Goal: Information Seeking & Learning: Learn about a topic

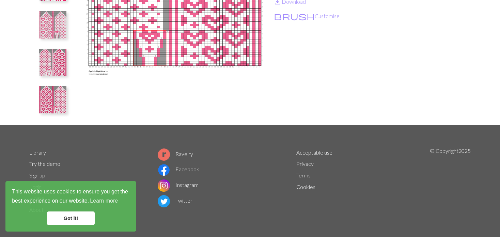
click at [71, 120] on div "Woolhearts Mittens By HannahClairest 8 charts favorite 1 Favourite save_alt Dow…" at bounding box center [250, 30] width 450 height 190
click at [50, 104] on img at bounding box center [52, 99] width 27 height 27
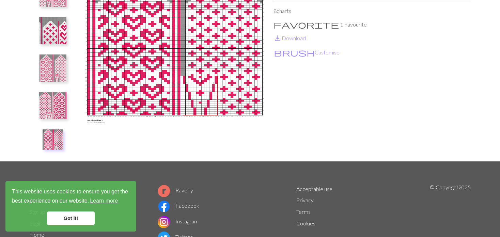
scroll to position [68, 0]
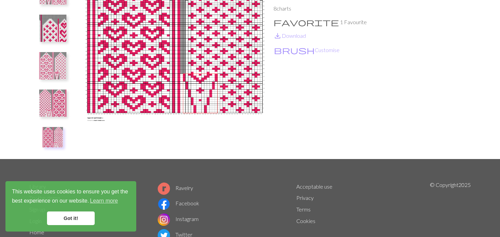
click at [49, 110] on img at bounding box center [52, 103] width 27 height 27
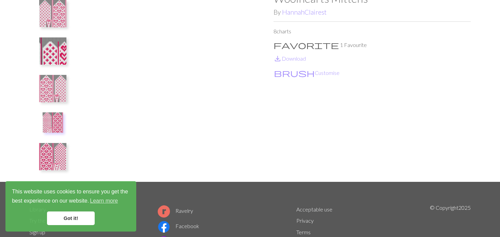
scroll to position [34, 0]
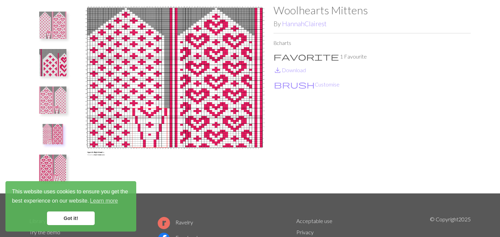
click at [63, 103] on img at bounding box center [52, 100] width 27 height 27
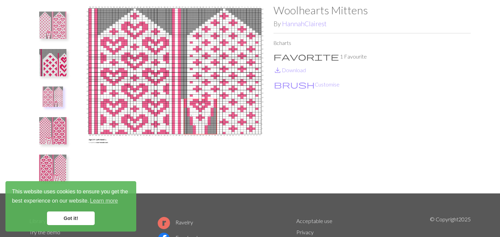
click at [62, 66] on img at bounding box center [52, 62] width 27 height 27
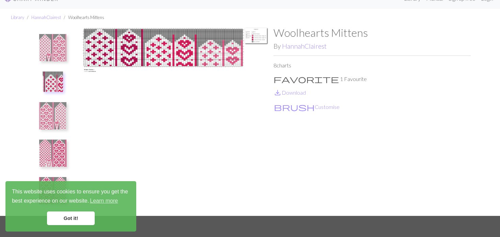
scroll to position [0, 0]
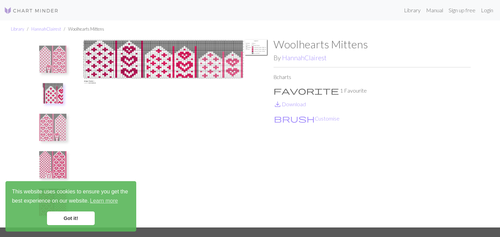
click at [61, 59] on img at bounding box center [52, 59] width 27 height 27
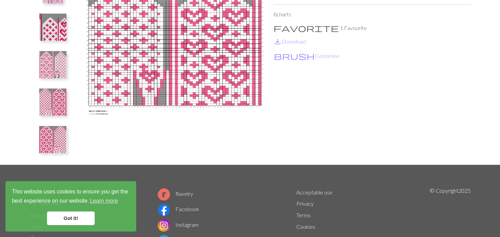
scroll to position [68, 0]
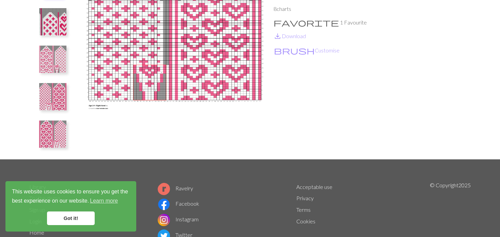
click at [60, 56] on img at bounding box center [52, 59] width 27 height 27
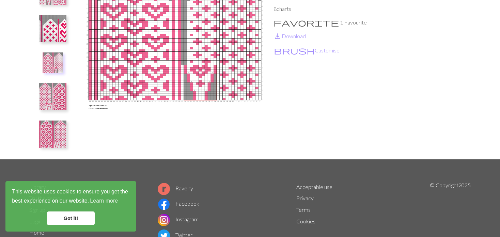
click at [65, 102] on img at bounding box center [52, 96] width 27 height 27
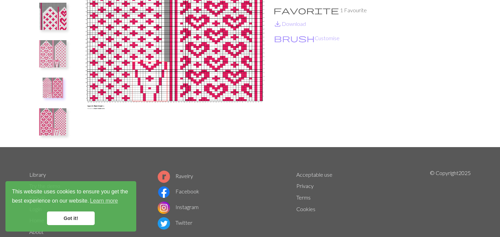
scroll to position [68, 0]
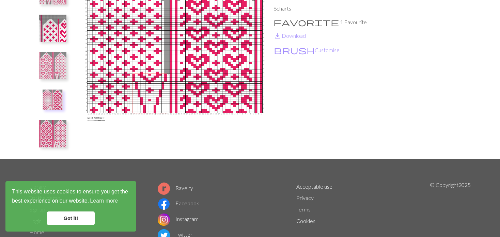
click at [57, 138] on img at bounding box center [52, 133] width 27 height 27
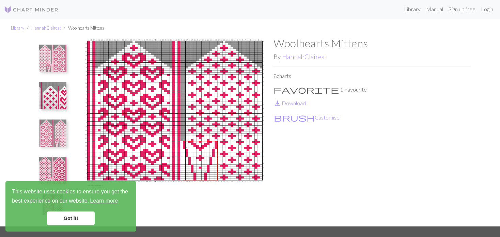
scroll to position [0, 0]
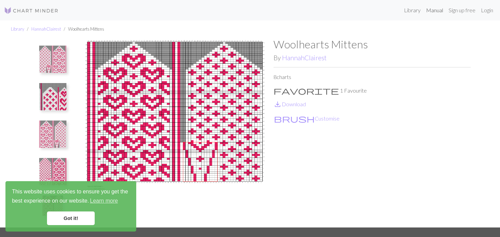
click at [437, 10] on link "Manual" at bounding box center [434, 10] width 22 height 14
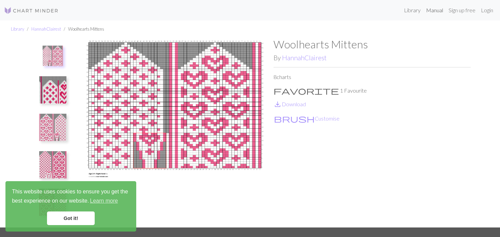
click at [437, 10] on link "Manual" at bounding box center [434, 10] width 22 height 14
click at [430, 7] on link "Manual" at bounding box center [434, 10] width 22 height 14
click at [440, 9] on link "Manual" at bounding box center [434, 10] width 22 height 14
click at [451, 10] on link "Sign up free" at bounding box center [462, 10] width 32 height 14
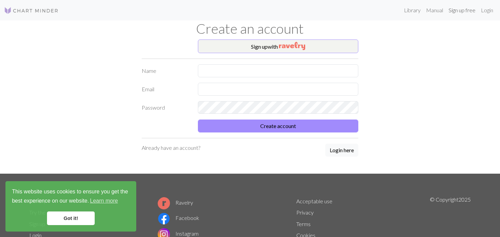
click at [469, 12] on link "Sign up free" at bounding box center [462, 10] width 32 height 14
click at [469, 9] on link "Sign up free" at bounding box center [462, 10] width 32 height 14
click at [462, 6] on link "Sign up free" at bounding box center [462, 10] width 32 height 14
click at [393, 10] on div "Library Manual Sign up free Login" at bounding box center [280, 10] width 432 height 14
click at [394, 12] on div "Library Manual Sign up free Login" at bounding box center [280, 10] width 432 height 14
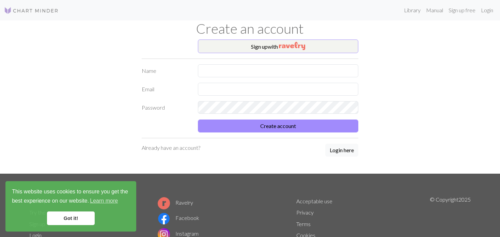
click at [395, 11] on div "Library Manual Sign up free Login" at bounding box center [280, 10] width 432 height 14
click at [404, 11] on link "Library" at bounding box center [412, 10] width 22 height 14
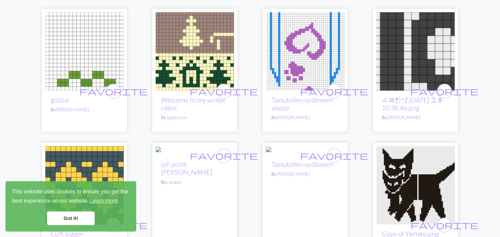
scroll to position [68, 0]
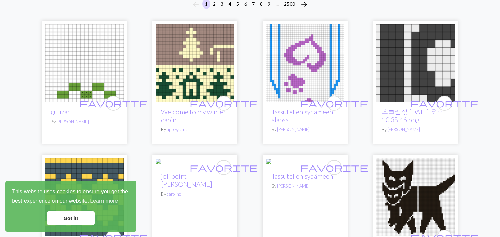
click at [297, 62] on img at bounding box center [305, 63] width 78 height 78
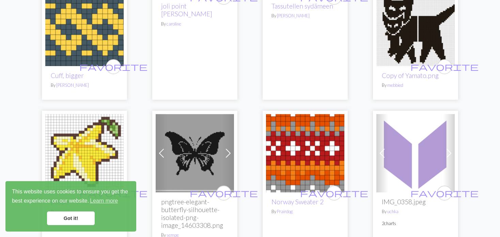
scroll to position [170, 0]
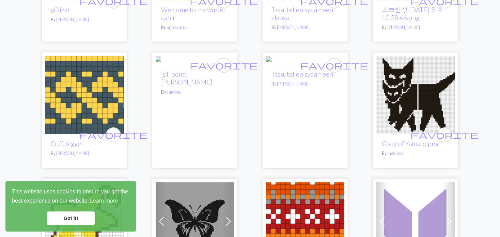
click at [315, 65] on img at bounding box center [294, 61] width 56 height 8
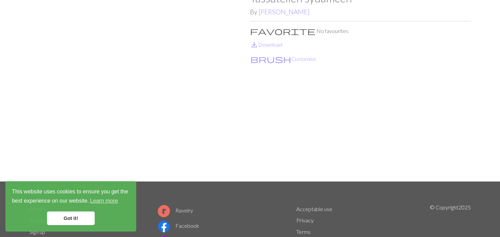
scroll to position [34, 0]
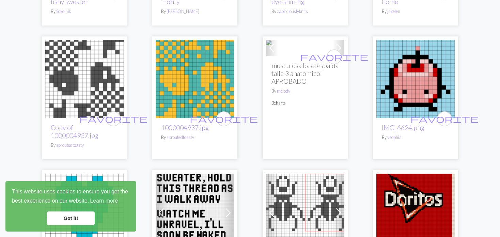
scroll to position [1192, 0]
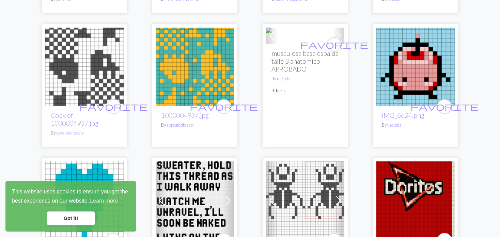
click at [335, 41] on span at bounding box center [338, 35] width 11 height 11
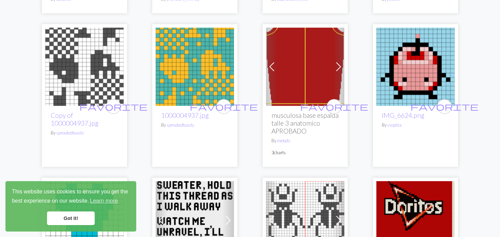
click at [335, 61] on span at bounding box center [338, 66] width 11 height 11
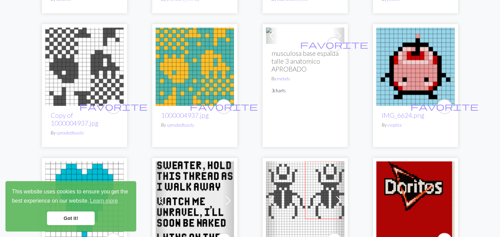
click at [335, 41] on span at bounding box center [338, 35] width 11 height 11
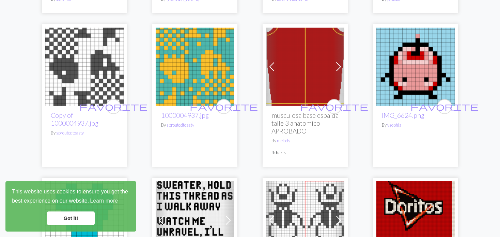
click at [335, 61] on span at bounding box center [338, 66] width 11 height 11
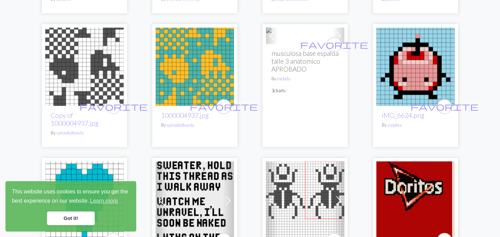
click at [335, 41] on span at bounding box center [338, 35] width 11 height 11
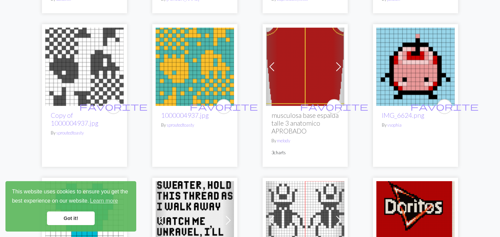
click at [335, 61] on span at bounding box center [338, 66] width 11 height 11
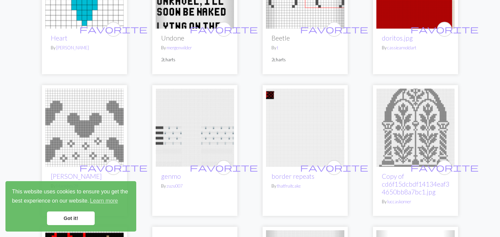
scroll to position [1465, 0]
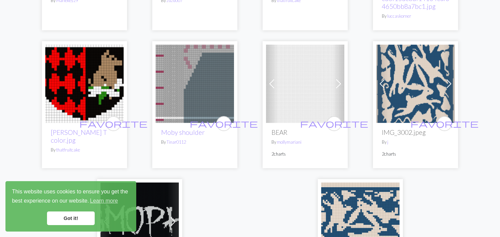
scroll to position [1601, 0]
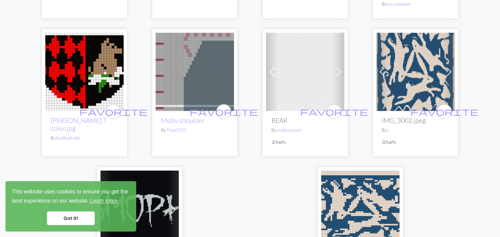
click at [79, 85] on img at bounding box center [84, 72] width 78 height 78
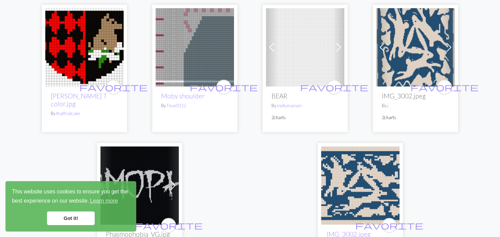
scroll to position [1601, 0]
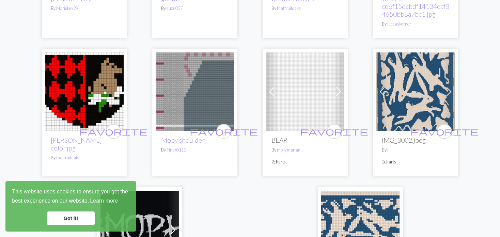
click at [269, 86] on span at bounding box center [271, 91] width 11 height 11
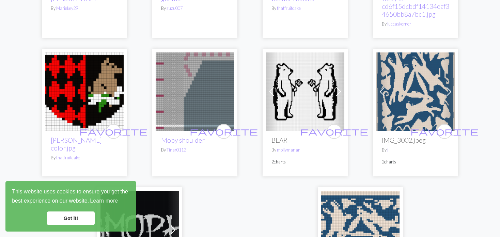
click at [267, 86] on span at bounding box center [271, 91] width 11 height 11
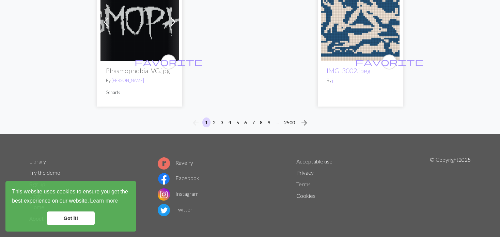
scroll to position [1810, 0]
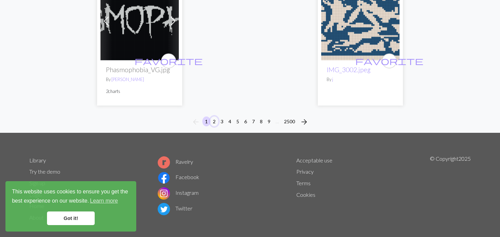
click at [212, 117] on button "2" at bounding box center [214, 122] width 8 height 10
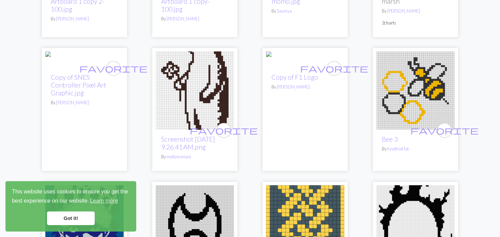
scroll to position [443, 0]
click at [416, 96] on img at bounding box center [415, 91] width 78 height 78
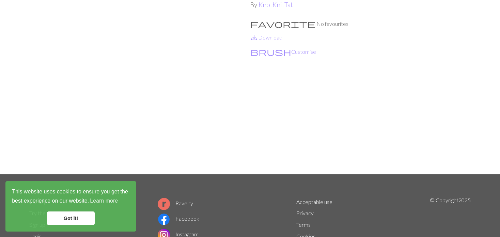
scroll to position [68, 0]
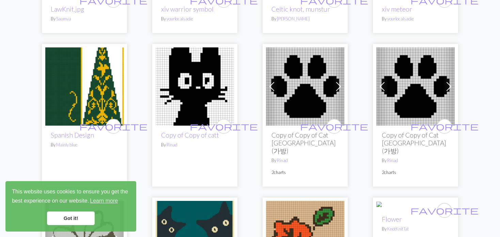
scroll to position [749, 0]
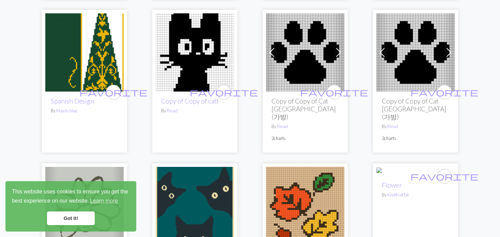
click at [96, 60] on img at bounding box center [84, 52] width 78 height 78
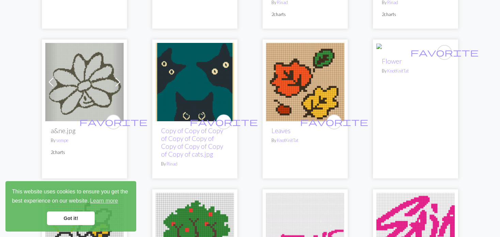
scroll to position [886, 0]
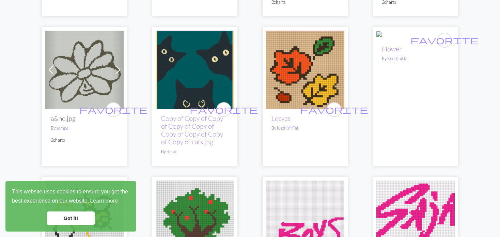
click at [298, 87] on img at bounding box center [305, 70] width 78 height 78
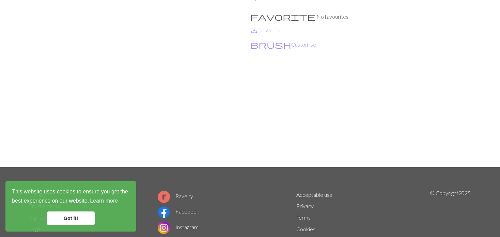
scroll to position [68, 0]
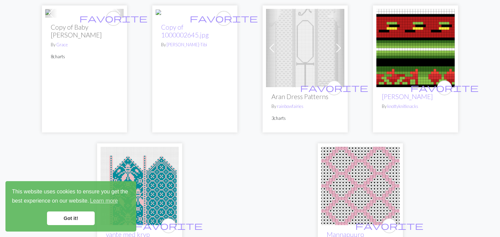
scroll to position [1601, 0]
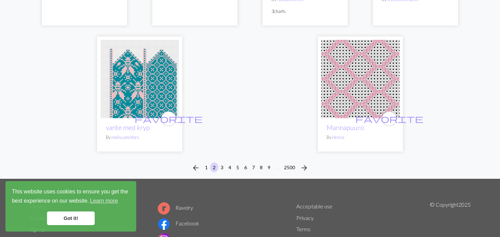
scroll to position [1703, 0]
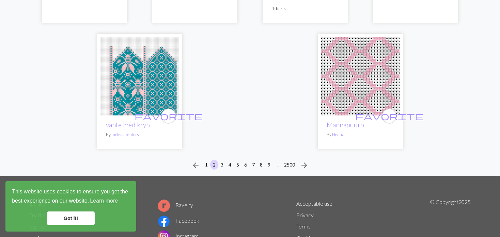
click at [108, 80] on img at bounding box center [140, 76] width 78 height 78
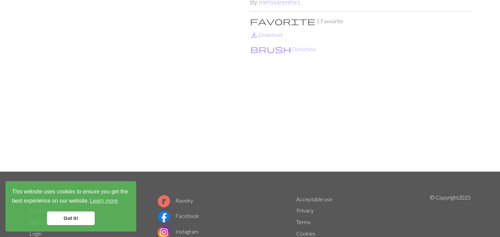
scroll to position [68, 0]
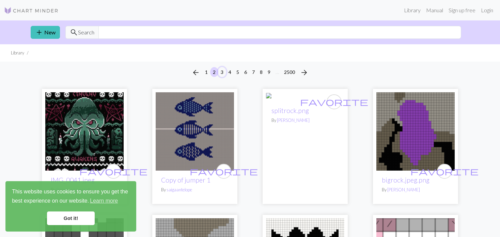
click at [220, 69] on button "3" at bounding box center [222, 72] width 8 height 10
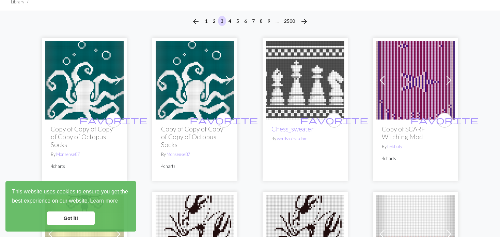
scroll to position [68, 0]
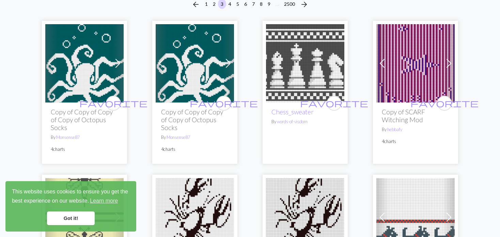
click at [376, 61] on link "Previous" at bounding box center [382, 63] width 12 height 78
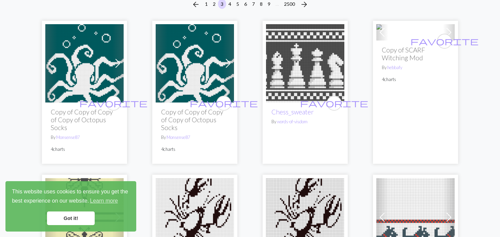
click at [377, 38] on span at bounding box center [382, 32] width 11 height 11
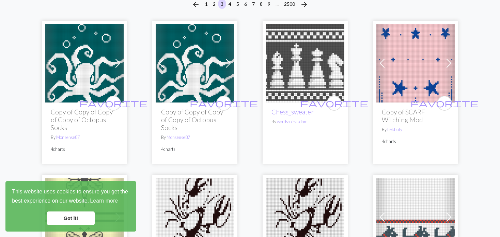
click at [377, 62] on span at bounding box center [382, 63] width 11 height 11
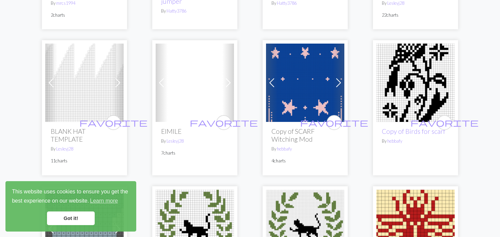
scroll to position [375, 0]
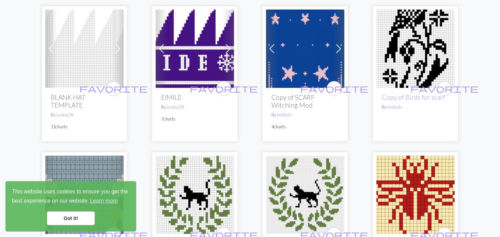
click at [111, 48] on img at bounding box center [84, 49] width 78 height 78
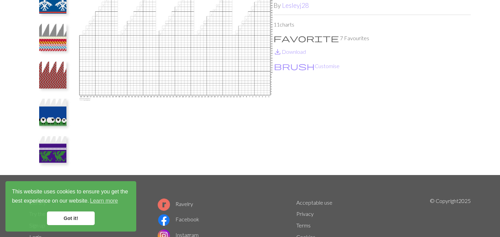
scroll to position [68, 0]
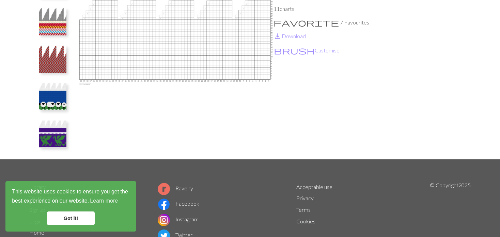
click at [52, 138] on img at bounding box center [52, 134] width 27 height 27
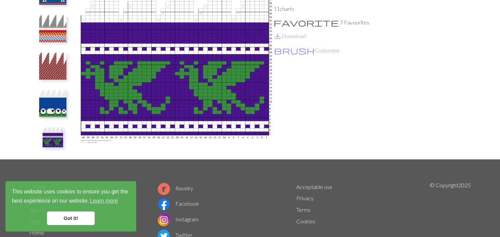
click at [53, 104] on img at bounding box center [52, 103] width 27 height 27
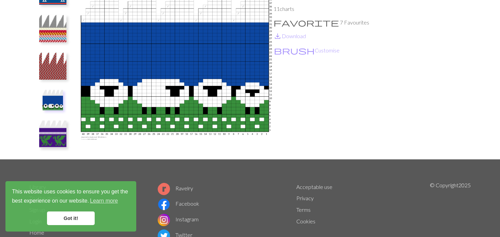
click at [56, 67] on img at bounding box center [52, 65] width 27 height 27
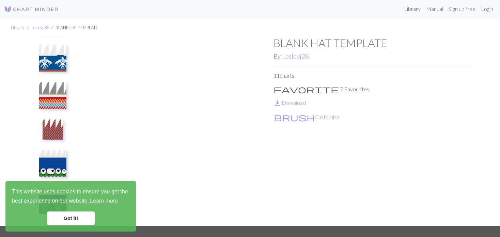
scroll to position [0, 0]
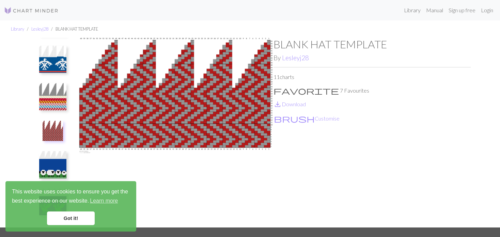
click at [42, 104] on img at bounding box center [52, 96] width 27 height 27
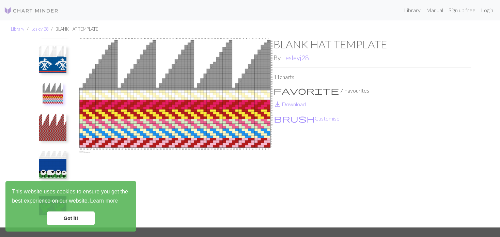
click at [51, 61] on img at bounding box center [52, 59] width 27 height 27
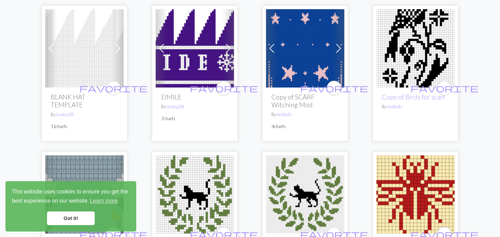
scroll to position [375, 0]
click at [405, 57] on img at bounding box center [415, 49] width 78 height 78
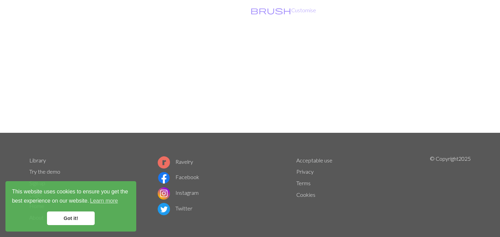
scroll to position [102, 0]
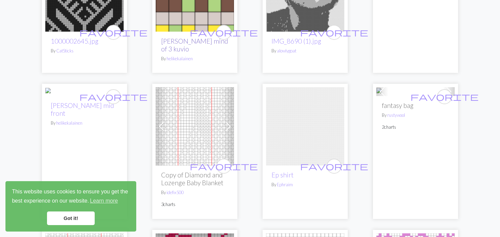
scroll to position [749, 0]
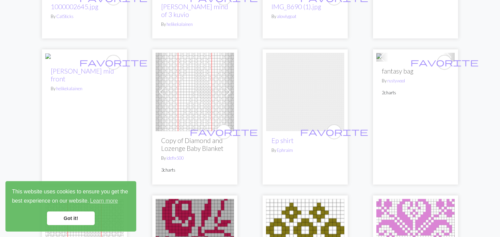
click at [154, 73] on div "Previous Next favorite Copy of Diamond and Lozenge Baby Blanket By idefix500 3 …" at bounding box center [194, 116] width 85 height 135
click at [162, 94] on span at bounding box center [161, 92] width 11 height 11
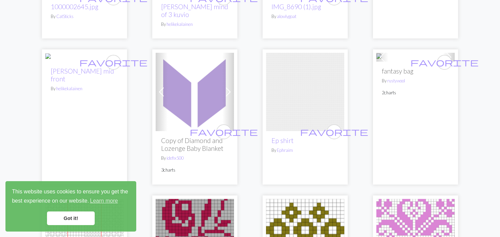
click at [159, 96] on span at bounding box center [161, 92] width 11 height 11
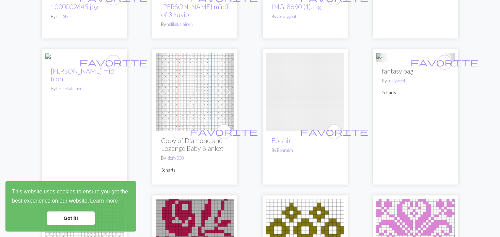
click at [158, 96] on span at bounding box center [161, 92] width 11 height 11
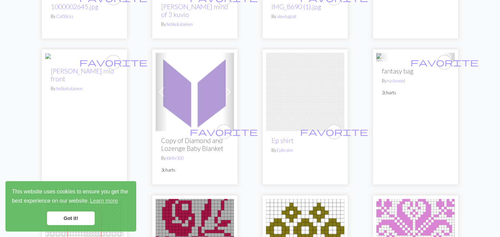
click at [383, 63] on span at bounding box center [382, 57] width 11 height 11
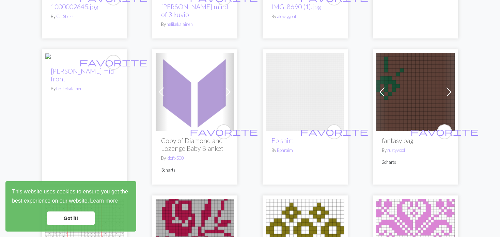
click at [383, 93] on span at bounding box center [382, 92] width 11 height 11
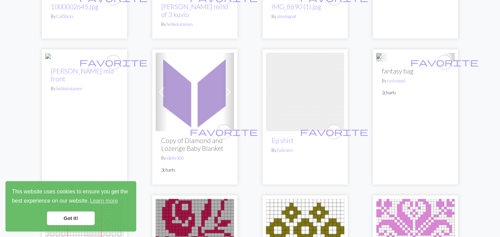
click at [383, 63] on span at bounding box center [382, 57] width 11 height 11
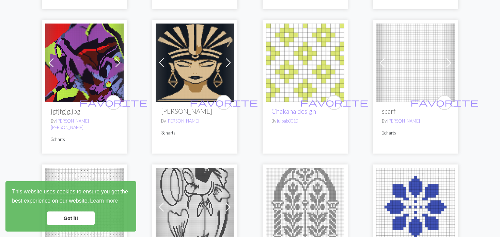
scroll to position [1090, 0]
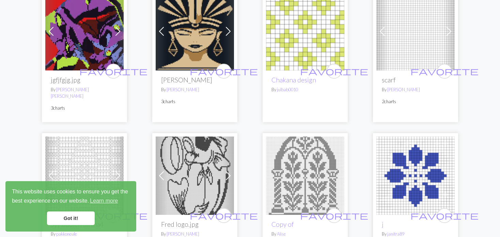
click at [378, 31] on span at bounding box center [382, 31] width 11 height 11
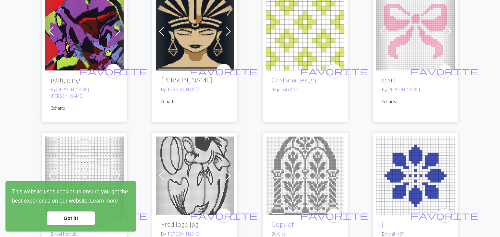
click at [376, 31] on div "Previous Next favorite scarf By Nathalia Armah 2 charts" at bounding box center [415, 56] width 85 height 134
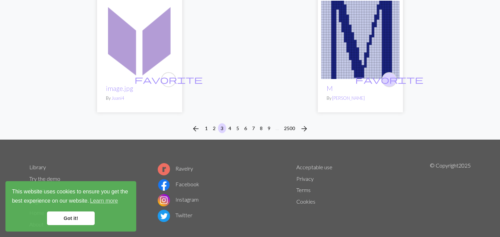
scroll to position [1787, 0]
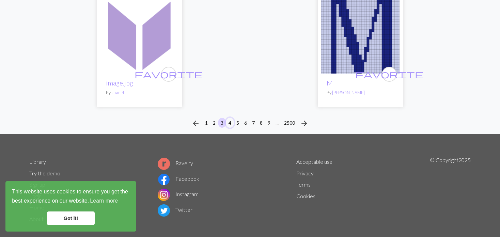
click at [230, 118] on button "4" at bounding box center [230, 123] width 8 height 10
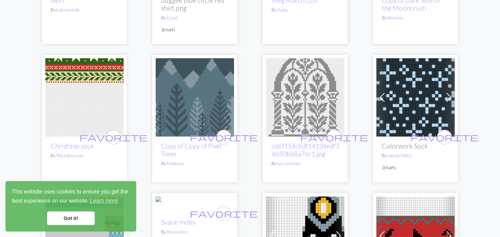
scroll to position [886, 0]
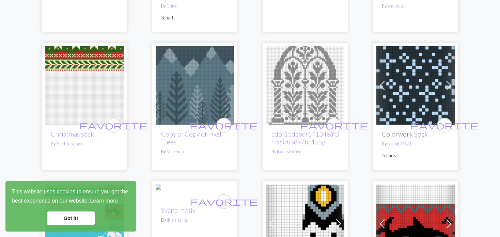
click at [236, 98] on div "favorite Copy of Copy of Pixel Trees By Makenna" at bounding box center [194, 106] width 85 height 127
click at [204, 97] on img at bounding box center [195, 85] width 78 height 78
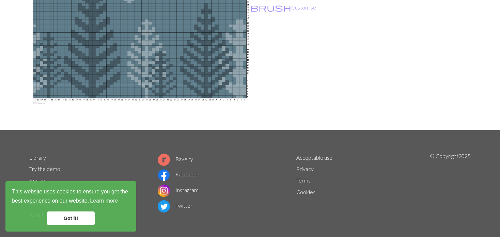
scroll to position [102, 0]
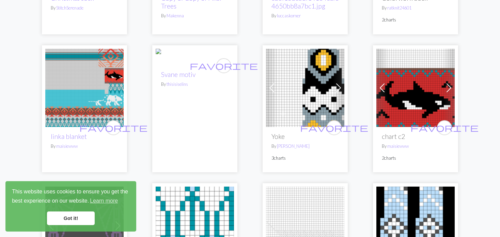
scroll to position [1022, 0]
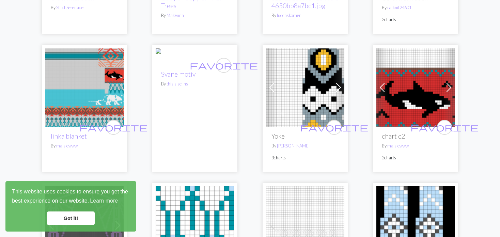
click at [85, 85] on img at bounding box center [84, 87] width 78 height 78
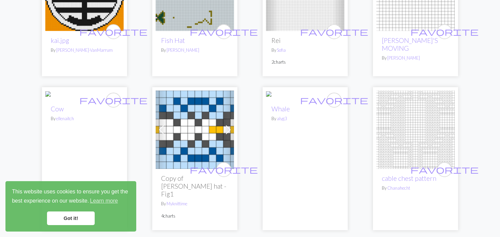
scroll to position [1465, 0]
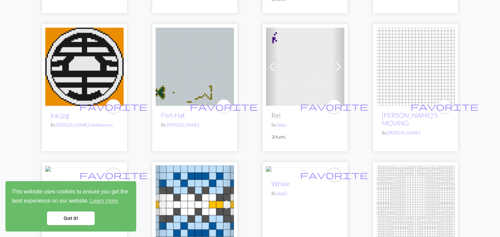
click at [334, 61] on span at bounding box center [338, 66] width 11 height 11
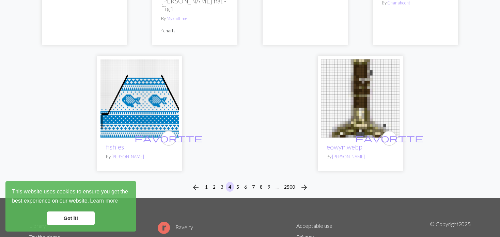
scroll to position [1737, 0]
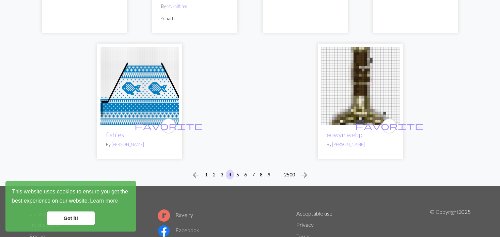
click at [145, 82] on img at bounding box center [140, 86] width 78 height 78
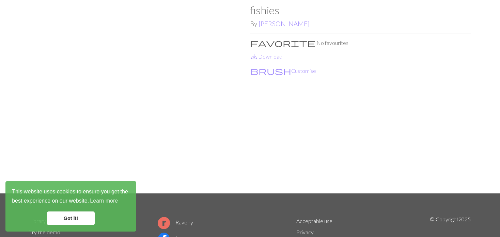
scroll to position [68, 0]
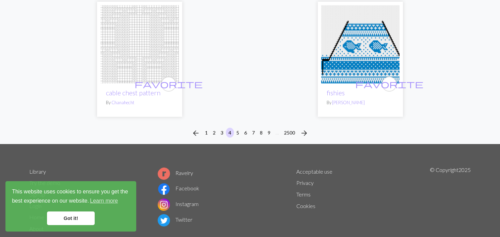
scroll to position [1783, 0]
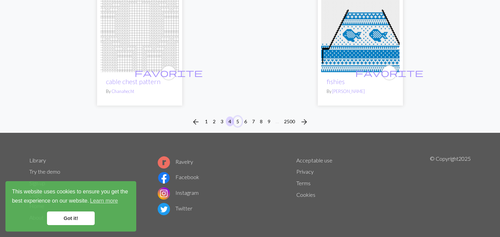
click at [235, 117] on button "5" at bounding box center [238, 122] width 8 height 10
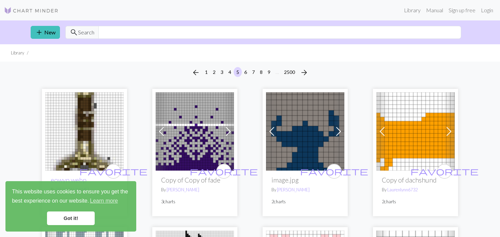
scroll to position [68, 0]
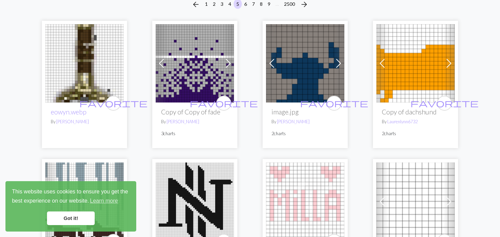
click at [383, 62] on span at bounding box center [382, 63] width 11 height 11
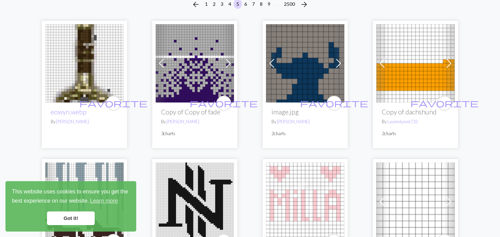
click at [382, 62] on span at bounding box center [382, 63] width 11 height 11
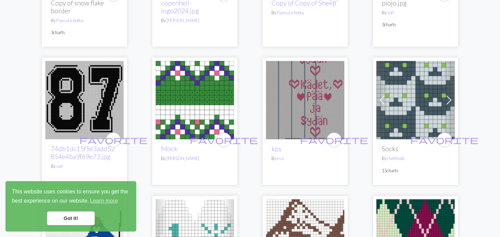
scroll to position [511, 0]
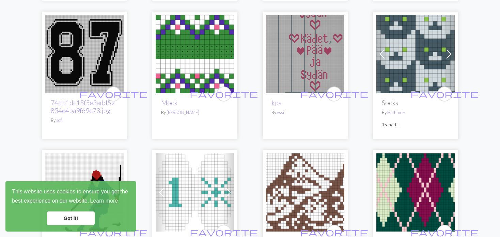
click at [303, 60] on img at bounding box center [305, 54] width 78 height 78
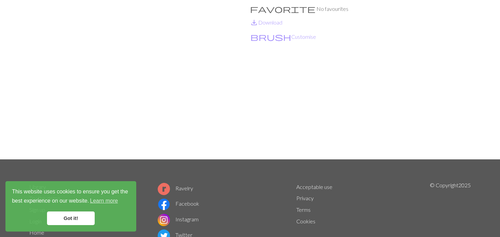
scroll to position [34, 0]
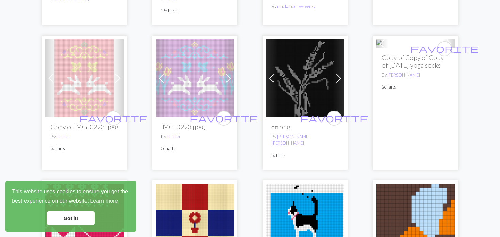
scroll to position [784, 0]
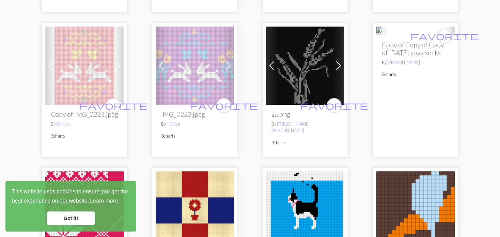
click at [332, 60] on img at bounding box center [305, 66] width 78 height 78
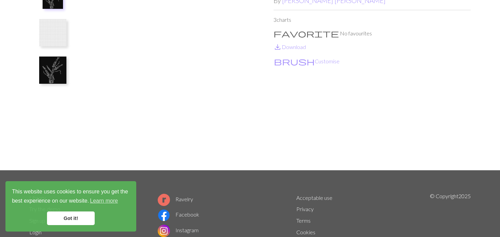
scroll to position [68, 0]
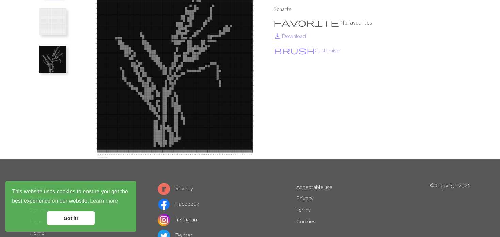
click at [67, 65] on button at bounding box center [53, 59] width 36 height 32
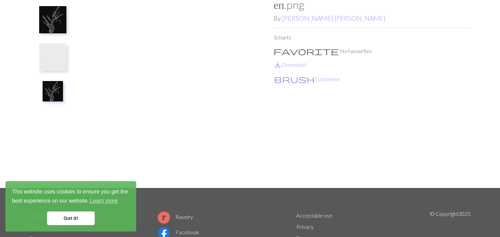
scroll to position [0, 0]
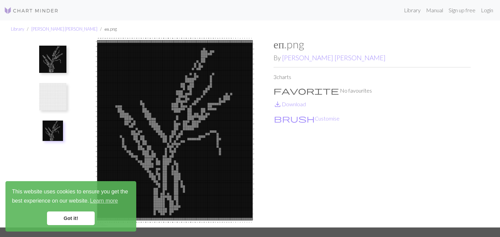
drag, startPoint x: 49, startPoint y: 2, endPoint x: 261, endPoint y: 15, distance: 212.3
click at [261, 15] on div "Library Manual Sign up free Login" at bounding box center [280, 10] width 432 height 14
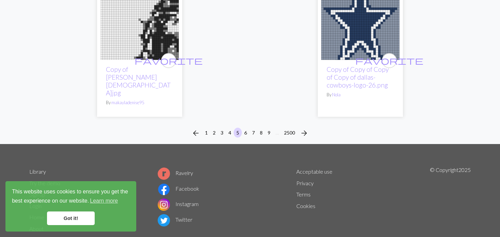
scroll to position [1845, 0]
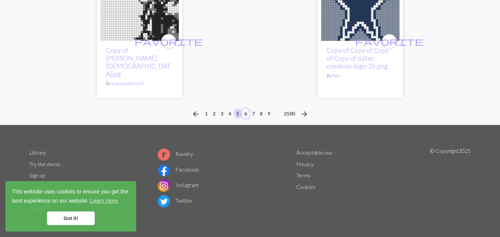
click at [246, 112] on button "6" at bounding box center [246, 114] width 8 height 10
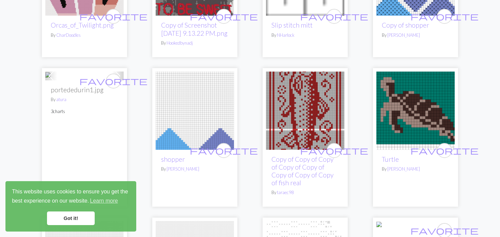
scroll to position [1397, 0]
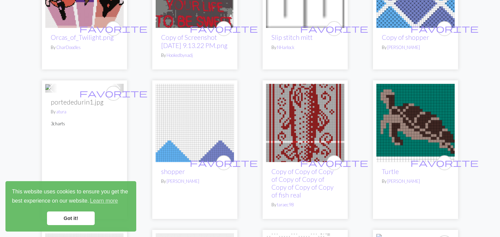
click at [195, 126] on img at bounding box center [195, 123] width 78 height 78
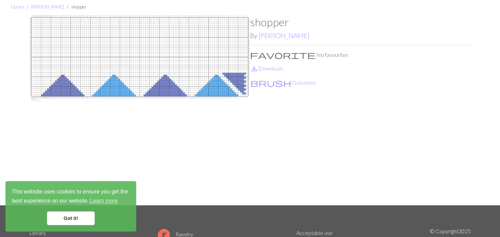
scroll to position [34, 0]
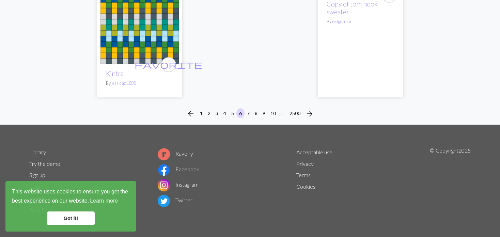
scroll to position [1778, 0]
click at [245, 112] on button "7" at bounding box center [248, 113] width 8 height 10
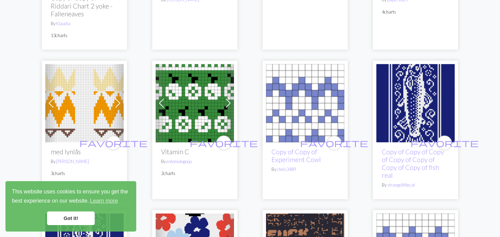
scroll to position [341, 0]
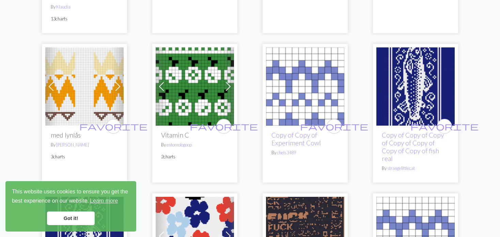
click at [121, 82] on span at bounding box center [117, 86] width 11 height 11
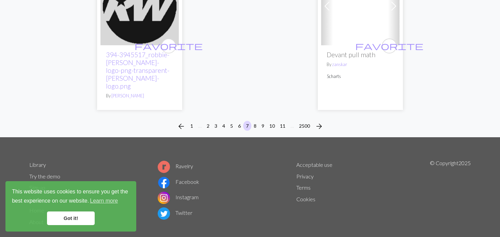
scroll to position [1829, 0]
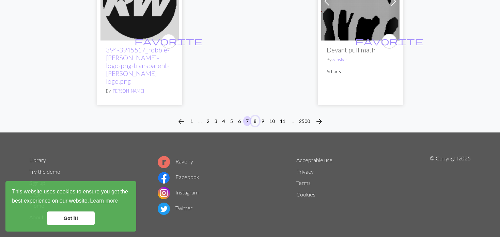
click at [254, 116] on button "8" at bounding box center [255, 121] width 8 height 10
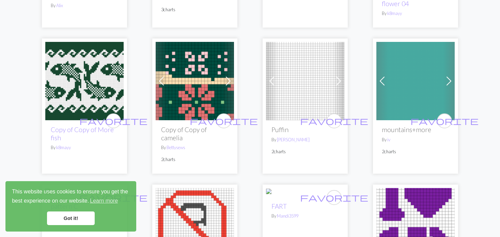
scroll to position [204, 0]
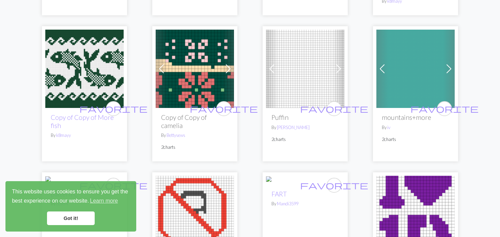
click at [383, 68] on span at bounding box center [382, 68] width 11 height 11
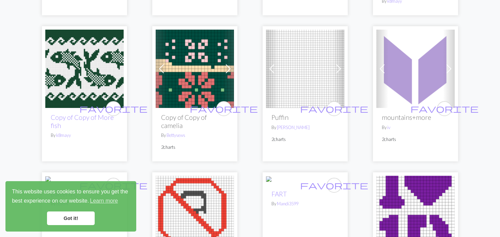
click at [383, 68] on span at bounding box center [382, 68] width 11 height 11
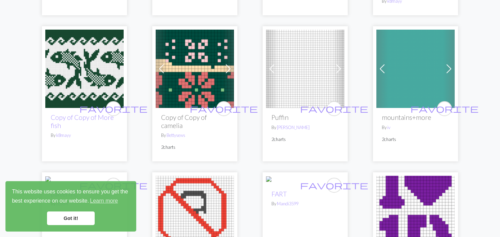
click at [383, 68] on span at bounding box center [382, 68] width 11 height 11
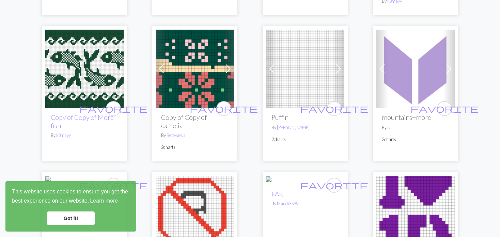
click at [334, 74] on span at bounding box center [338, 68] width 11 height 11
click at [339, 74] on span at bounding box center [338, 68] width 11 height 11
click at [267, 71] on span at bounding box center [271, 68] width 11 height 11
click at [265, 72] on div "Previous Next favorite Puffin By Roberta Hammond 2 charts" at bounding box center [305, 93] width 85 height 135
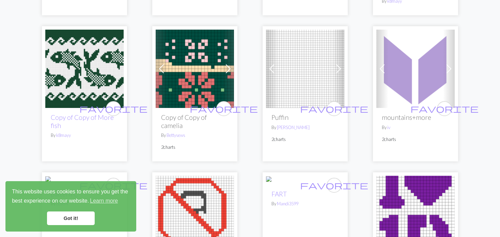
click at [271, 66] on span at bounding box center [271, 68] width 11 height 11
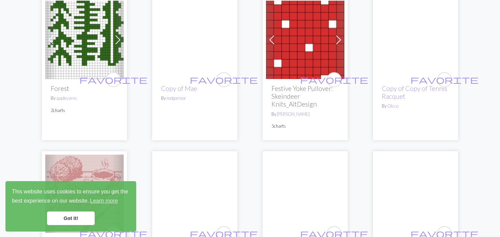
scroll to position [613, 0]
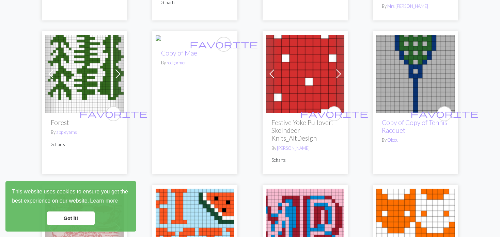
click at [126, 50] on div "Previous Next favorite Forest By appleyarns 2 charts" at bounding box center [84, 102] width 85 height 143
click at [118, 68] on span at bounding box center [117, 73] width 11 height 11
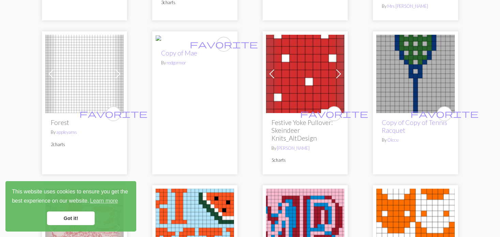
click at [118, 68] on span at bounding box center [117, 73] width 11 height 11
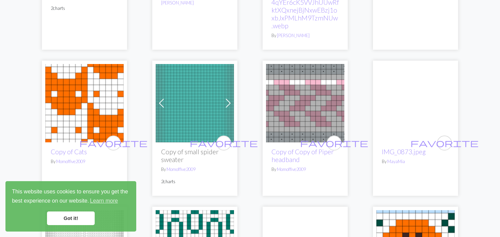
scroll to position [954, 0]
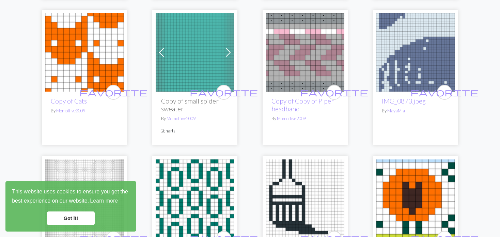
click at [218, 40] on img at bounding box center [195, 52] width 78 height 78
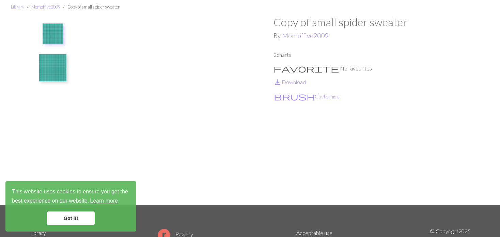
scroll to position [34, 0]
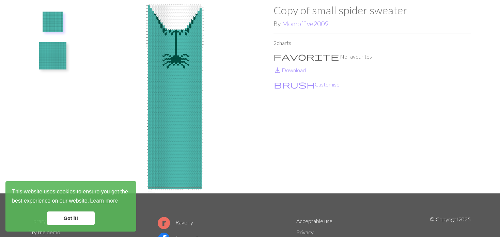
click at [58, 51] on img at bounding box center [52, 55] width 27 height 27
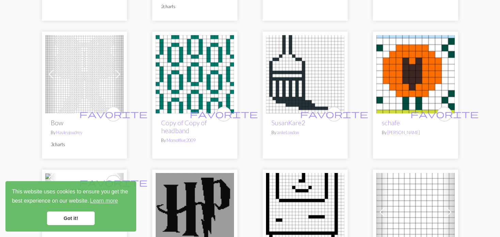
scroll to position [1090, 0]
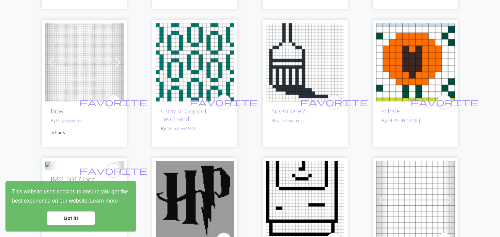
click at [47, 57] on span at bounding box center [51, 62] width 11 height 11
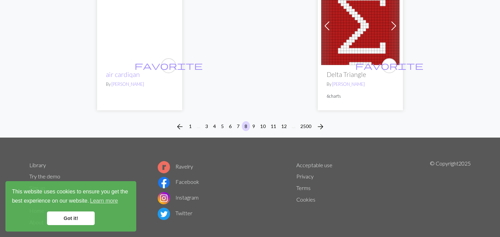
scroll to position [1818, 0]
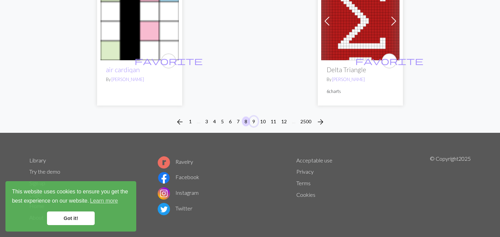
click at [252, 117] on button "9" at bounding box center [254, 122] width 8 height 10
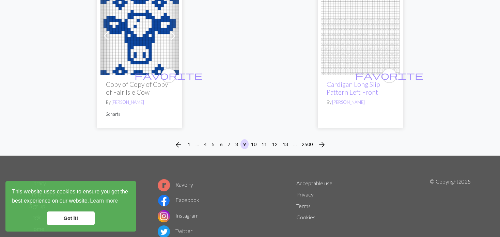
scroll to position [1794, 0]
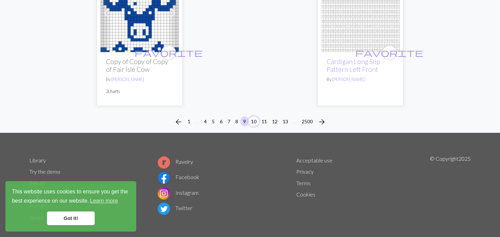
click at [252, 117] on button "10" at bounding box center [253, 122] width 11 height 10
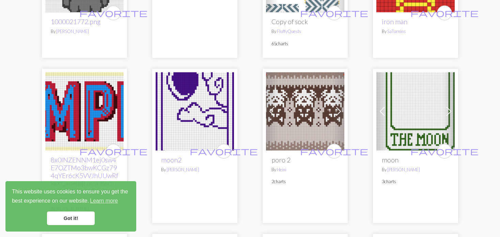
scroll to position [1056, 0]
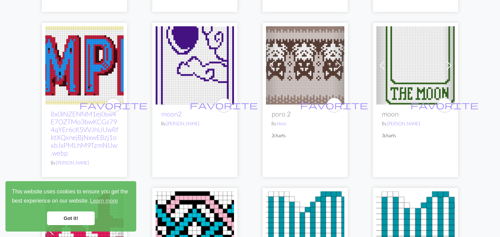
click at [298, 65] on img at bounding box center [305, 65] width 78 height 78
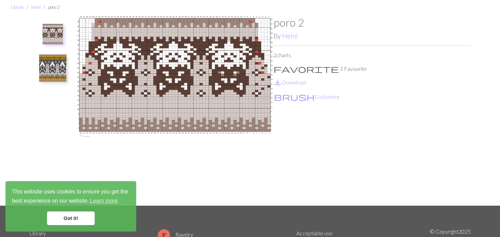
scroll to position [34, 0]
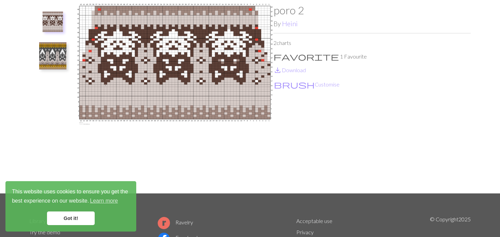
click at [32, 60] on ul at bounding box center [52, 96] width 47 height 184
click at [56, 54] on img at bounding box center [52, 55] width 27 height 27
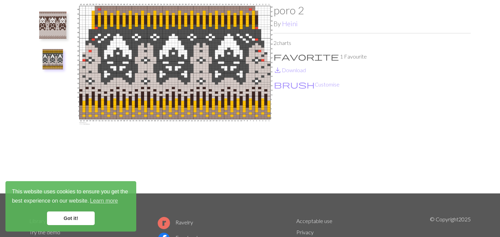
click at [50, 26] on img at bounding box center [52, 25] width 27 height 27
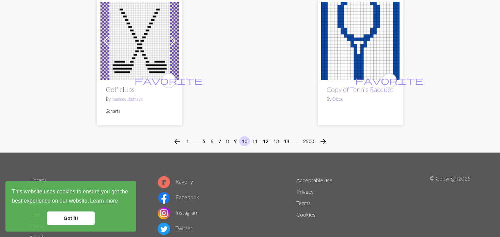
scroll to position [1861, 0]
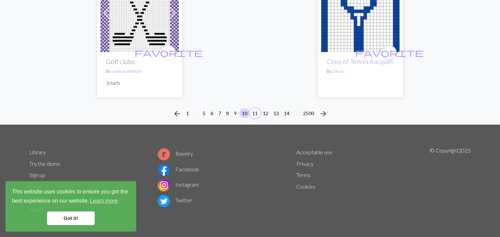
click at [252, 109] on li "11" at bounding box center [255, 113] width 11 height 11
click at [254, 109] on button "11" at bounding box center [255, 113] width 11 height 10
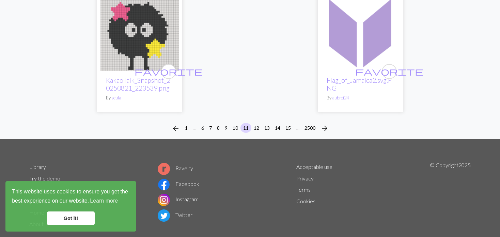
scroll to position [1799, 0]
click at [256, 123] on button "12" at bounding box center [256, 128] width 11 height 10
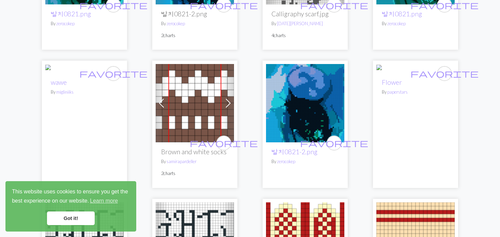
scroll to position [443, 0]
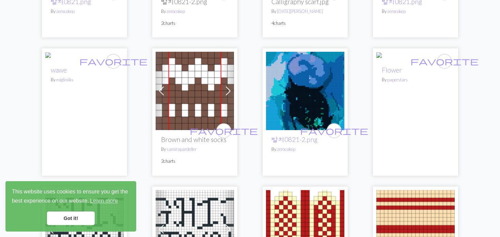
click at [65, 61] on img at bounding box center [54, 56] width 19 height 8
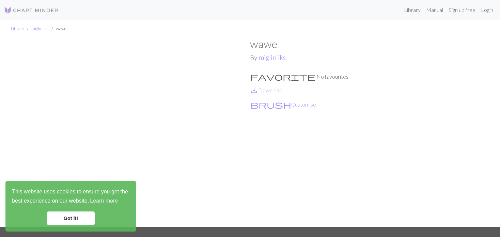
scroll to position [34, 0]
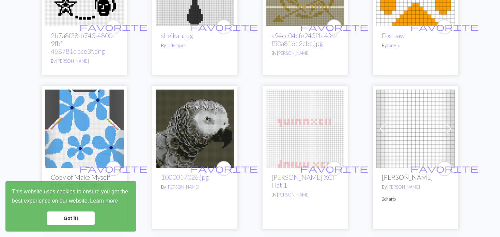
scroll to position [1261, 0]
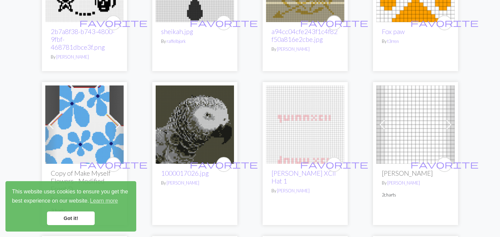
click at [386, 119] on span at bounding box center [382, 124] width 11 height 11
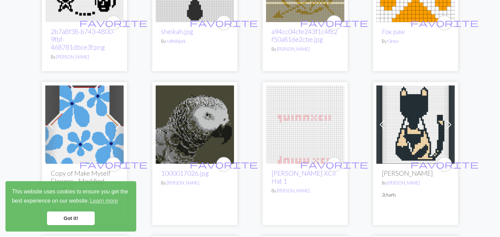
click at [388, 124] on img at bounding box center [415, 125] width 78 height 78
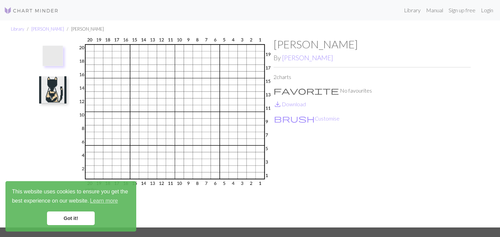
click at [60, 99] on img at bounding box center [52, 89] width 27 height 27
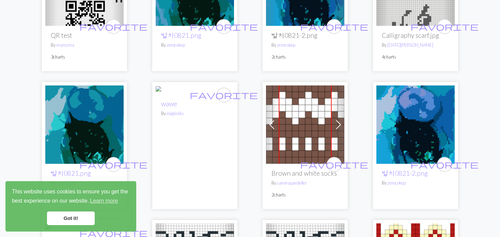
scroll to position [443, 0]
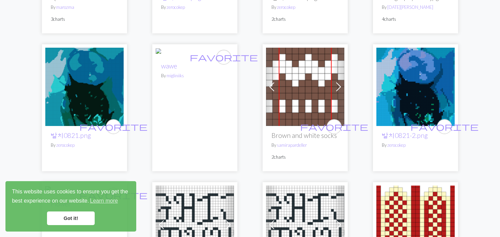
click at [336, 86] on span at bounding box center [338, 86] width 11 height 11
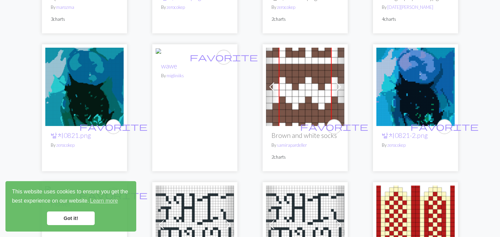
click at [336, 86] on span at bounding box center [338, 86] width 11 height 11
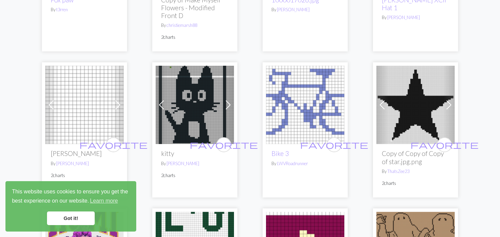
scroll to position [1431, 0]
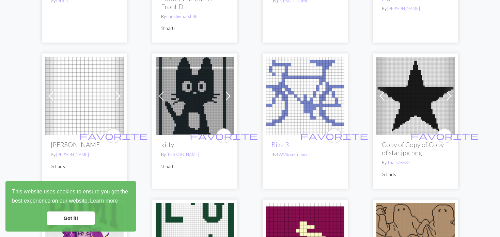
click at [230, 91] on span at bounding box center [228, 96] width 11 height 11
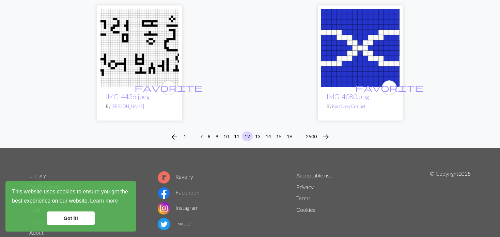
scroll to position [1758, 0]
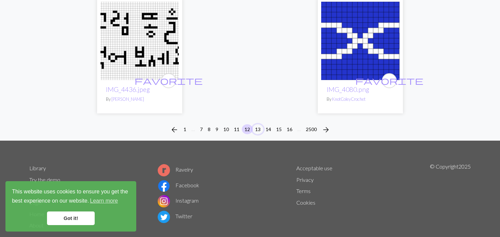
click at [256, 124] on button "13" at bounding box center [257, 129] width 11 height 10
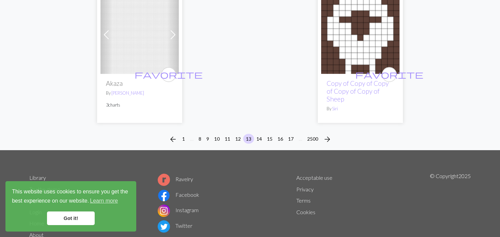
scroll to position [1712, 0]
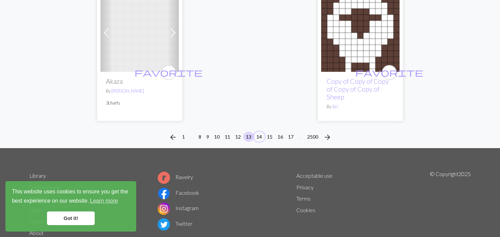
click at [262, 132] on button "14" at bounding box center [259, 137] width 11 height 10
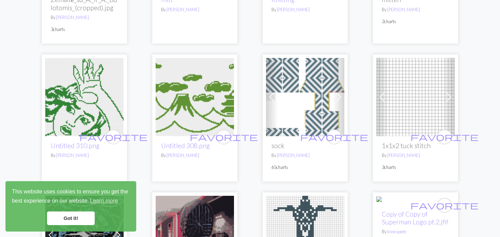
scroll to position [1158, 0]
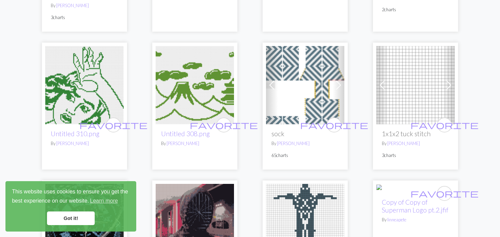
click at [375, 93] on div "Previous Next favorite 1x1x2 tuck stitch By Julia Wilmott 3 charts" at bounding box center [415, 106] width 85 height 127
click at [374, 93] on div "Previous Next favorite 1x1x2 tuck stitch By Julia Wilmott 3 charts" at bounding box center [415, 106] width 85 height 127
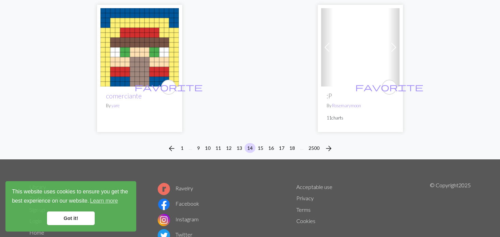
scroll to position [1791, 0]
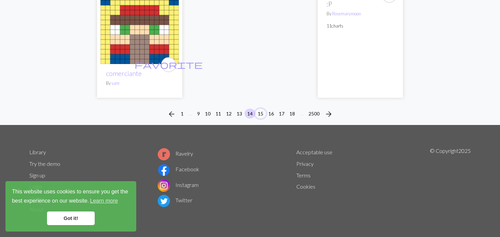
click at [259, 110] on button "15" at bounding box center [260, 114] width 11 height 10
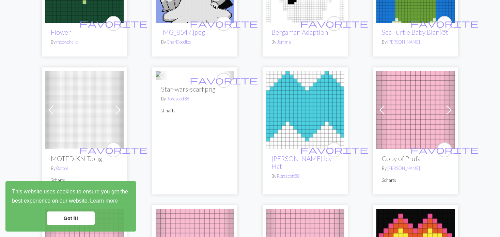
scroll to position [715, 0]
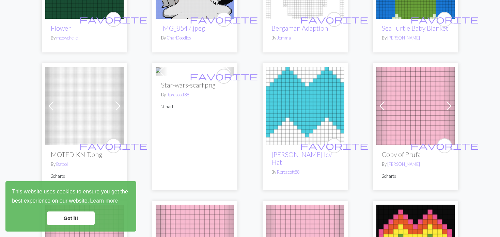
click at [47, 111] on span at bounding box center [51, 106] width 11 height 11
click at [51, 110] on span at bounding box center [51, 106] width 11 height 11
click at [118, 119] on link "Next" at bounding box center [118, 106] width 12 height 78
click at [387, 111] on span at bounding box center [382, 106] width 11 height 11
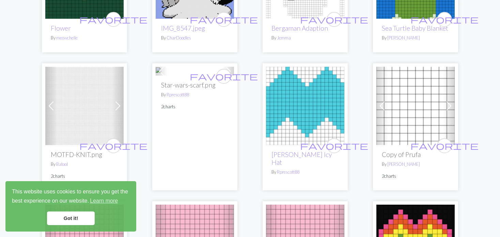
click at [381, 111] on span at bounding box center [382, 106] width 11 height 11
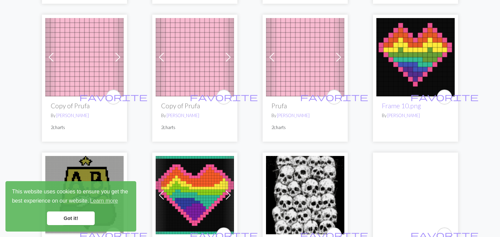
scroll to position [886, 0]
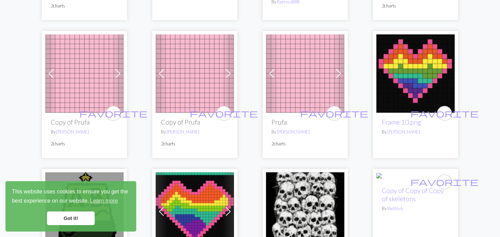
click at [337, 79] on span at bounding box center [338, 73] width 11 height 11
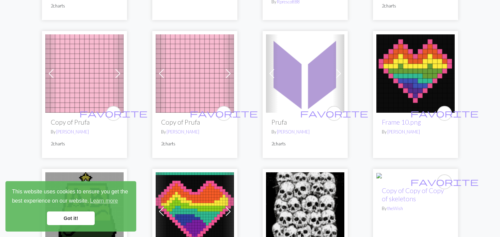
click at [337, 79] on span at bounding box center [338, 73] width 11 height 11
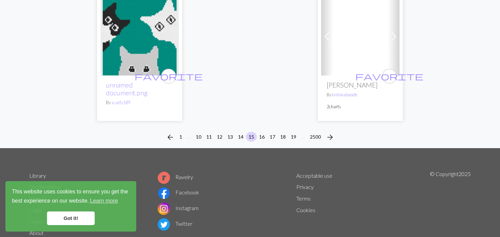
scroll to position [1806, 0]
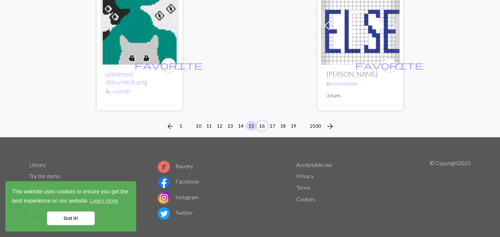
click at [260, 130] on button "16" at bounding box center [262, 126] width 11 height 10
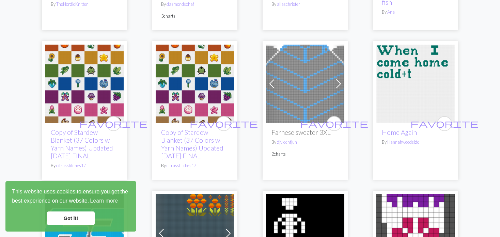
scroll to position [749, 0]
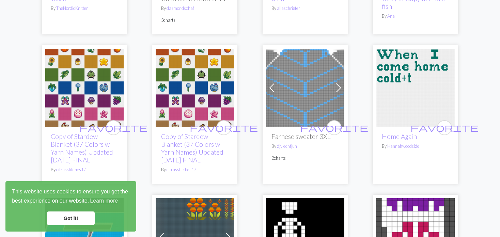
click at [273, 83] on span at bounding box center [271, 87] width 11 height 11
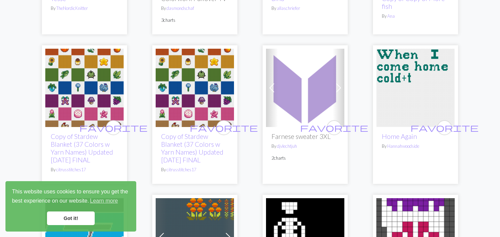
click at [273, 83] on span at bounding box center [271, 87] width 11 height 11
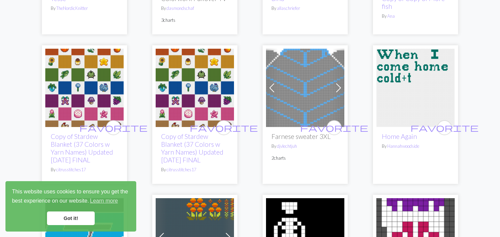
click at [273, 83] on span at bounding box center [271, 87] width 11 height 11
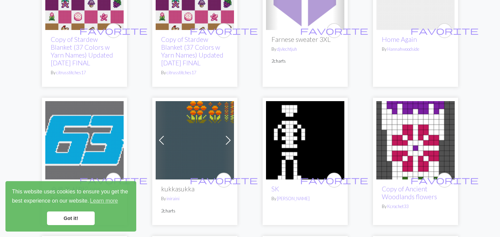
scroll to position [886, 0]
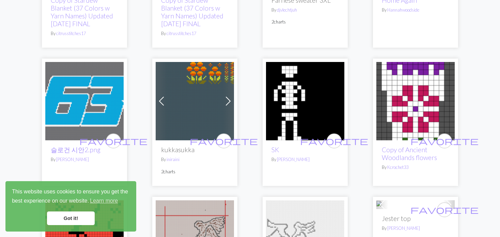
click at [223, 99] on span at bounding box center [228, 101] width 11 height 11
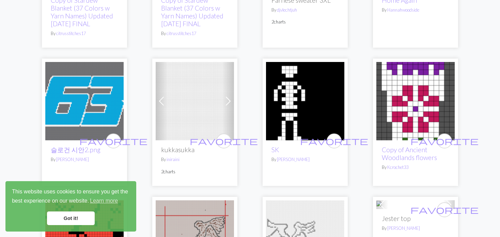
click at [225, 100] on span at bounding box center [228, 101] width 11 height 11
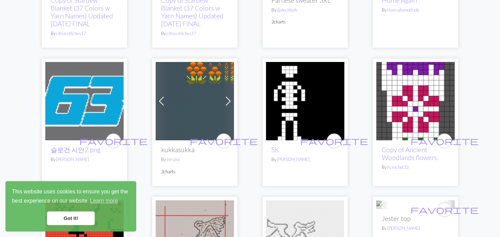
click at [225, 100] on span at bounding box center [228, 101] width 11 height 11
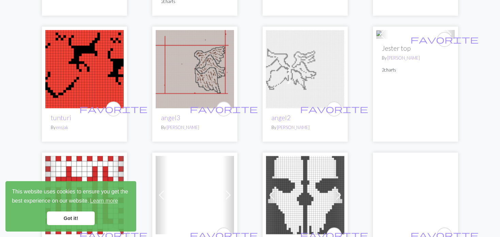
scroll to position [1090, 0]
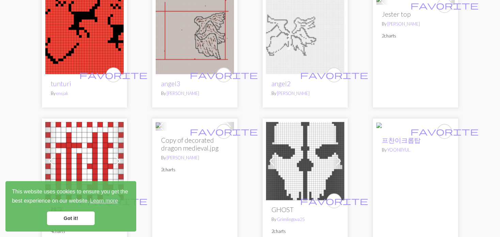
click at [80, 54] on img at bounding box center [84, 35] width 78 height 78
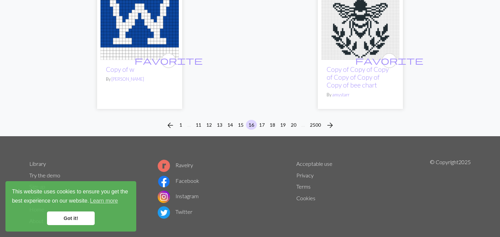
scroll to position [1838, 0]
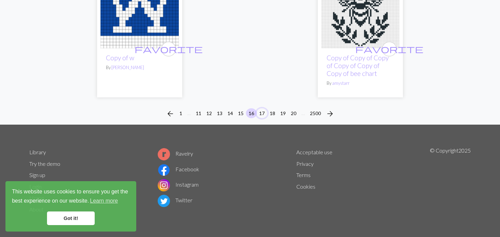
click at [260, 111] on button "17" at bounding box center [262, 113] width 11 height 10
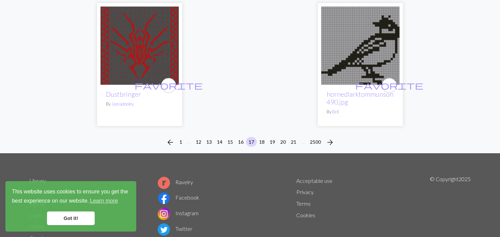
scroll to position [1742, 0]
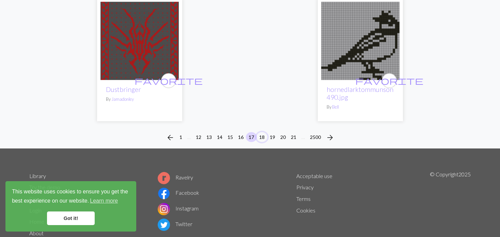
click at [264, 132] on button "18" at bounding box center [262, 137] width 11 height 10
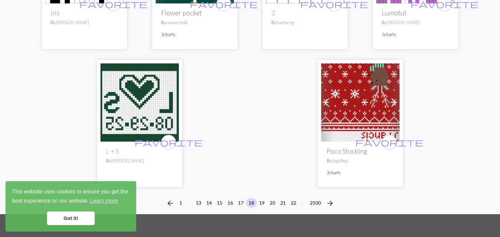
scroll to position [1806, 0]
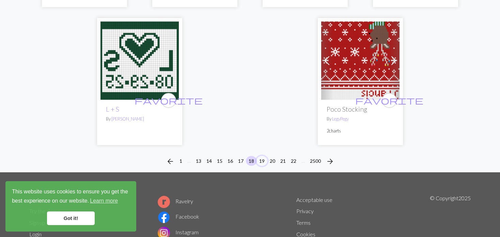
click at [260, 156] on button "19" at bounding box center [262, 161] width 11 height 10
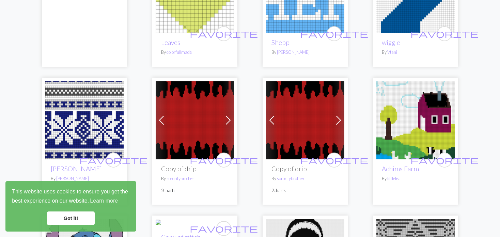
scroll to position [1397, 0]
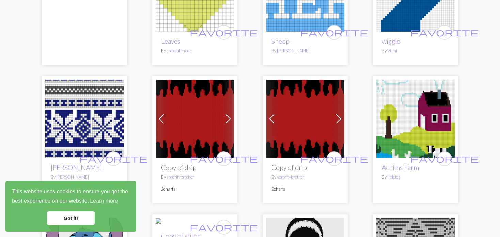
click at [222, 114] on link "Next" at bounding box center [228, 119] width 12 height 78
click at [224, 127] on link "Next" at bounding box center [228, 119] width 12 height 78
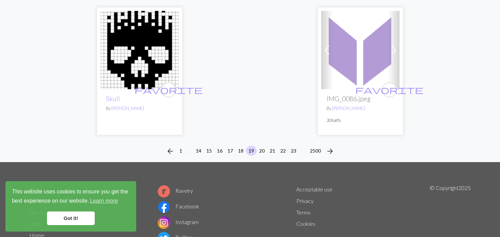
scroll to position [1775, 0]
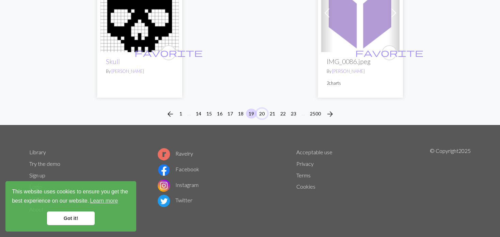
click at [259, 111] on button "20" at bounding box center [262, 114] width 11 height 10
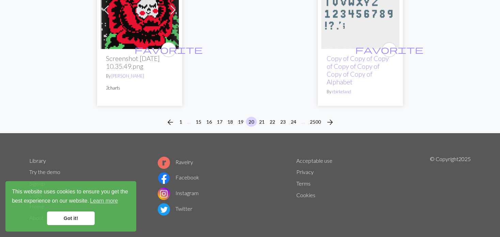
scroll to position [1814, 0]
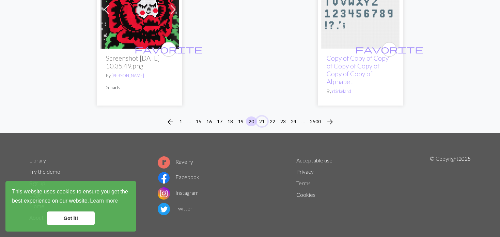
click at [263, 117] on button "21" at bounding box center [262, 122] width 11 height 10
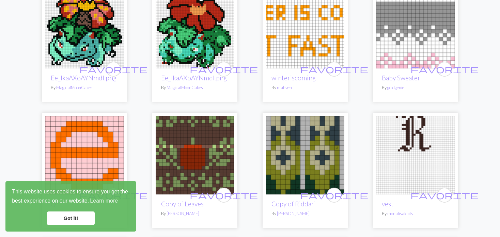
scroll to position [170, 0]
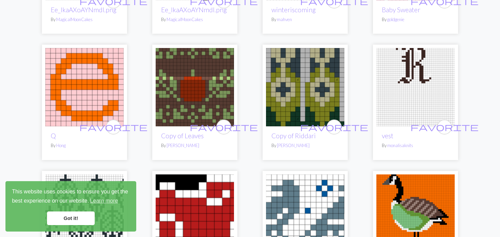
click at [207, 105] on img at bounding box center [195, 87] width 78 height 78
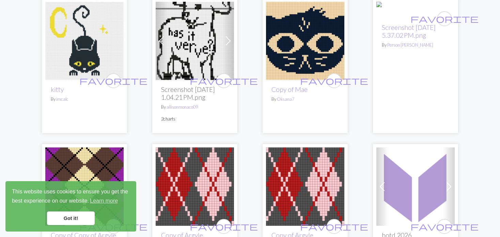
scroll to position [443, 0]
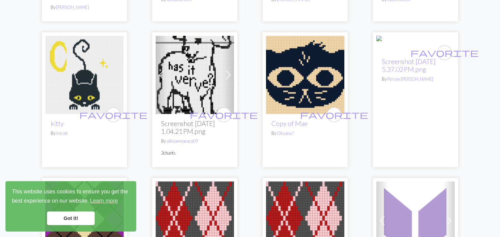
click at [91, 79] on img at bounding box center [84, 75] width 78 height 78
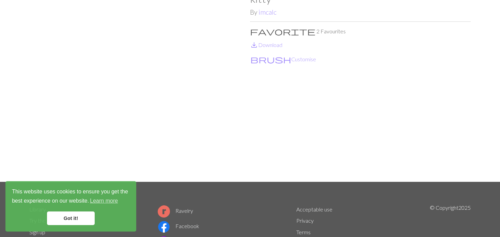
scroll to position [34, 0]
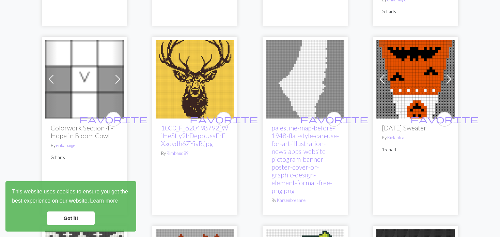
scroll to position [886, 0]
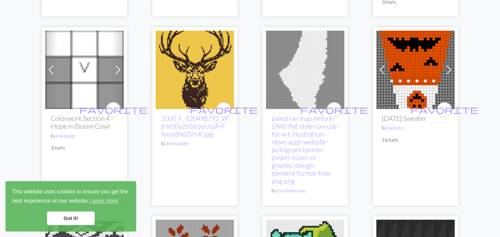
click at [380, 70] on span at bounding box center [382, 69] width 11 height 11
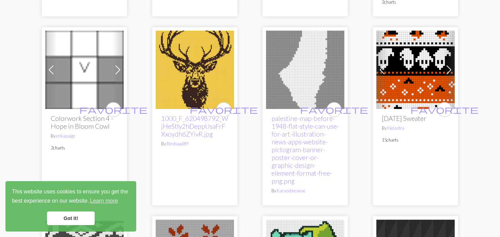
click at [378, 70] on span at bounding box center [382, 69] width 11 height 11
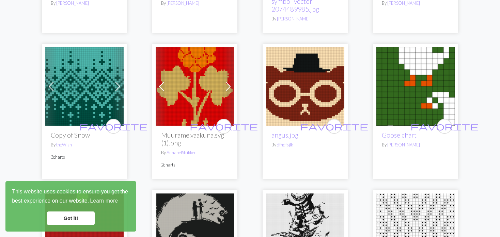
scroll to position [1397, 0]
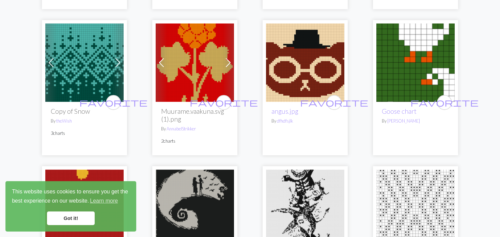
click at [202, 68] on img at bounding box center [195, 63] width 78 height 78
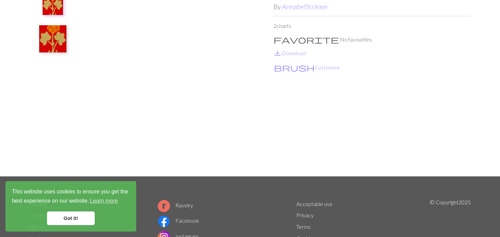
scroll to position [68, 0]
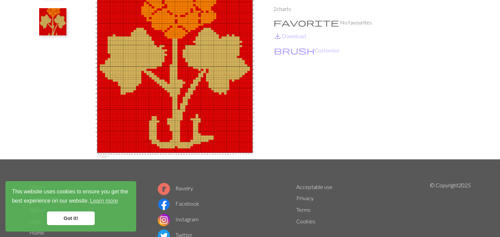
click at [59, 24] on img at bounding box center [52, 21] width 27 height 27
click at [54, 32] on img at bounding box center [53, 25] width 20 height 20
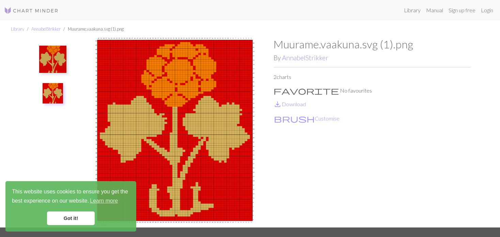
scroll to position [0, 0]
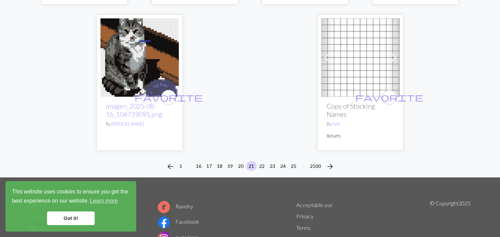
scroll to position [1840, 0]
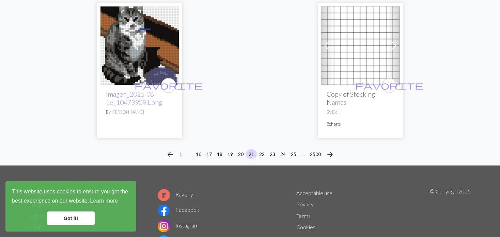
click at [131, 41] on img at bounding box center [140, 45] width 78 height 78
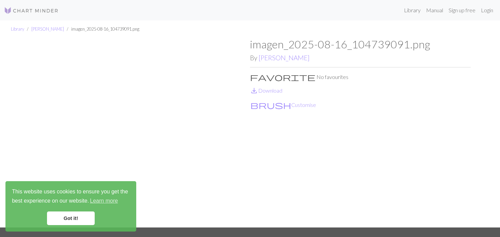
scroll to position [34, 0]
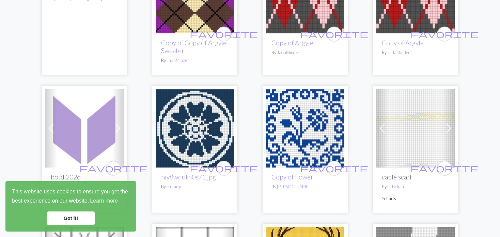
scroll to position [749, 0]
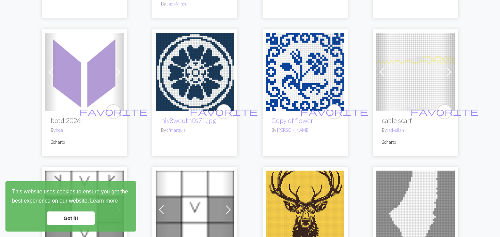
click at [390, 68] on img at bounding box center [415, 72] width 78 height 78
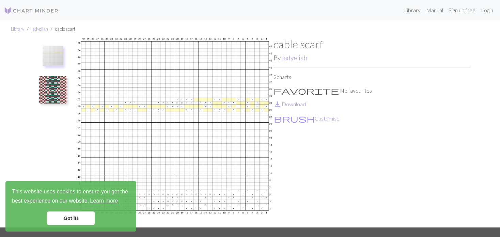
click at [60, 84] on img at bounding box center [52, 89] width 27 height 27
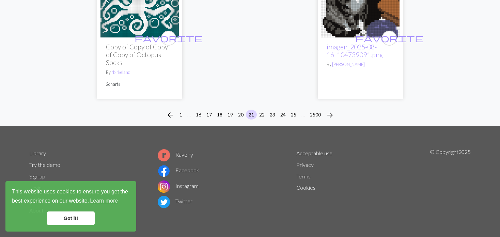
scroll to position [1845, 0]
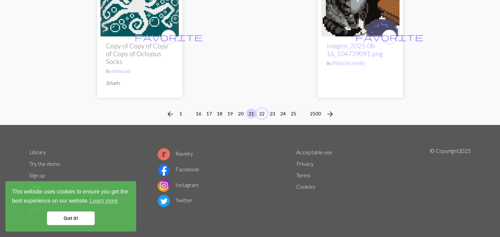
click at [265, 113] on button "22" at bounding box center [262, 114] width 11 height 10
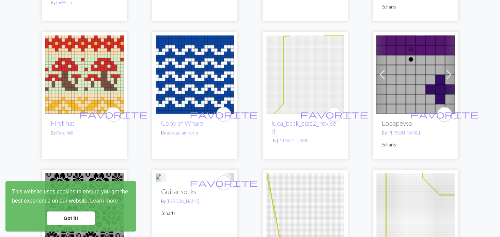
scroll to position [613, 0]
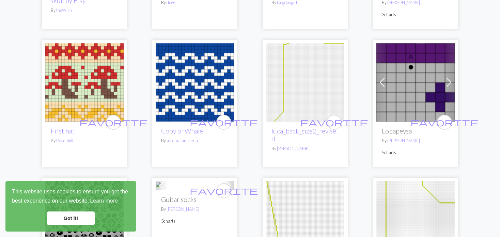
click at [88, 86] on img at bounding box center [84, 82] width 78 height 78
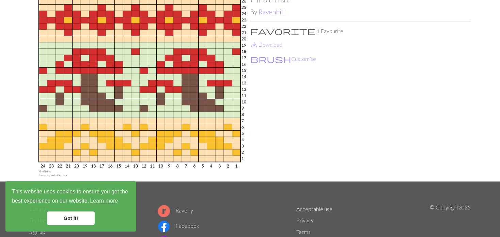
scroll to position [34, 0]
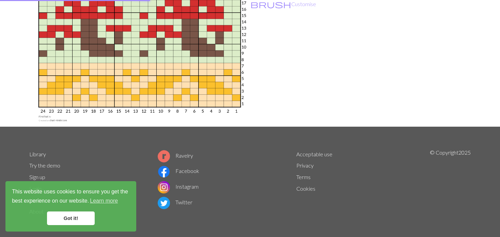
scroll to position [103, 0]
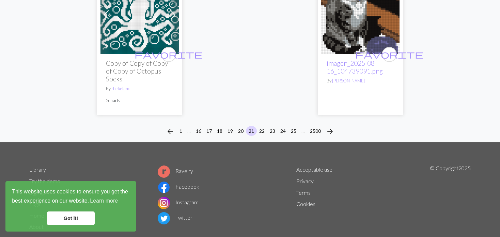
scroll to position [1840, 0]
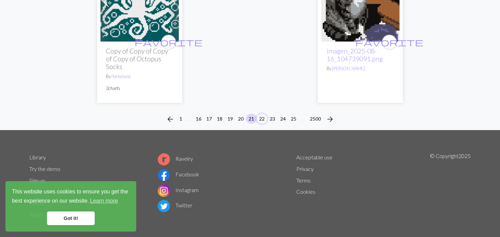
click at [262, 119] on button "22" at bounding box center [262, 119] width 11 height 10
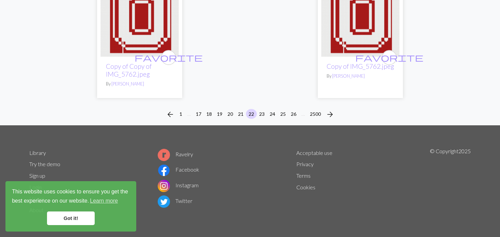
scroll to position [1806, 0]
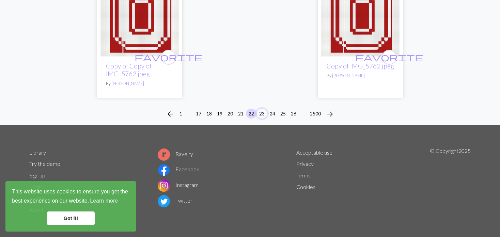
click at [262, 114] on button "23" at bounding box center [262, 114] width 11 height 10
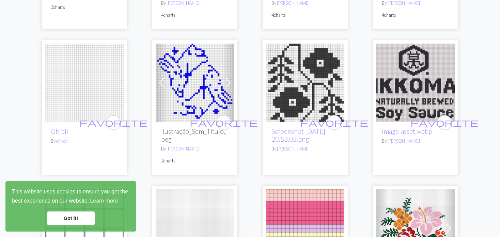
scroll to position [341, 0]
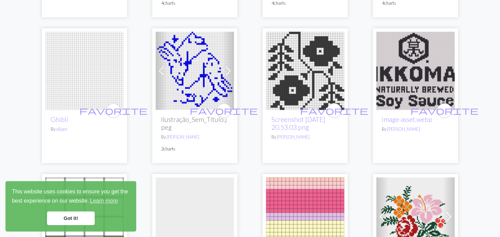
click at [304, 83] on img at bounding box center [305, 71] width 78 height 78
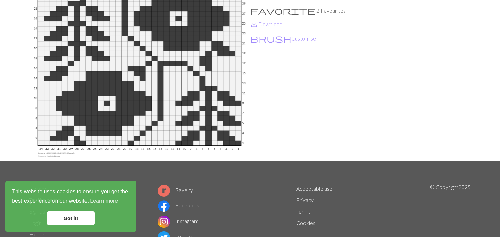
scroll to position [68, 0]
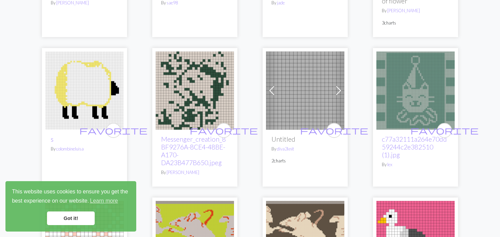
scroll to position [613, 0]
click at [274, 88] on span at bounding box center [271, 90] width 11 height 11
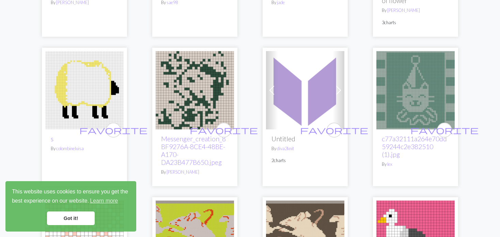
click at [274, 88] on span at bounding box center [271, 90] width 11 height 11
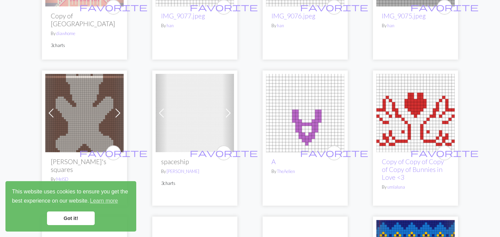
scroll to position [1192, 0]
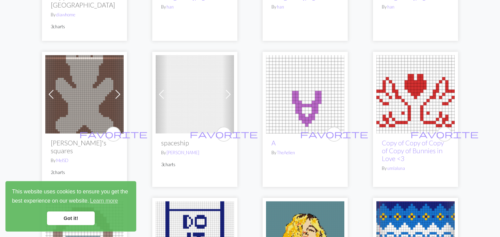
click at [158, 92] on link "Previous" at bounding box center [162, 94] width 12 height 78
click at [158, 93] on link "Previous" at bounding box center [162, 94] width 12 height 78
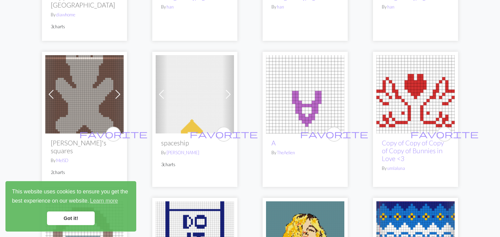
click at [193, 91] on img at bounding box center [195, 94] width 78 height 78
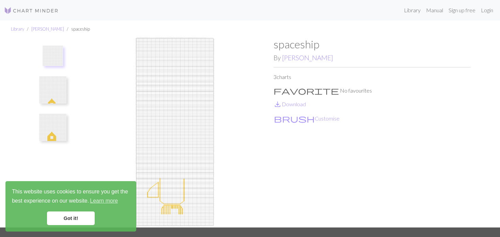
click at [61, 136] on img at bounding box center [52, 127] width 27 height 27
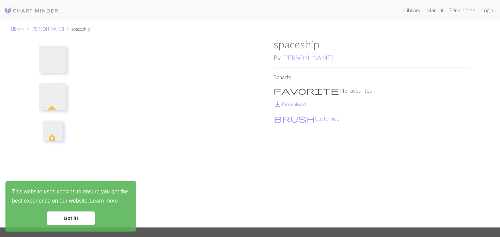
scroll to position [68, 0]
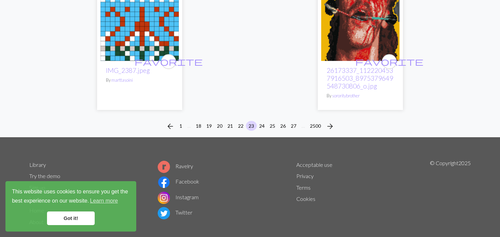
scroll to position [1825, 0]
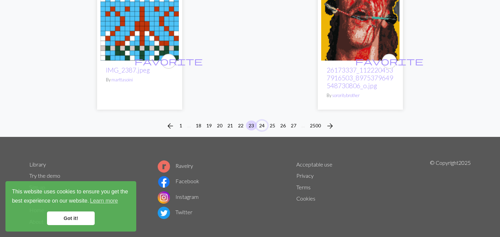
click at [260, 121] on button "24" at bounding box center [262, 126] width 11 height 10
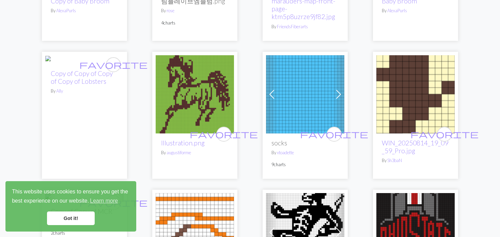
scroll to position [307, 0]
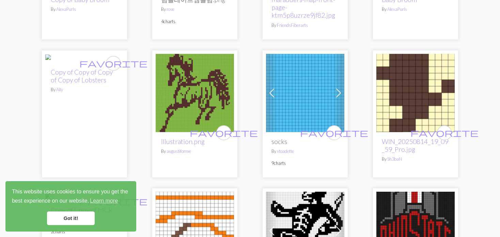
click at [267, 98] on span at bounding box center [271, 93] width 11 height 11
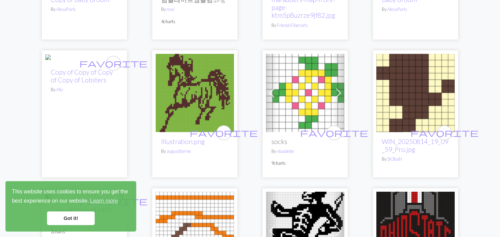
click at [275, 97] on span at bounding box center [271, 93] width 11 height 11
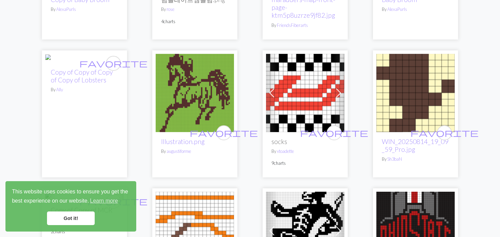
click at [275, 98] on span at bounding box center [271, 93] width 11 height 11
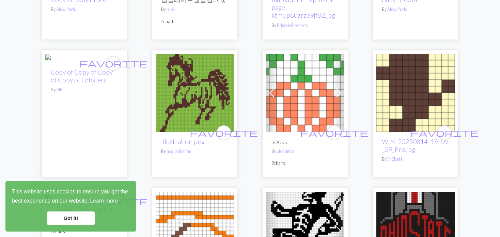
click at [275, 98] on span at bounding box center [271, 93] width 11 height 11
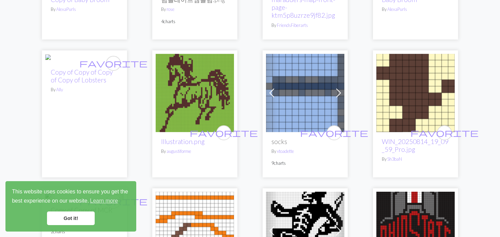
click at [289, 93] on img at bounding box center [305, 93] width 78 height 78
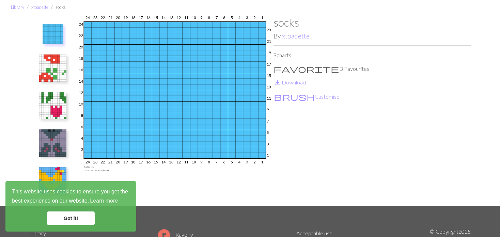
scroll to position [34, 0]
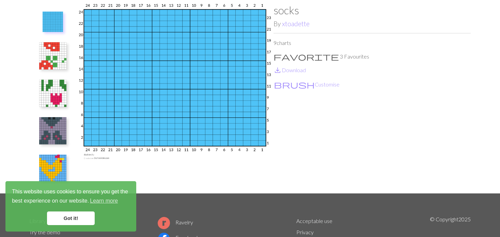
click at [48, 56] on img at bounding box center [52, 55] width 27 height 27
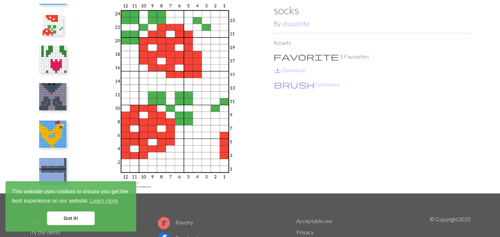
click at [61, 60] on img at bounding box center [52, 59] width 27 height 27
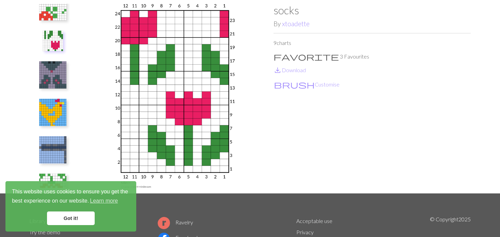
scroll to position [68, 0]
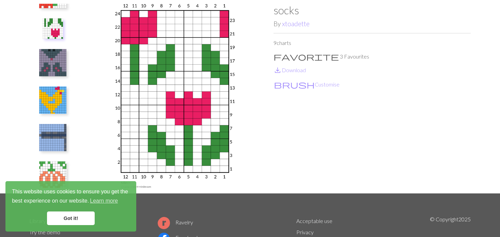
click at [53, 62] on img at bounding box center [52, 62] width 27 height 27
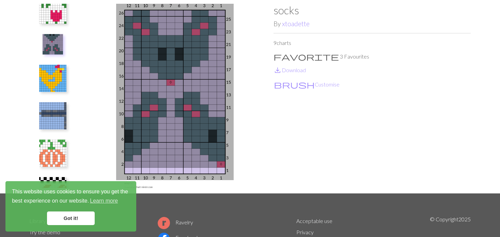
scroll to position [102, 0]
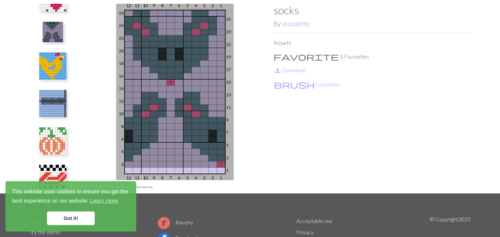
click at [64, 74] on img at bounding box center [52, 65] width 27 height 27
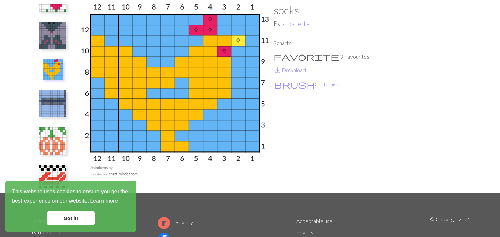
scroll to position [136, 0]
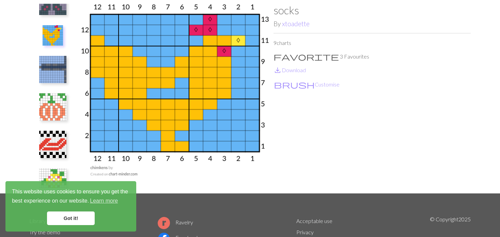
click at [61, 79] on img at bounding box center [52, 69] width 27 height 27
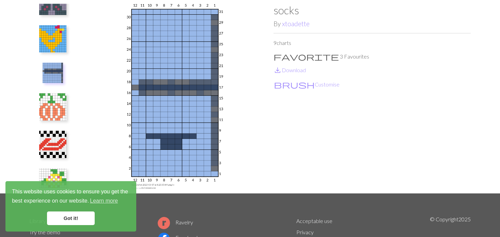
click at [55, 116] on img at bounding box center [52, 106] width 27 height 27
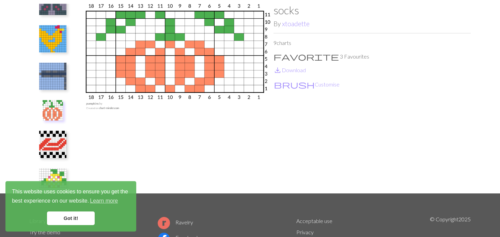
click at [51, 145] on img at bounding box center [52, 144] width 27 height 27
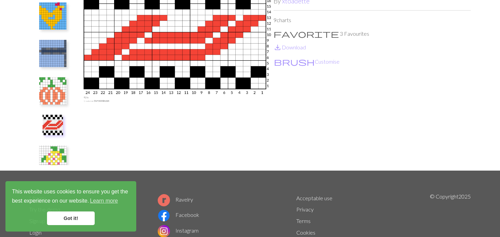
scroll to position [102, 0]
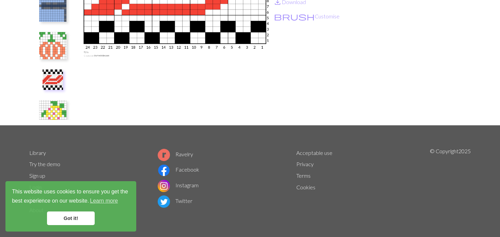
click at [62, 108] on img at bounding box center [52, 113] width 27 height 27
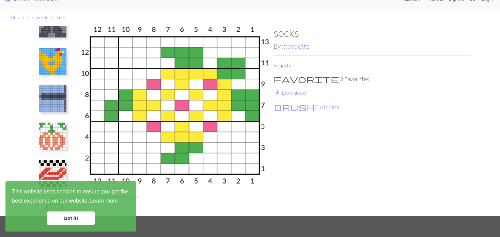
scroll to position [0, 0]
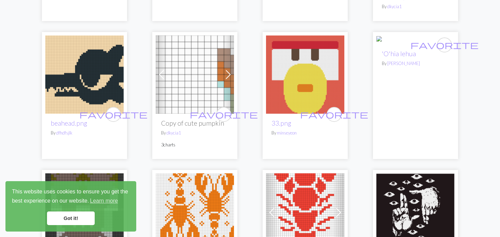
scroll to position [1363, 0]
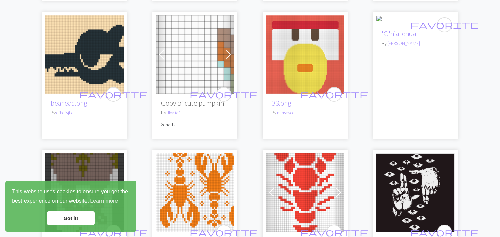
click at [230, 51] on span at bounding box center [228, 54] width 11 height 11
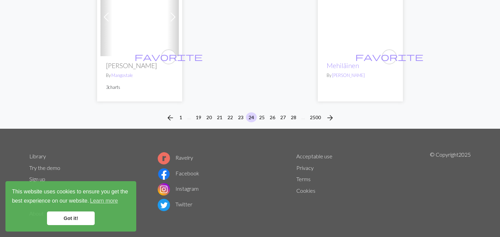
scroll to position [1834, 0]
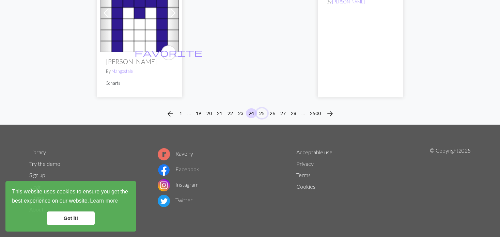
click at [263, 111] on button "25" at bounding box center [262, 113] width 11 height 10
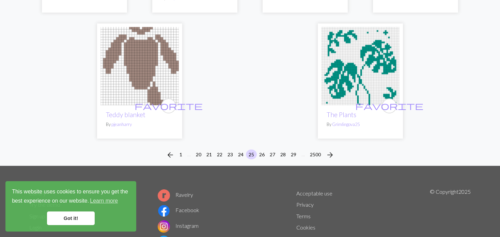
scroll to position [1772, 0]
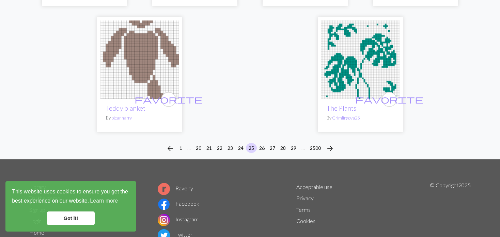
click at [362, 55] on img at bounding box center [360, 59] width 78 height 78
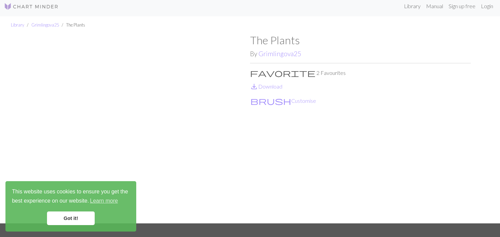
scroll to position [34, 0]
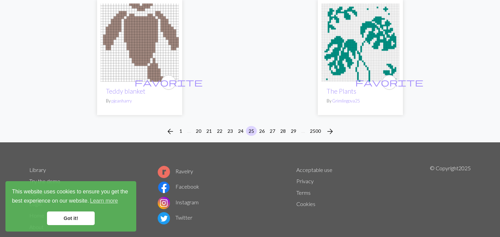
scroll to position [1798, 0]
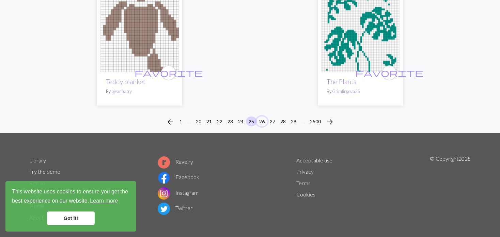
click at [260, 117] on button "26" at bounding box center [262, 122] width 11 height 10
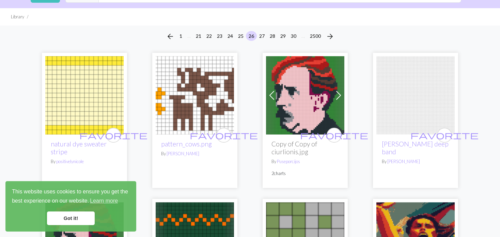
scroll to position [68, 0]
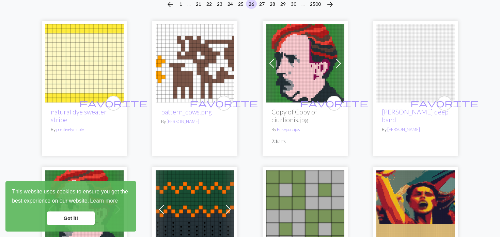
click at [383, 65] on img at bounding box center [415, 63] width 78 height 78
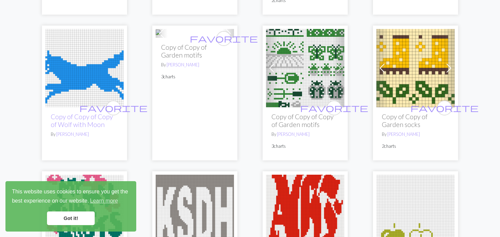
scroll to position [1499, 0]
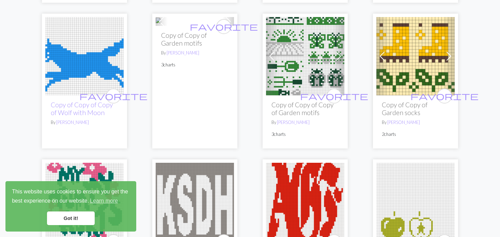
click at [419, 43] on img at bounding box center [415, 56] width 78 height 78
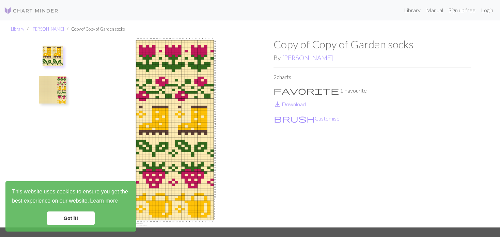
click at [54, 57] on img at bounding box center [53, 56] width 20 height 20
click at [58, 59] on img at bounding box center [53, 56] width 20 height 20
click at [62, 93] on img at bounding box center [52, 89] width 27 height 27
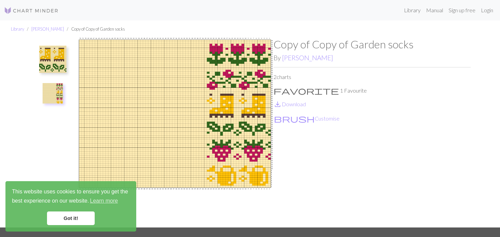
click at [52, 52] on img at bounding box center [52, 59] width 27 height 27
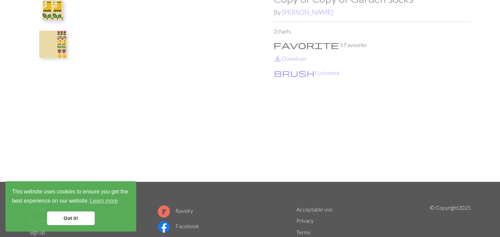
scroll to position [34, 0]
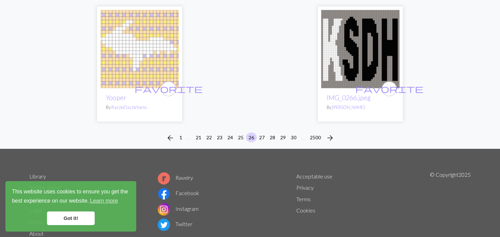
scroll to position [1794, 0]
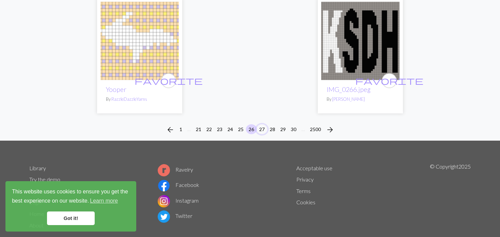
click at [265, 124] on button "27" at bounding box center [262, 129] width 11 height 10
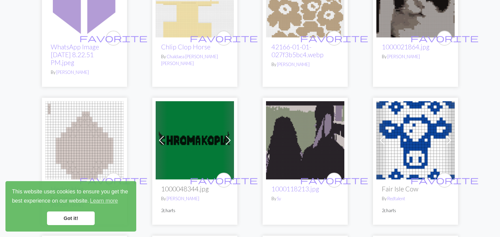
scroll to position [613, 0]
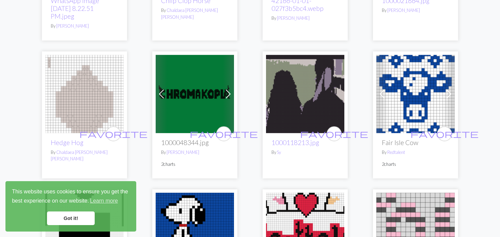
click at [227, 89] on span at bounding box center [228, 94] width 11 height 11
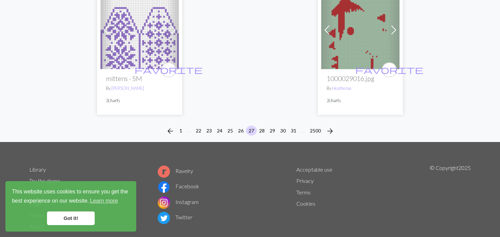
scroll to position [1786, 0]
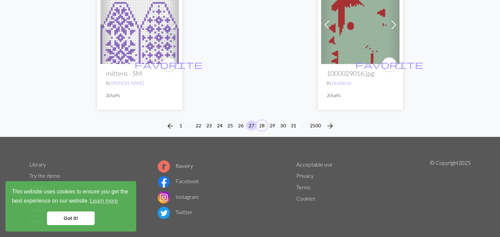
click at [263, 121] on button "28" at bounding box center [262, 126] width 11 height 10
click at [273, 121] on button "29" at bounding box center [272, 126] width 11 height 10
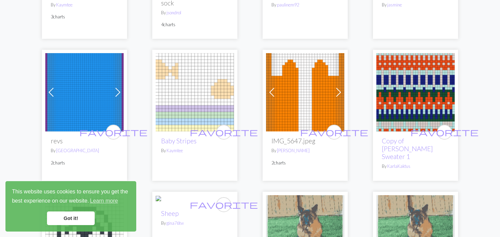
scroll to position [613, 0]
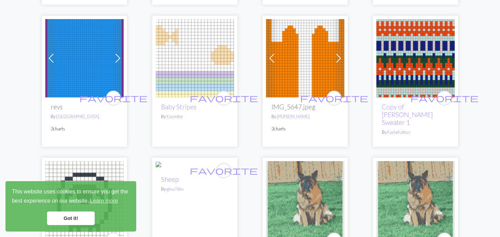
click at [113, 56] on span at bounding box center [117, 58] width 11 height 11
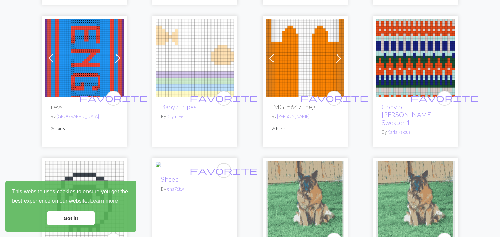
click at [112, 62] on link "Next" at bounding box center [118, 58] width 12 height 78
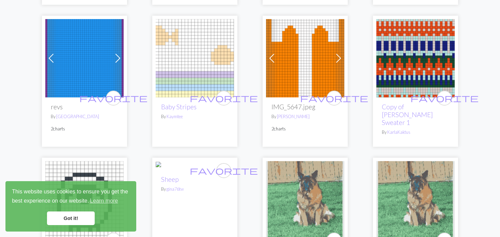
click at [280, 58] on img at bounding box center [305, 58] width 78 height 78
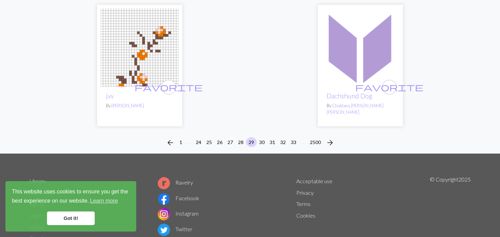
scroll to position [1737, 0]
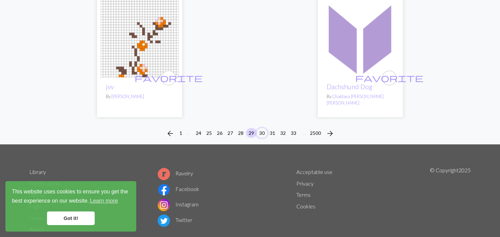
click at [262, 128] on button "30" at bounding box center [262, 133] width 11 height 10
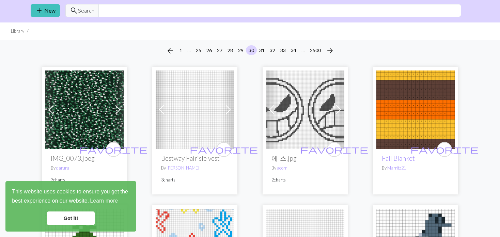
scroll to position [102, 0]
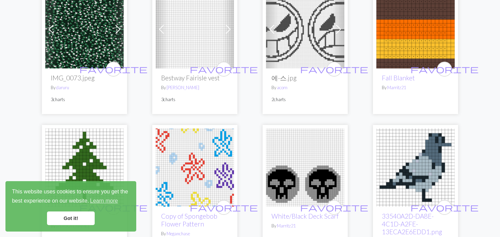
click at [171, 24] on img at bounding box center [195, 29] width 78 height 78
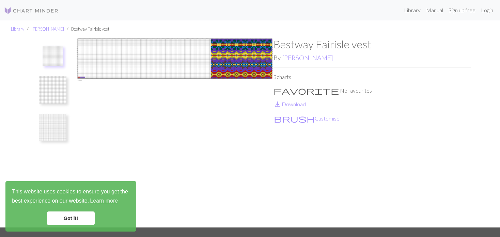
click at [250, 56] on img at bounding box center [174, 133] width 197 height 190
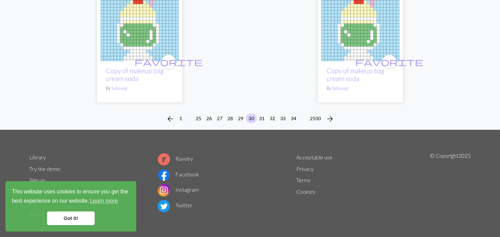
scroll to position [1897, 0]
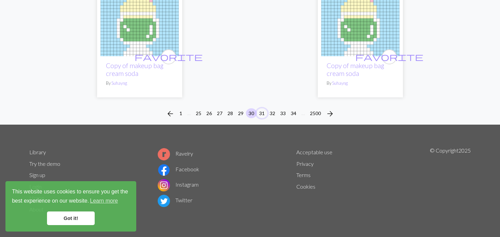
click at [262, 113] on button "31" at bounding box center [262, 113] width 11 height 10
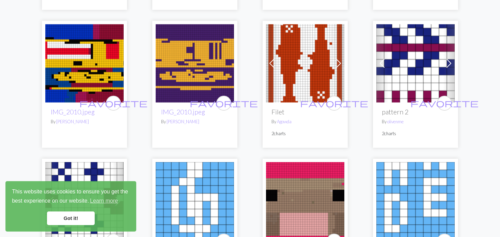
scroll to position [170, 0]
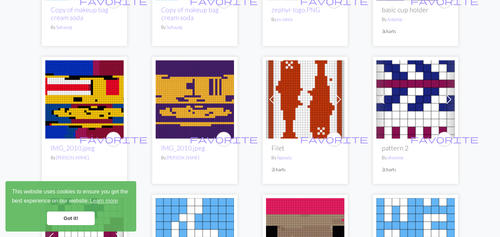
click at [444, 100] on span at bounding box center [449, 99] width 11 height 11
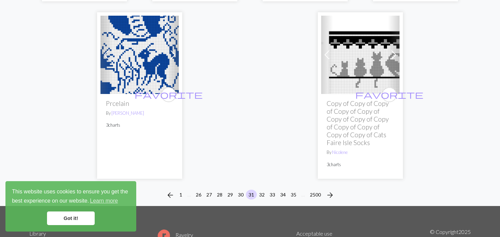
scroll to position [1908, 0]
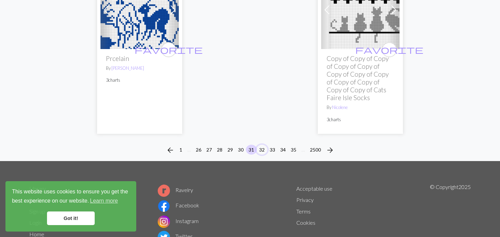
click at [259, 145] on button "32" at bounding box center [262, 150] width 11 height 10
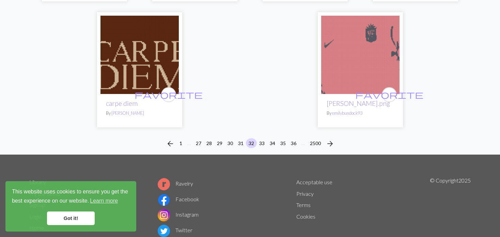
scroll to position [1727, 0]
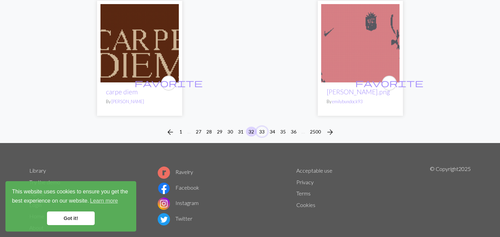
click at [258, 127] on button "33" at bounding box center [262, 132] width 11 height 10
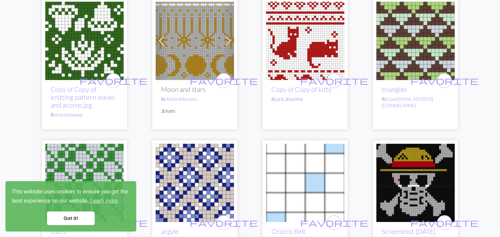
scroll to position [886, 0]
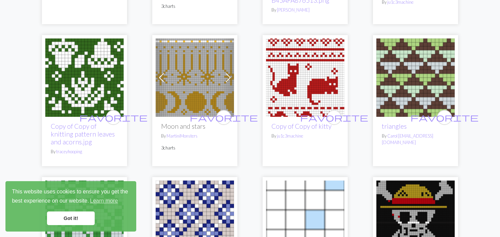
click at [67, 77] on img at bounding box center [84, 77] width 78 height 78
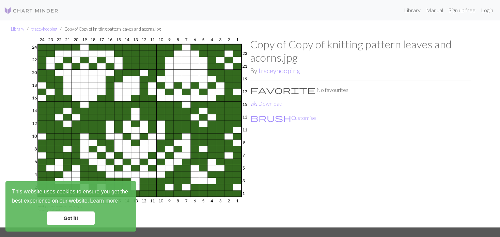
scroll to position [34, 0]
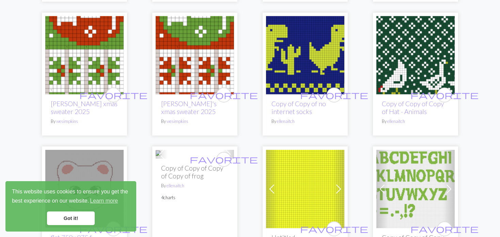
scroll to position [1192, 0]
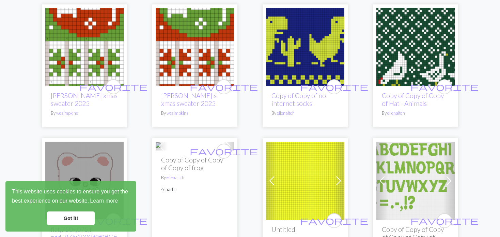
click at [196, 56] on img at bounding box center [195, 47] width 78 height 78
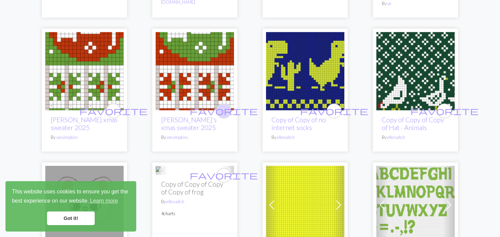
scroll to position [1192, 0]
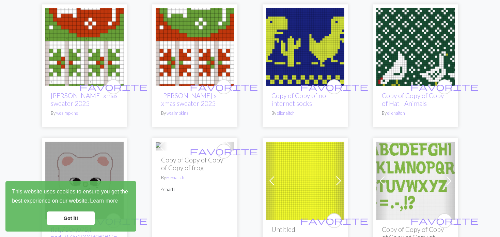
click at [109, 44] on img at bounding box center [84, 47] width 78 height 78
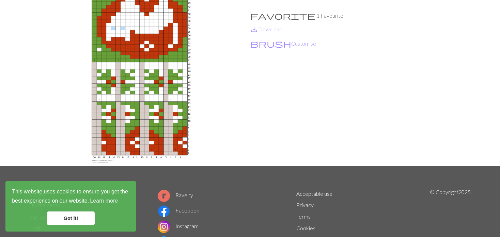
scroll to position [68, 0]
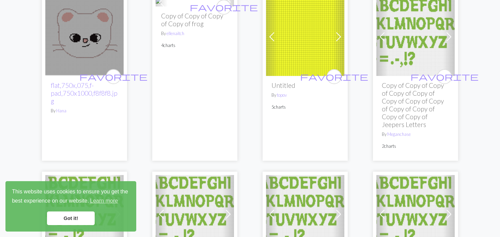
scroll to position [1329, 0]
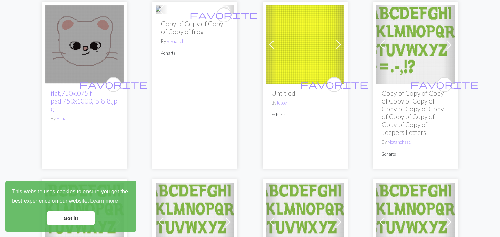
click at [270, 48] on span at bounding box center [271, 44] width 11 height 11
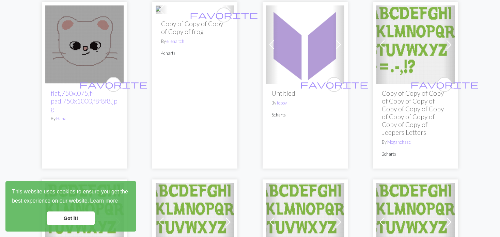
click at [270, 48] on span at bounding box center [271, 44] width 11 height 11
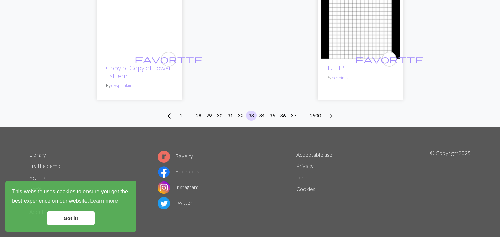
scroll to position [1888, 0]
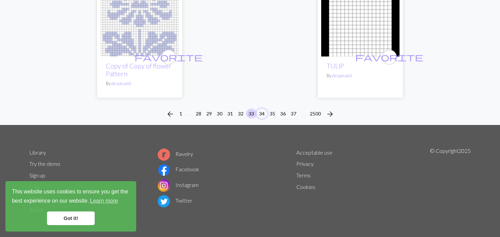
click at [263, 113] on button "34" at bounding box center [262, 114] width 11 height 10
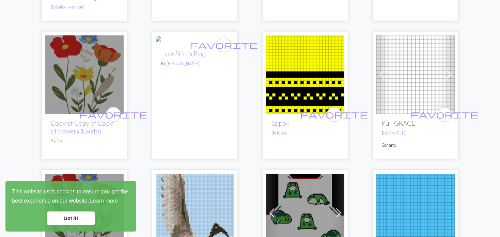
scroll to position [613, 0]
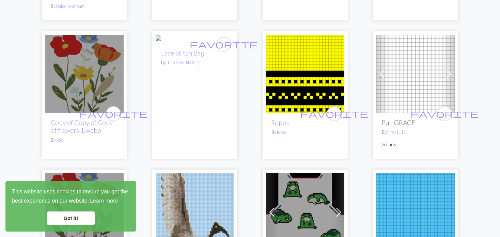
click at [90, 79] on img at bounding box center [84, 74] width 78 height 78
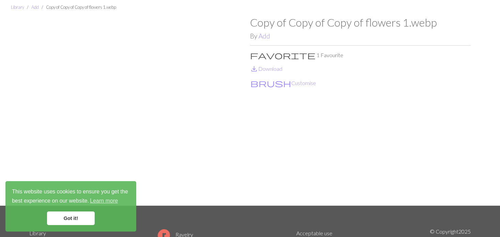
scroll to position [34, 0]
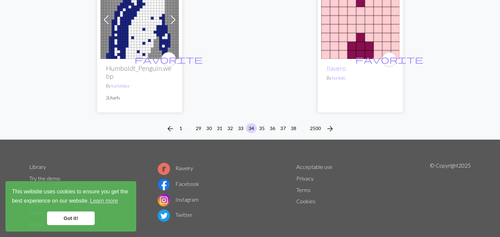
scroll to position [1786, 0]
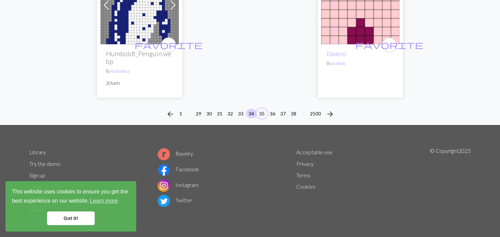
click at [263, 113] on button "35" at bounding box center [262, 114] width 11 height 10
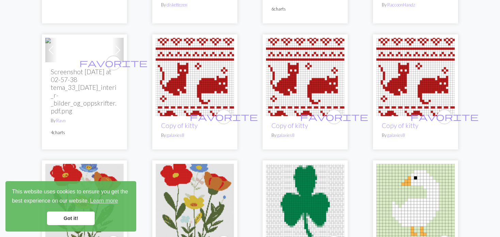
scroll to position [204, 0]
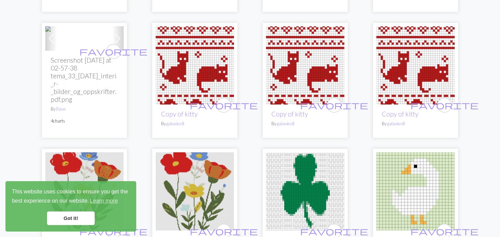
click at [50, 44] on span at bounding box center [51, 38] width 11 height 11
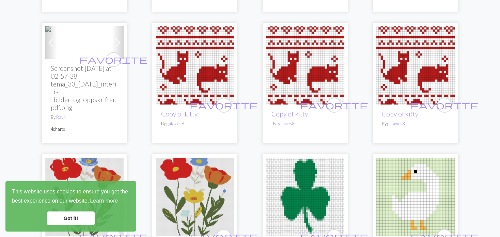
click at [50, 48] on span at bounding box center [51, 42] width 11 height 11
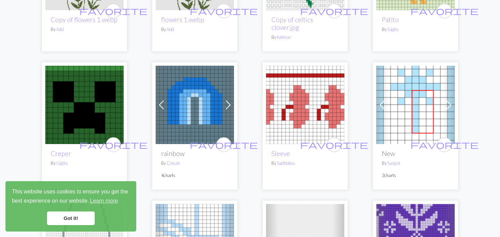
scroll to position [477, 0]
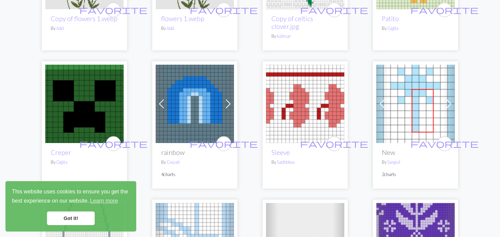
click at [223, 98] on span at bounding box center [228, 103] width 11 height 11
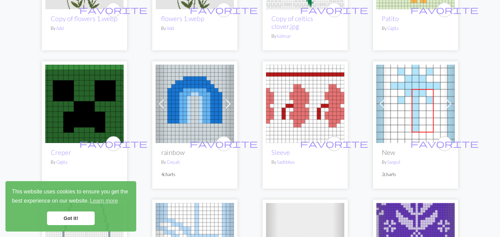
click at [223, 98] on span at bounding box center [228, 103] width 11 height 11
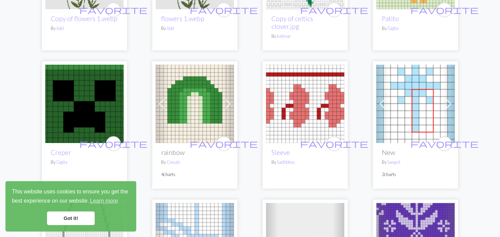
click at [223, 98] on span at bounding box center [228, 103] width 11 height 11
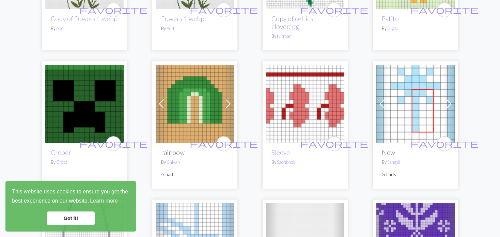
click at [223, 98] on span at bounding box center [228, 103] width 11 height 11
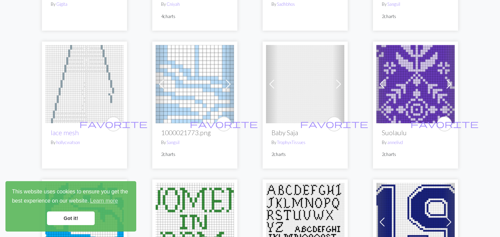
scroll to position [647, 0]
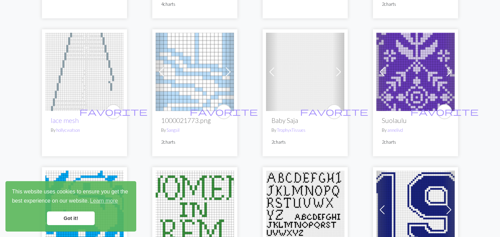
click at [269, 66] on span at bounding box center [271, 71] width 11 height 11
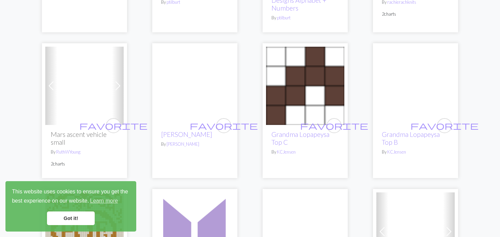
scroll to position [920, 0]
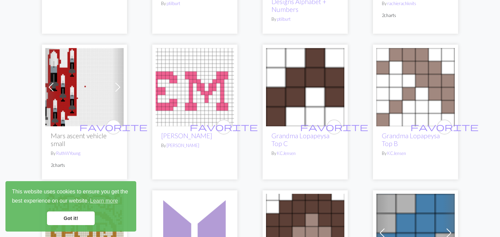
click at [38, 80] on div "favorite Strawberry socks By Julita favorite Screenshot 2025-08-09 011938.png B…" at bounding box center [250, 92] width 450 height 1857
click at [44, 80] on div "Previous Next favorite Mars ascent vehicle small By RuthWYoung 2 charts" at bounding box center [84, 112] width 85 height 135
click at [49, 82] on span at bounding box center [51, 87] width 11 height 11
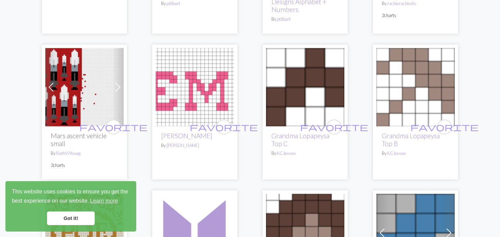
click at [49, 82] on span at bounding box center [51, 87] width 11 height 11
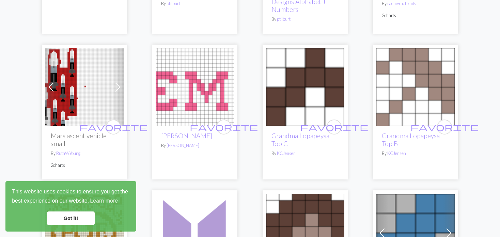
click at [49, 82] on span at bounding box center [51, 87] width 11 height 11
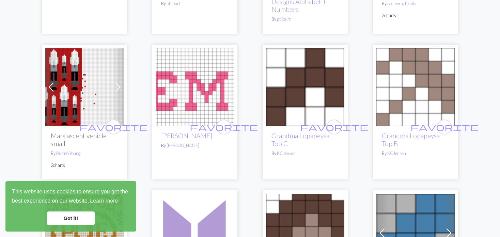
click at [73, 81] on img at bounding box center [84, 87] width 78 height 78
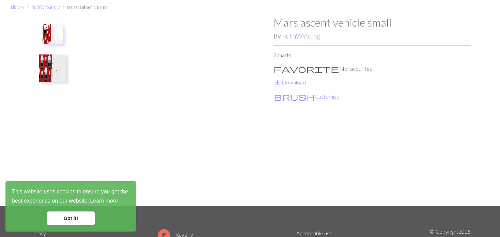
scroll to position [34, 0]
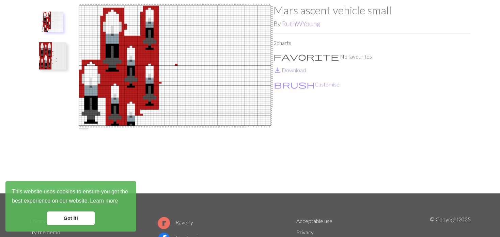
click at [48, 58] on img at bounding box center [52, 55] width 27 height 27
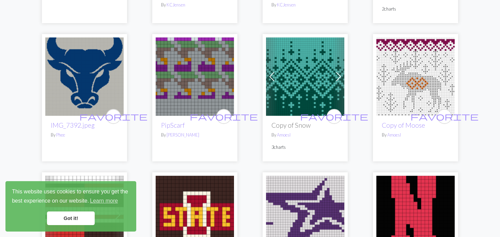
scroll to position [1226, 0]
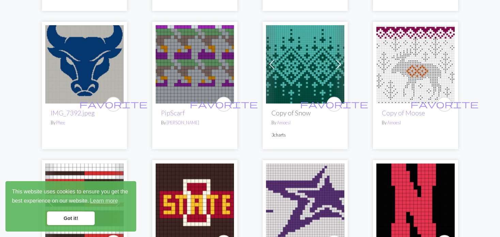
click at [402, 65] on img at bounding box center [415, 64] width 78 height 78
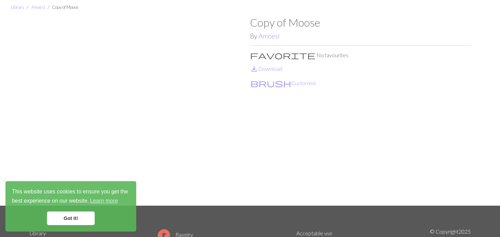
scroll to position [34, 0]
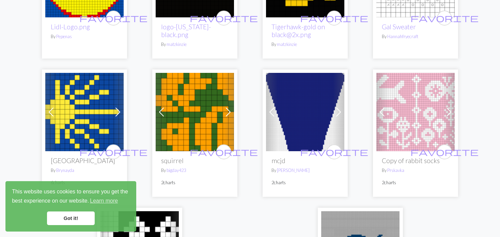
scroll to position [1601, 0]
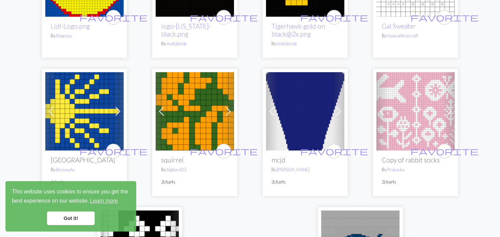
click at [232, 106] on span at bounding box center [228, 111] width 11 height 11
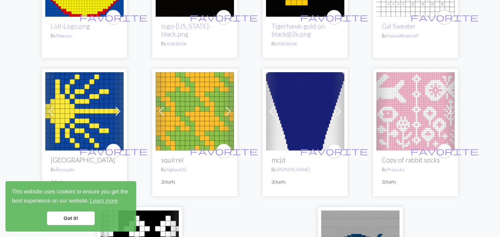
click at [232, 106] on span at bounding box center [228, 111] width 11 height 11
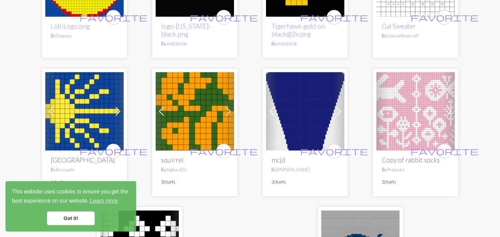
click at [176, 106] on img at bounding box center [195, 111] width 78 height 78
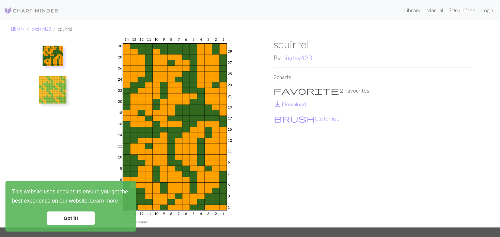
click at [43, 88] on img at bounding box center [52, 89] width 27 height 27
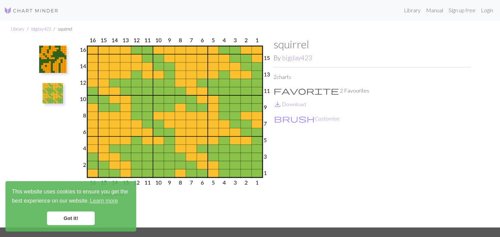
click at [54, 54] on img at bounding box center [52, 59] width 27 height 27
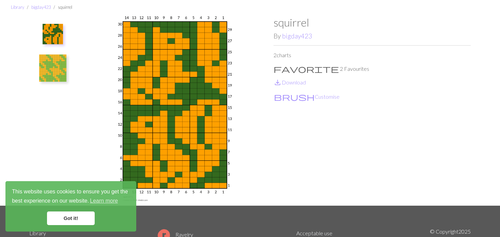
scroll to position [34, 0]
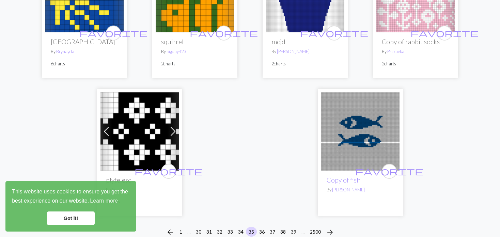
scroll to position [1737, 0]
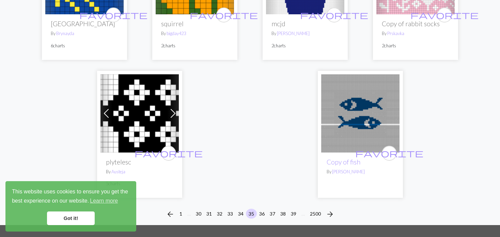
click at [167, 94] on link "Next" at bounding box center [173, 113] width 12 height 78
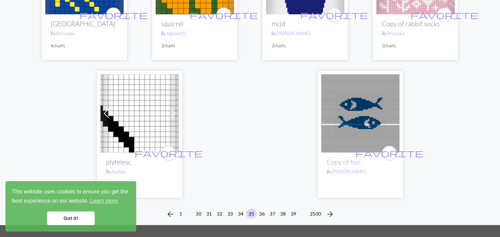
click at [169, 108] on span at bounding box center [173, 113] width 11 height 11
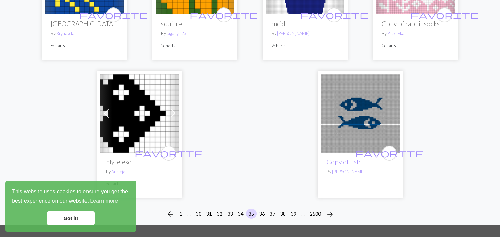
click at [169, 108] on span at bounding box center [173, 113] width 11 height 11
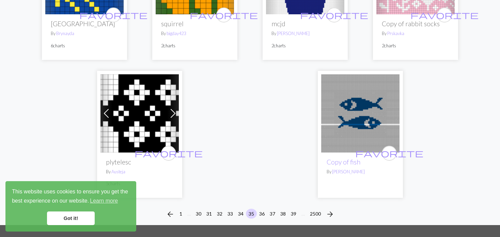
click at [169, 181] on p "5 charts" at bounding box center [139, 184] width 67 height 6
click at [229, 209] on button "33" at bounding box center [230, 214] width 11 height 10
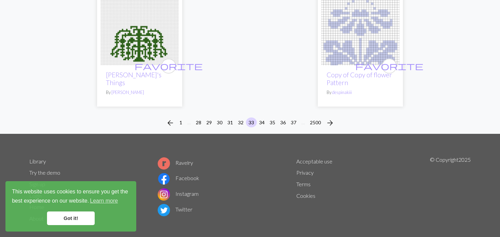
scroll to position [1849, 0]
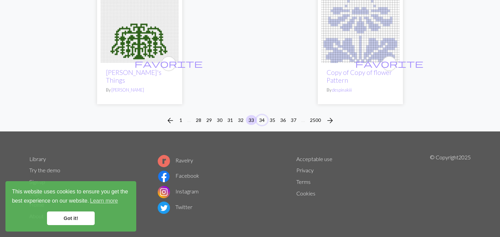
click at [262, 115] on button "34" at bounding box center [262, 120] width 11 height 10
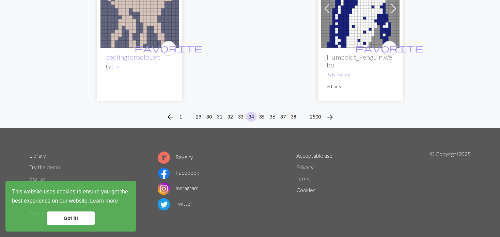
scroll to position [1786, 0]
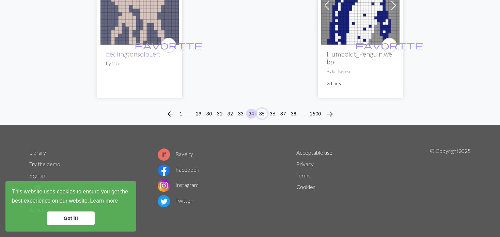
click at [264, 113] on button "35" at bounding box center [262, 114] width 11 height 10
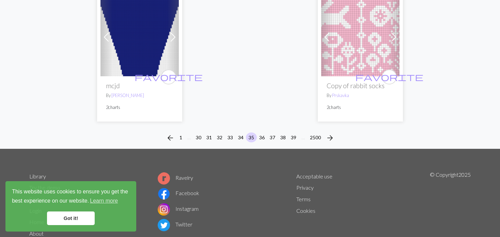
scroll to position [1810, 0]
click at [262, 132] on button "36" at bounding box center [262, 137] width 11 height 10
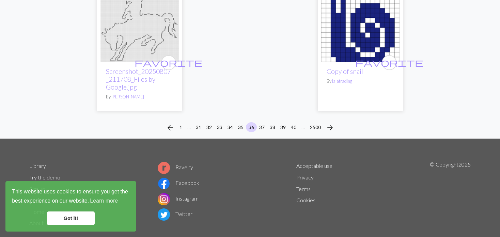
scroll to position [1825, 0]
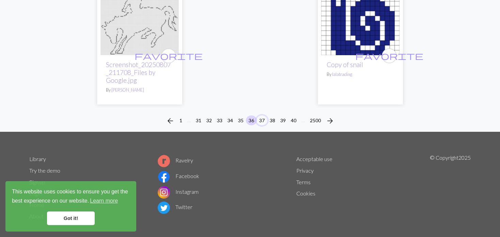
click at [261, 115] on button "37" at bounding box center [262, 120] width 11 height 10
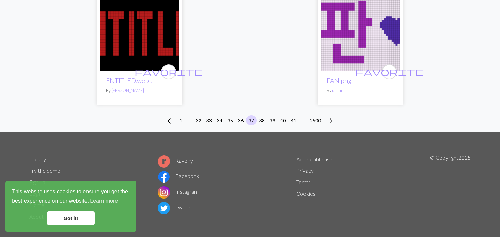
scroll to position [1806, 0]
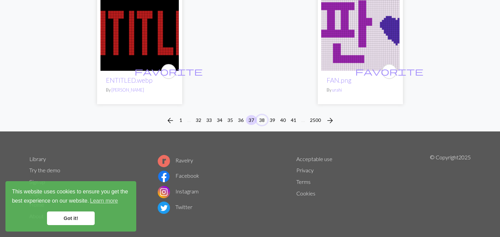
click at [263, 115] on button "38" at bounding box center [262, 120] width 11 height 10
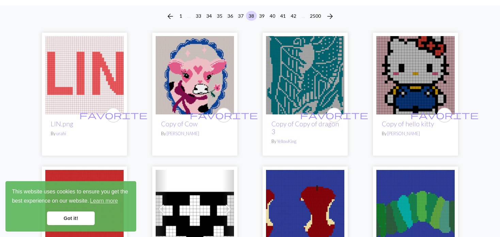
scroll to position [68, 0]
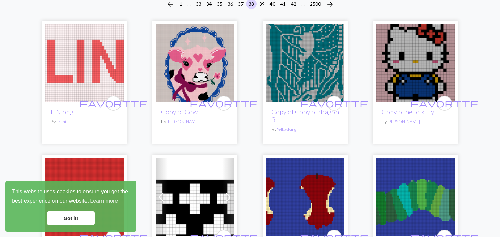
click at [310, 72] on img at bounding box center [305, 63] width 78 height 78
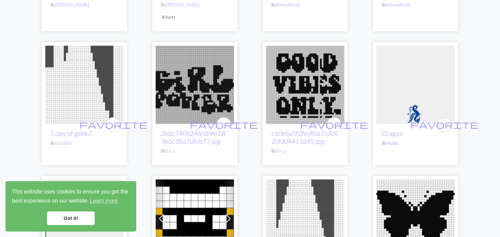
scroll to position [341, 0]
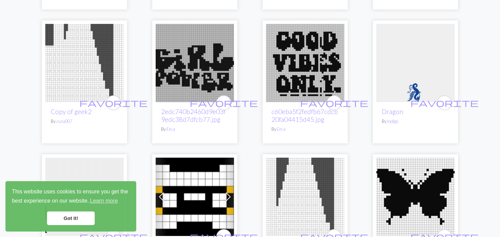
click at [415, 89] on img at bounding box center [415, 63] width 78 height 78
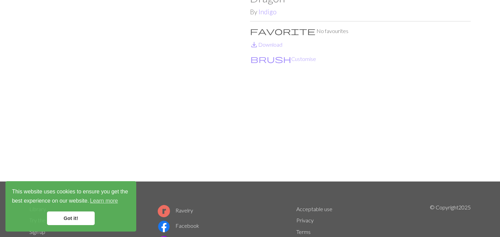
scroll to position [34, 0]
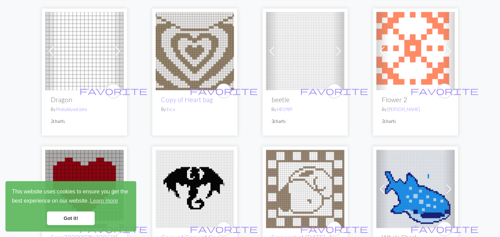
scroll to position [613, 0]
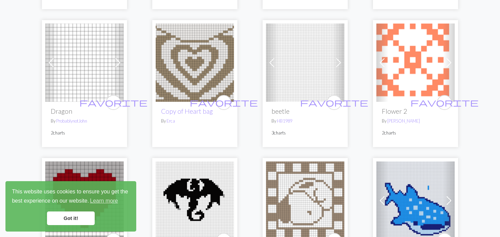
click at [275, 59] on span at bounding box center [271, 62] width 11 height 11
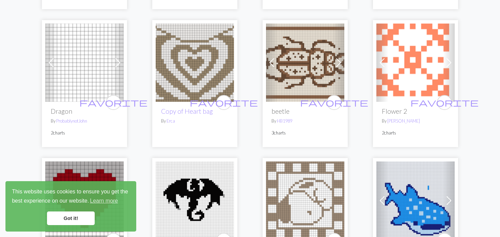
click at [272, 58] on span at bounding box center [271, 62] width 11 height 11
click at [57, 68] on img at bounding box center [84, 63] width 78 height 78
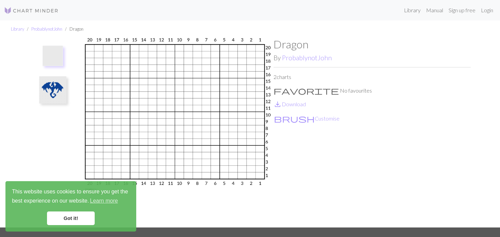
click at [56, 89] on img at bounding box center [52, 89] width 27 height 27
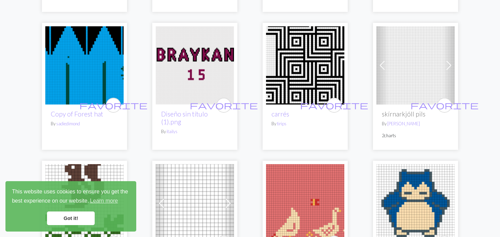
scroll to position [1056, 0]
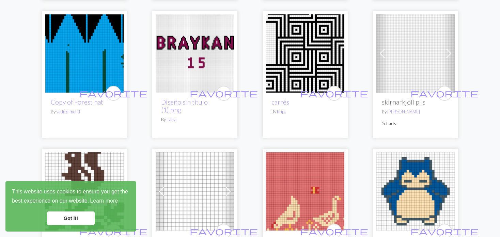
click at [121, 60] on img at bounding box center [84, 53] width 78 height 78
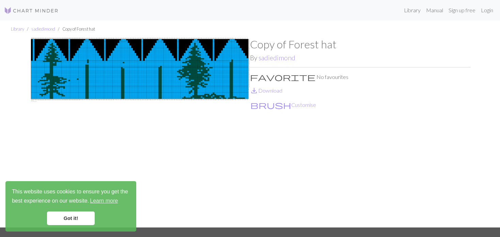
drag, startPoint x: 186, startPoint y: 32, endPoint x: 156, endPoint y: 35, distance: 30.1
drag, startPoint x: 156, startPoint y: 35, endPoint x: 109, endPoint y: 57, distance: 52.6
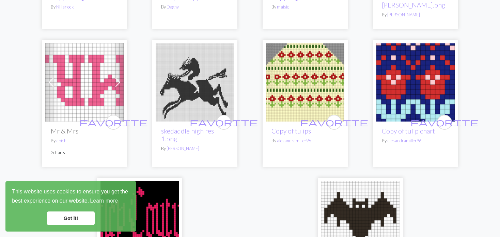
scroll to position [1567, 0]
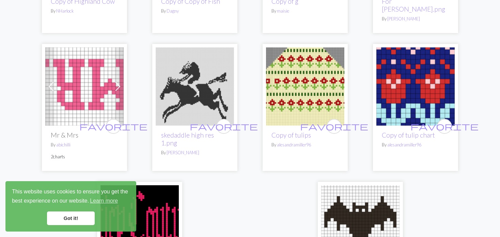
click at [401, 79] on img at bounding box center [415, 86] width 78 height 78
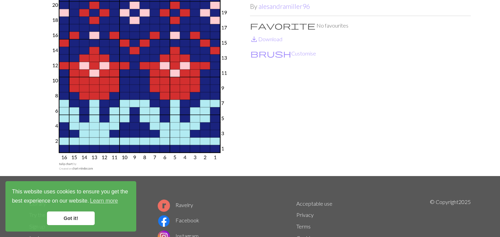
scroll to position [68, 0]
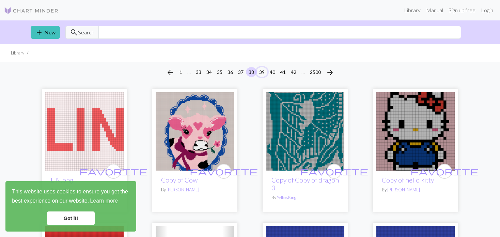
click at [263, 69] on button "39" at bounding box center [262, 72] width 11 height 10
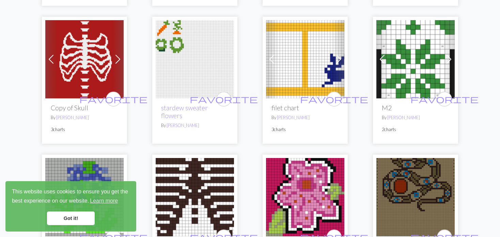
scroll to position [341, 0]
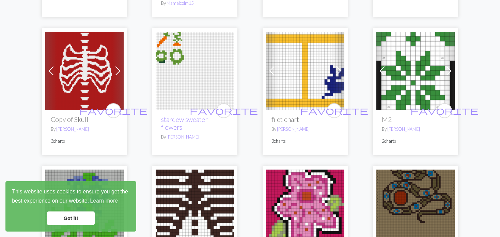
click at [267, 73] on span at bounding box center [271, 70] width 11 height 11
click at [265, 73] on div "Previous Next favorite filet chart By Hannah 3 charts" at bounding box center [305, 91] width 85 height 127
click at [269, 74] on span at bounding box center [271, 70] width 11 height 11
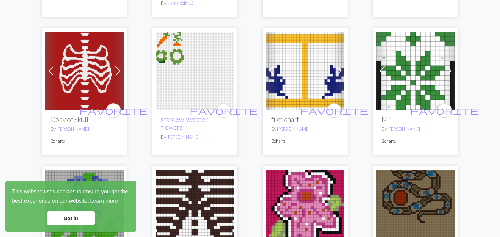
click at [269, 74] on span at bounding box center [271, 70] width 11 height 11
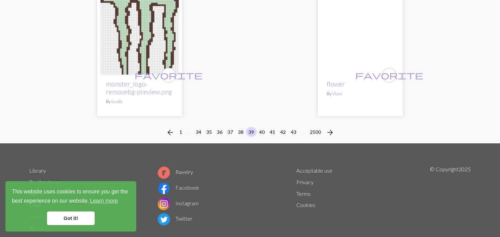
scroll to position [1755, 0]
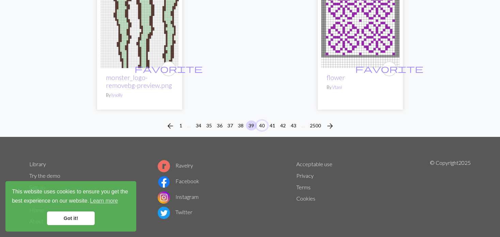
click at [261, 121] on button "40" at bounding box center [262, 126] width 11 height 10
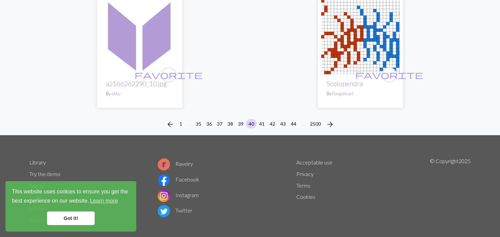
scroll to position [1747, 0]
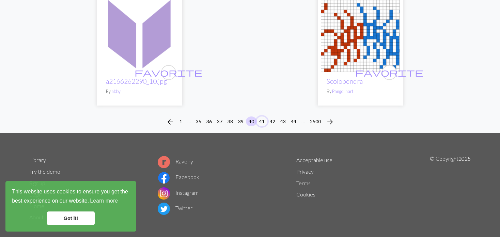
click at [258, 117] on button "41" at bounding box center [262, 122] width 11 height 10
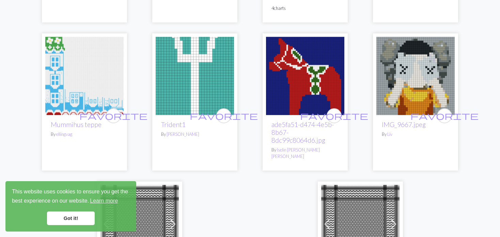
scroll to position [1601, 0]
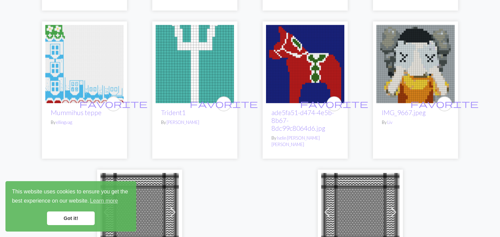
click at [87, 75] on img at bounding box center [84, 64] width 78 height 78
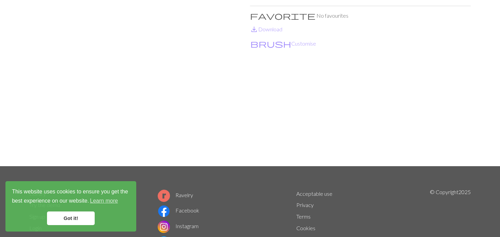
scroll to position [68, 0]
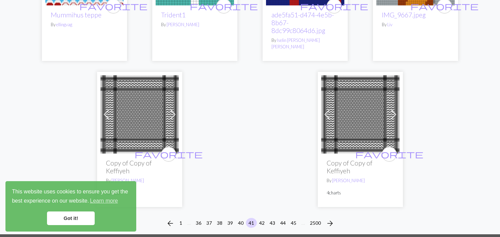
scroll to position [1703, 0]
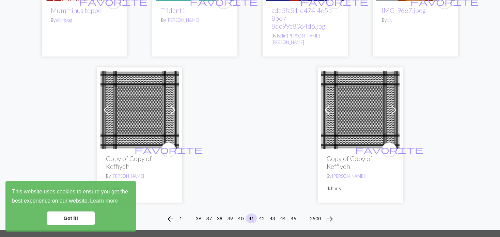
click at [173, 105] on span at bounding box center [173, 110] width 11 height 11
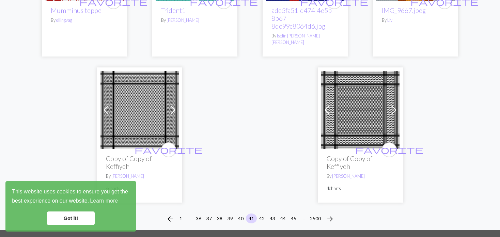
click at [173, 105] on span at bounding box center [173, 110] width 11 height 11
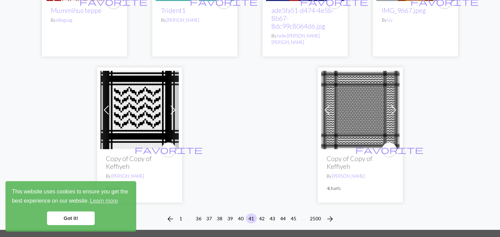
click at [173, 105] on span at bounding box center [173, 110] width 11 height 11
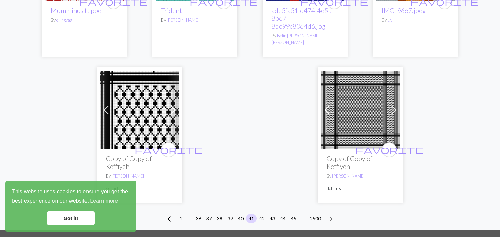
click at [173, 105] on span at bounding box center [173, 110] width 11 height 11
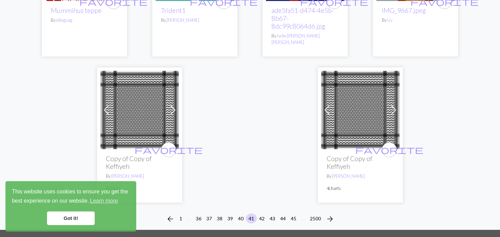
click at [173, 105] on span at bounding box center [173, 110] width 11 height 11
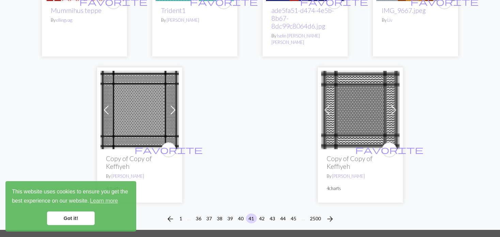
click at [173, 105] on span at bounding box center [173, 110] width 11 height 11
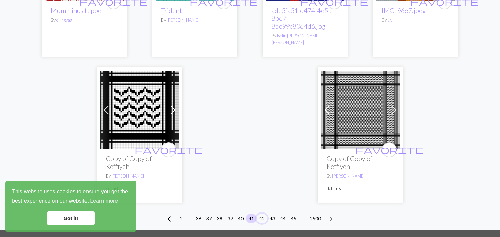
click at [261, 214] on button "42" at bounding box center [262, 219] width 11 height 10
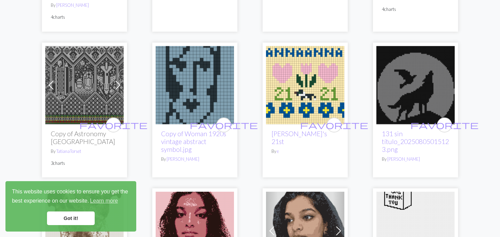
scroll to position [204, 0]
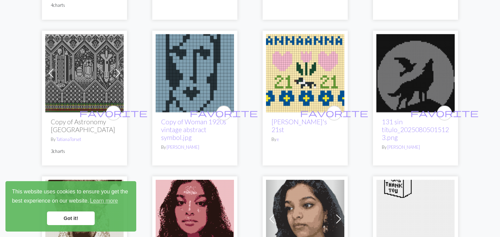
click at [449, 75] on img at bounding box center [415, 73] width 78 height 78
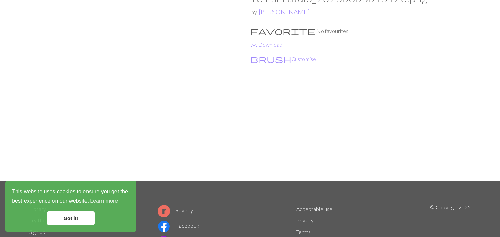
scroll to position [34, 0]
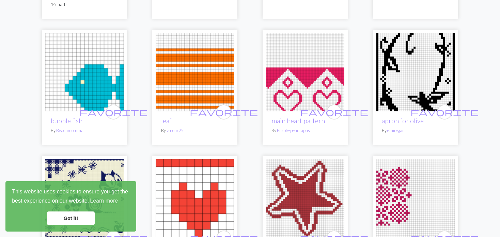
scroll to position [647, 0]
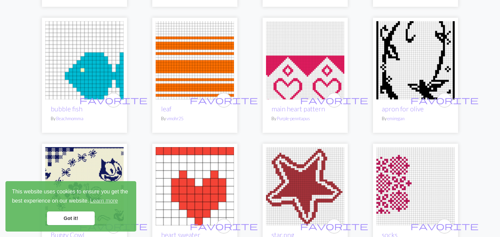
click at [429, 60] on img at bounding box center [415, 60] width 78 height 78
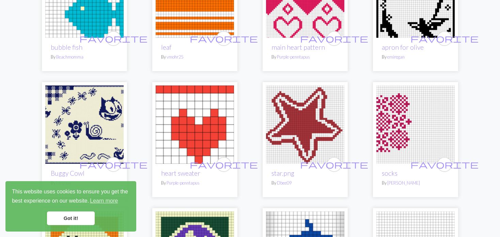
scroll to position [749, 0]
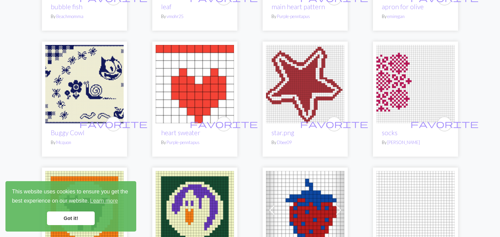
click at [99, 81] on img at bounding box center [84, 84] width 78 height 78
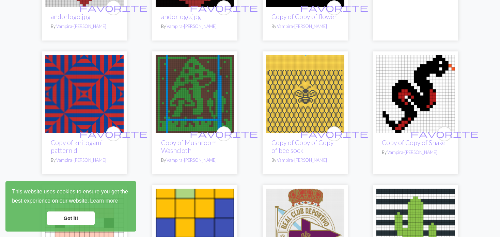
scroll to position [1158, 0]
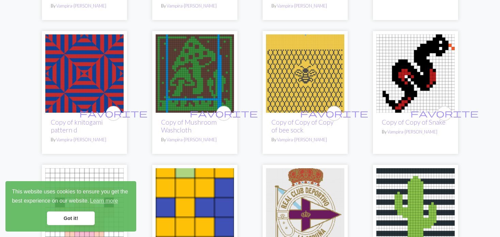
click at [195, 92] on img at bounding box center [195, 73] width 78 height 78
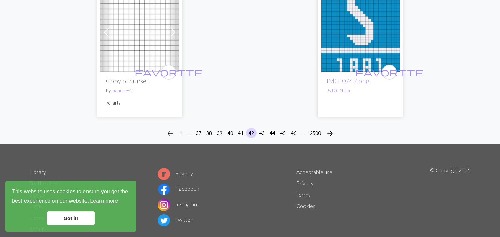
scroll to position [1771, 0]
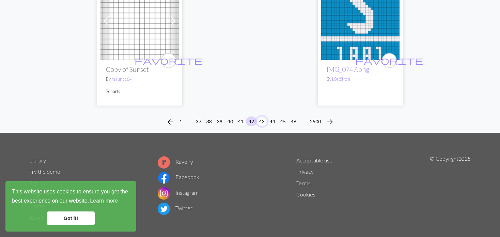
click at [260, 117] on button "43" at bounding box center [262, 122] width 11 height 10
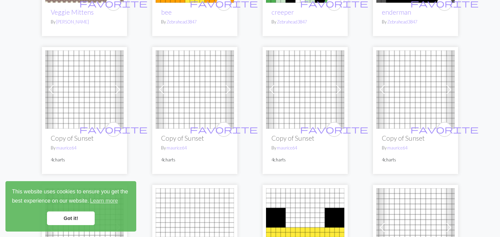
scroll to position [307, 0]
click at [114, 92] on span at bounding box center [117, 89] width 11 height 11
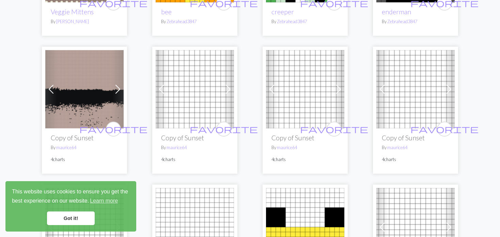
click at [114, 92] on span at bounding box center [117, 89] width 11 height 11
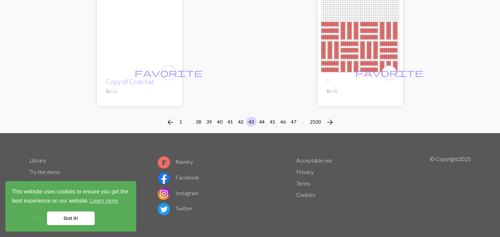
scroll to position [1775, 0]
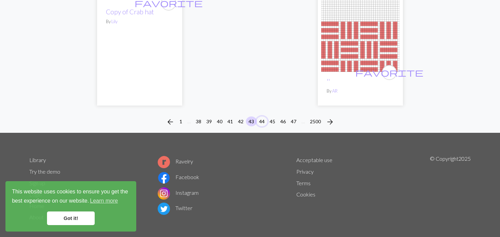
click at [262, 117] on button "44" at bounding box center [262, 122] width 11 height 10
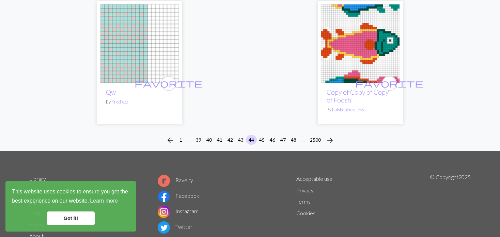
scroll to position [1806, 0]
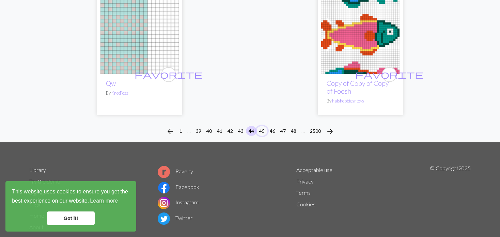
click at [260, 126] on button "45" at bounding box center [262, 131] width 11 height 10
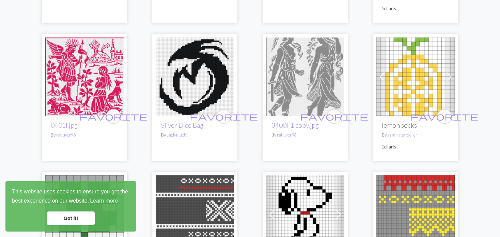
scroll to position [204, 0]
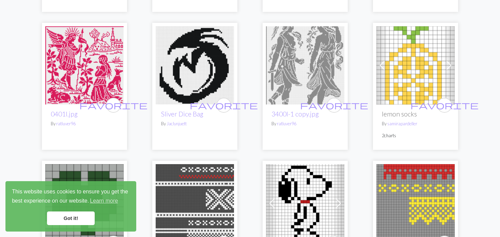
click at [398, 77] on img at bounding box center [415, 65] width 78 height 78
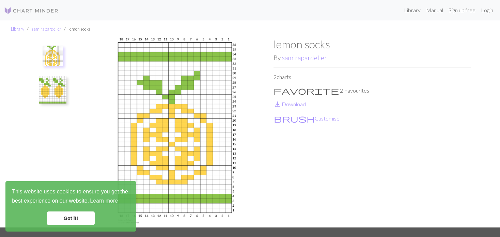
click at [56, 89] on img at bounding box center [52, 89] width 27 height 27
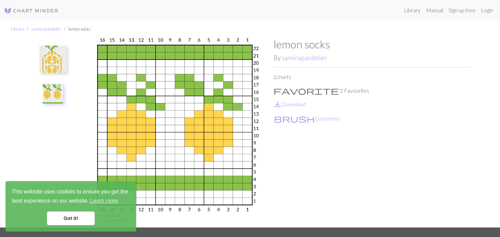
click at [49, 66] on img at bounding box center [52, 59] width 27 height 27
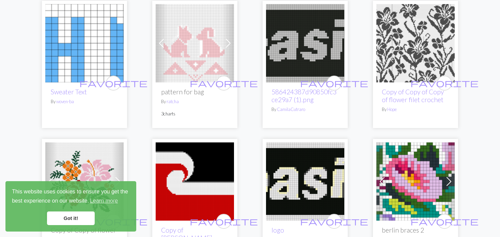
scroll to position [1533, 0]
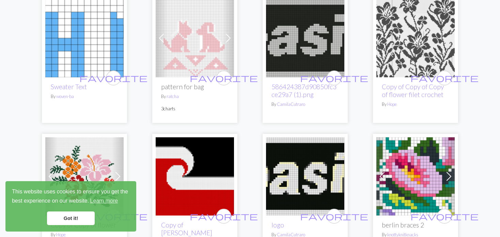
click at [406, 41] on img at bounding box center [415, 38] width 78 height 78
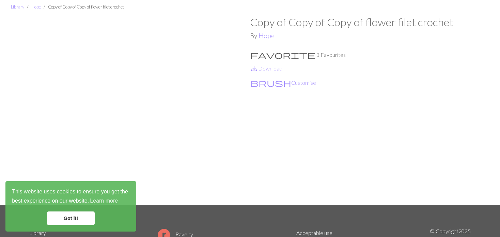
scroll to position [34, 0]
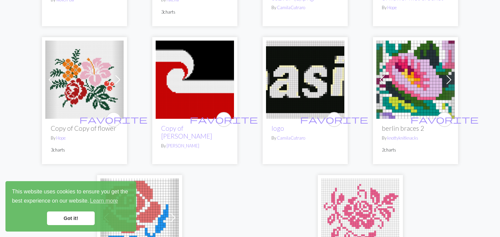
scroll to position [1635, 0]
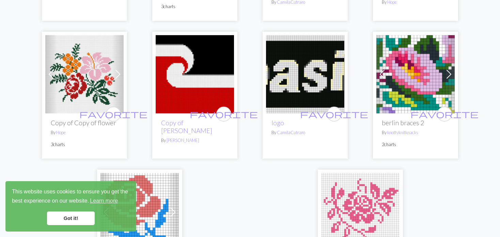
click at [449, 69] on span at bounding box center [449, 74] width 11 height 11
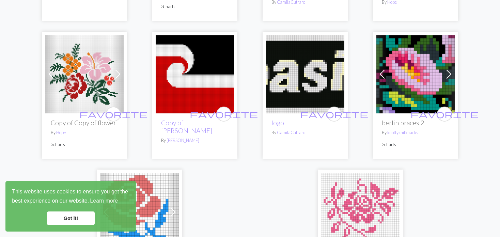
click at [449, 69] on span at bounding box center [449, 74] width 11 height 11
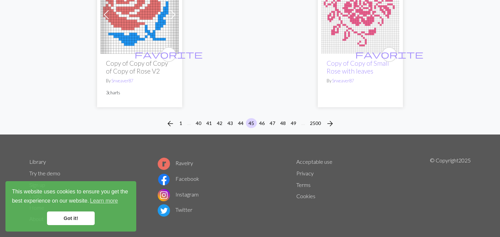
scroll to position [1835, 0]
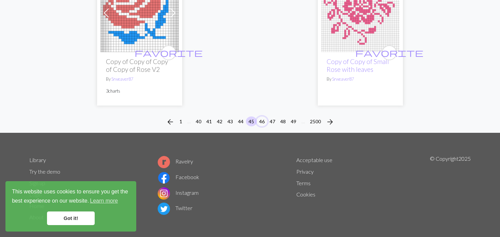
click at [261, 117] on button "46" at bounding box center [262, 122] width 11 height 10
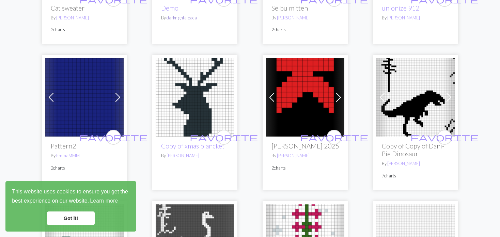
scroll to position [852, 0]
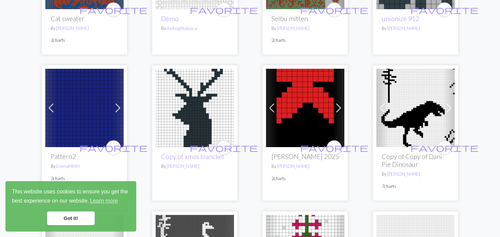
click at [102, 112] on img at bounding box center [84, 108] width 78 height 78
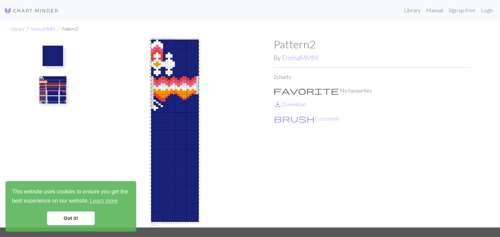
click at [48, 86] on img at bounding box center [52, 89] width 27 height 27
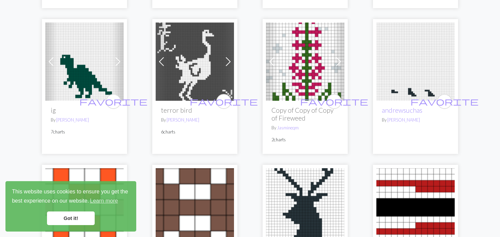
scroll to position [1056, 0]
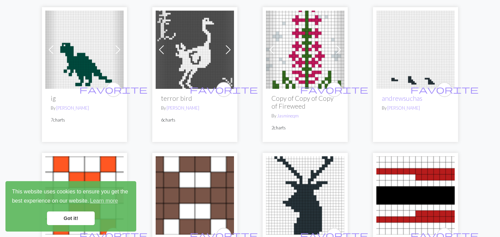
click at [306, 46] on img at bounding box center [305, 50] width 78 height 78
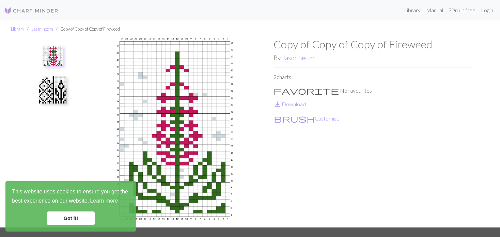
click at [41, 91] on img at bounding box center [52, 89] width 27 height 27
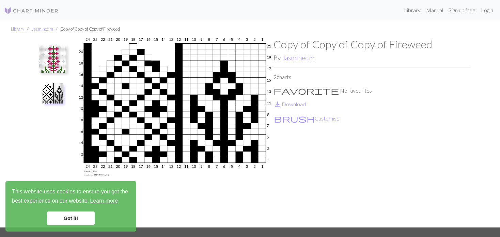
click at [45, 59] on img at bounding box center [52, 59] width 27 height 27
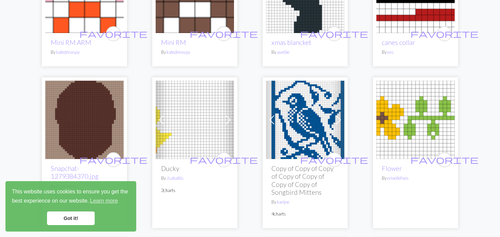
scroll to position [1295, 0]
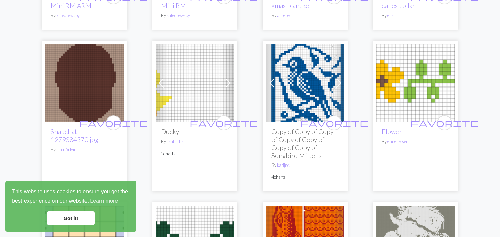
click at [163, 82] on span at bounding box center [161, 83] width 11 height 11
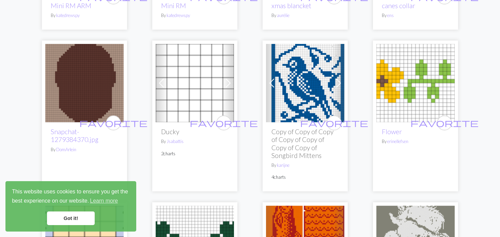
click at [163, 82] on span at bounding box center [161, 83] width 11 height 11
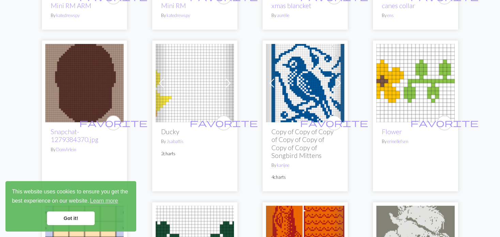
click at [163, 82] on span at bounding box center [161, 83] width 11 height 11
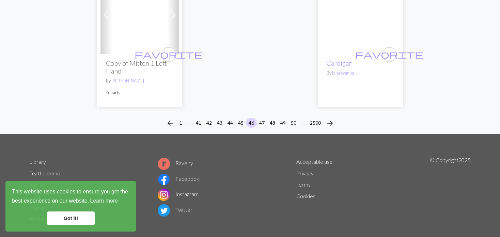
scroll to position [1850, 0]
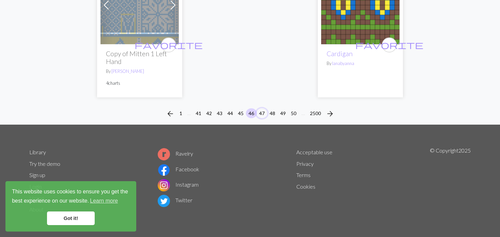
click at [262, 110] on button "47" at bounding box center [262, 113] width 11 height 10
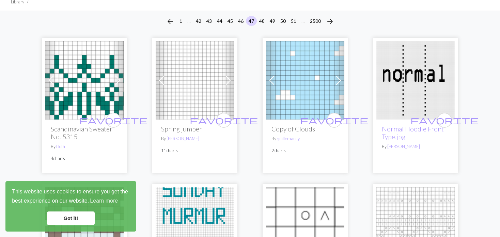
scroll to position [68, 0]
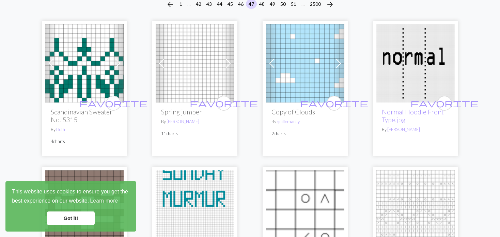
click at [336, 61] on span at bounding box center [338, 63] width 11 height 11
click at [228, 64] on span at bounding box center [228, 63] width 11 height 11
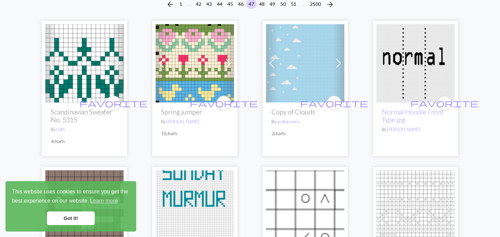
click at [228, 64] on span at bounding box center [228, 63] width 11 height 11
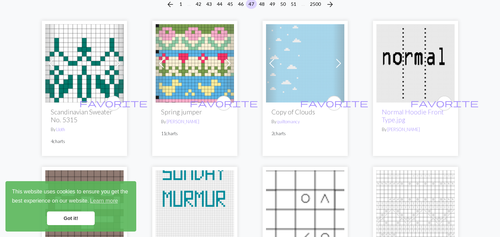
click at [228, 64] on span at bounding box center [228, 63] width 11 height 11
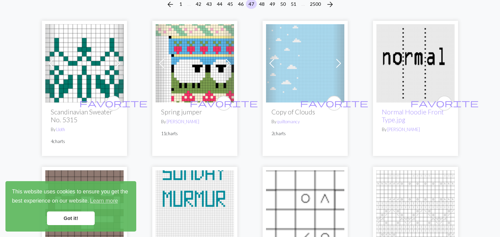
click at [228, 64] on span at bounding box center [228, 63] width 11 height 11
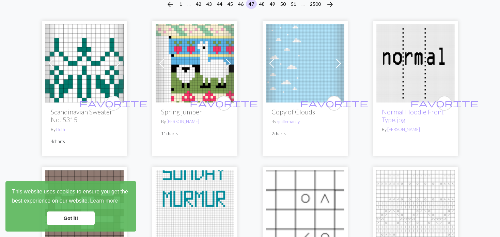
click at [229, 65] on span at bounding box center [228, 63] width 11 height 11
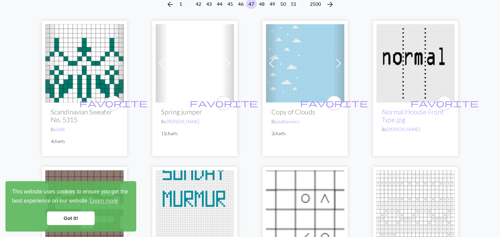
click at [229, 65] on span at bounding box center [228, 63] width 11 height 11
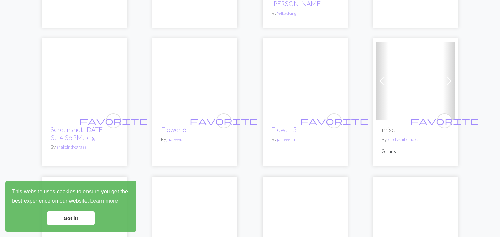
scroll to position [1192, 0]
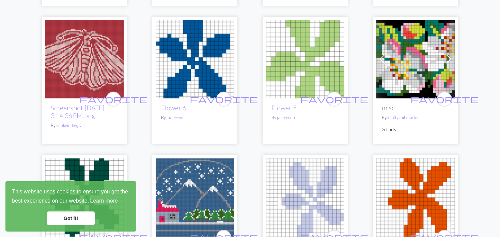
click at [413, 56] on img at bounding box center [415, 59] width 78 height 78
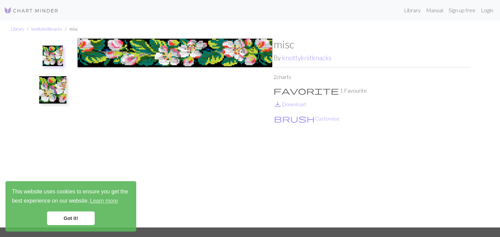
click at [45, 88] on img at bounding box center [52, 89] width 27 height 27
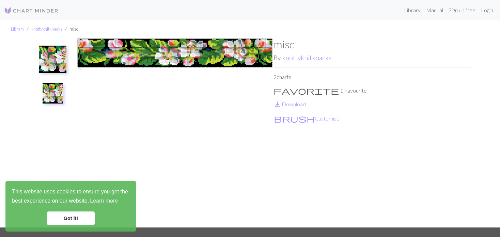
click at [173, 56] on img at bounding box center [174, 133] width 197 height 190
click at [42, 61] on img at bounding box center [52, 59] width 27 height 27
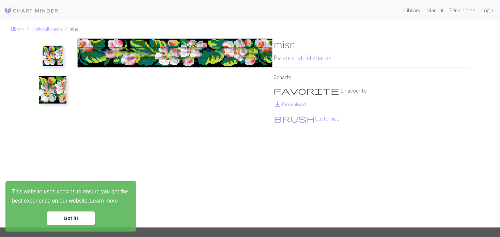
click at [51, 101] on img at bounding box center [52, 89] width 27 height 27
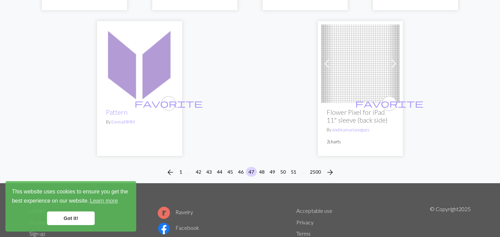
scroll to position [1772, 0]
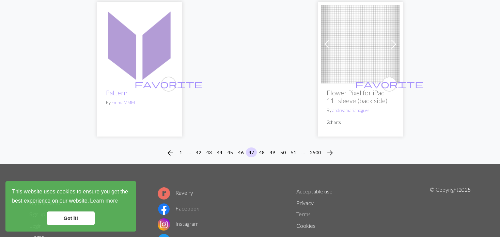
click at [327, 43] on span at bounding box center [327, 44] width 11 height 11
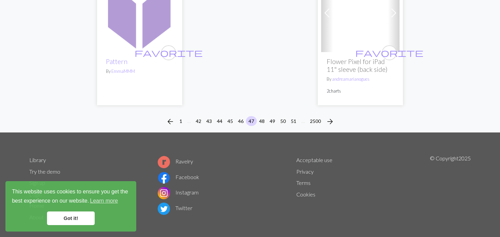
scroll to position [1806, 0]
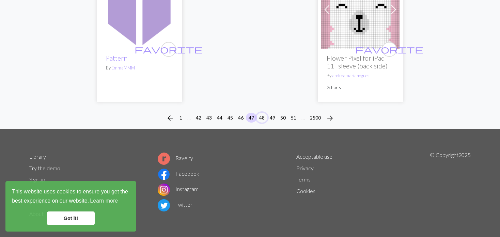
click at [260, 113] on button "48" at bounding box center [262, 118] width 11 height 10
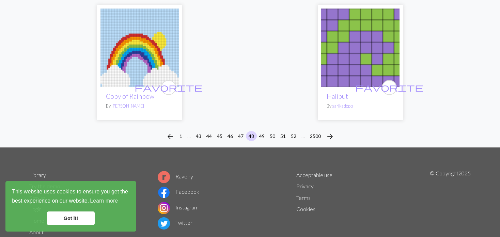
scroll to position [1775, 0]
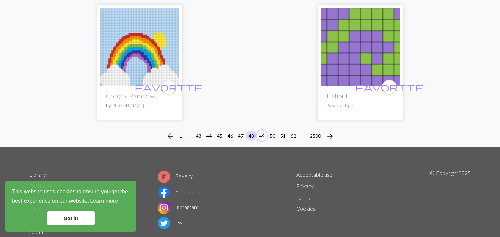
click at [262, 131] on button "49" at bounding box center [262, 136] width 11 height 10
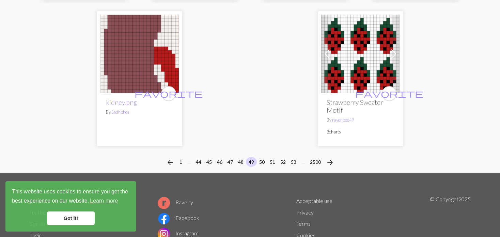
scroll to position [1783, 0]
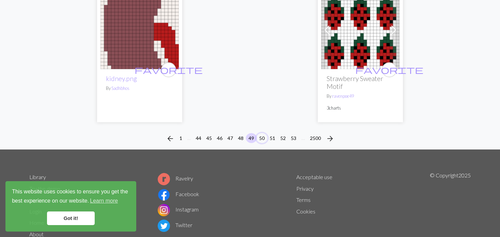
click at [262, 133] on button "50" at bounding box center [262, 138] width 11 height 10
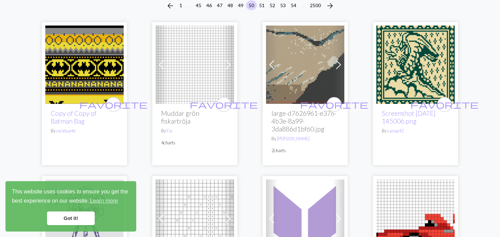
scroll to position [68, 0]
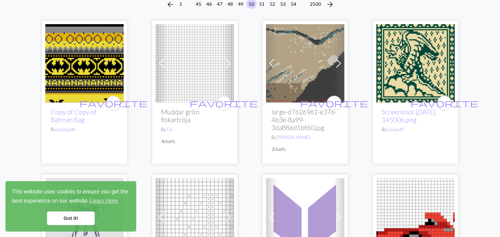
click at [163, 67] on span at bounding box center [161, 63] width 11 height 11
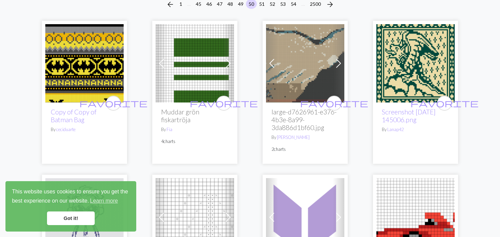
click at [162, 67] on span at bounding box center [161, 63] width 11 height 11
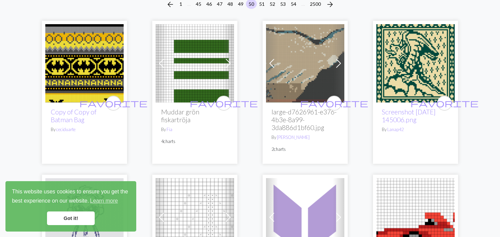
click at [162, 67] on span at bounding box center [161, 63] width 11 height 11
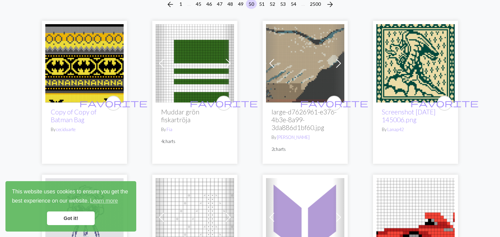
click at [162, 67] on span at bounding box center [161, 63] width 11 height 11
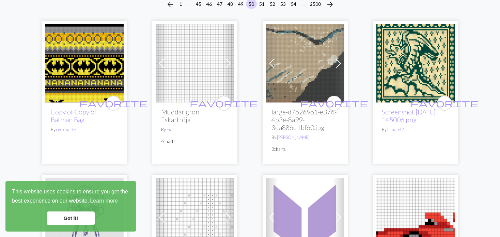
click at [162, 67] on span at bounding box center [161, 63] width 11 height 11
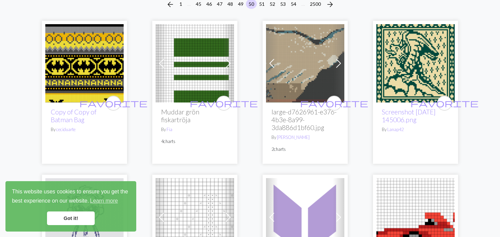
click at [334, 64] on span at bounding box center [338, 63] width 11 height 11
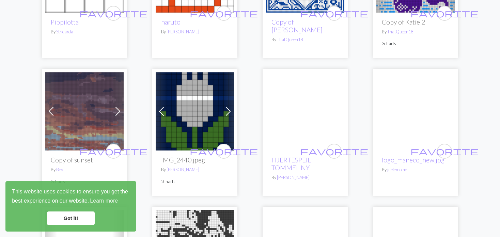
scroll to position [613, 0]
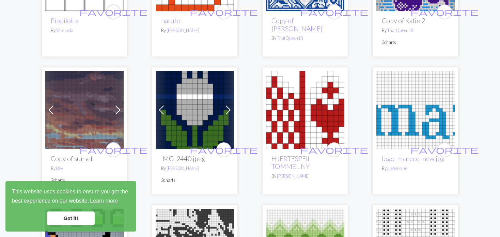
click at [186, 101] on img at bounding box center [195, 110] width 78 height 78
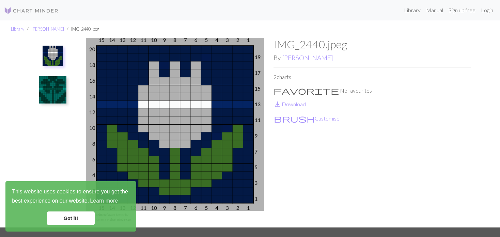
click at [66, 94] on button at bounding box center [53, 90] width 36 height 32
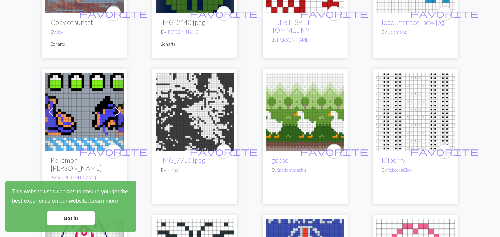
scroll to position [784, 0]
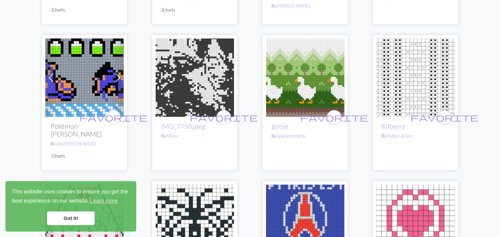
click at [49, 68] on link "Previous" at bounding box center [51, 77] width 12 height 78
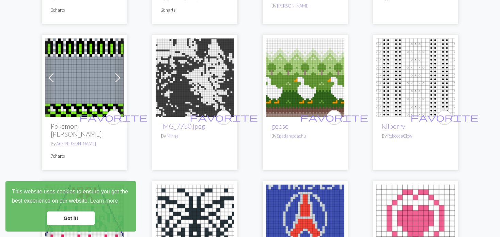
click at [49, 68] on link "Previous" at bounding box center [51, 77] width 12 height 78
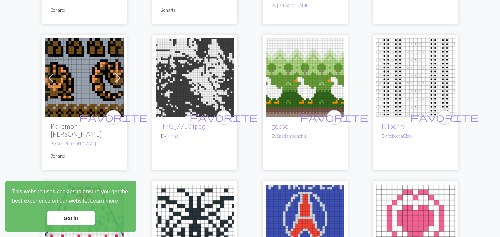
click at [49, 68] on link "Previous" at bounding box center [51, 77] width 12 height 78
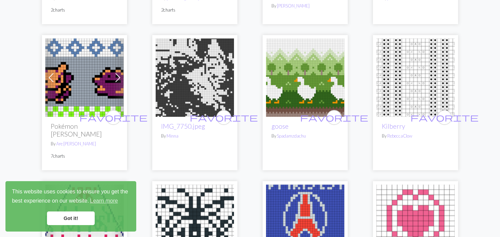
click at [49, 68] on link "Previous" at bounding box center [51, 77] width 12 height 78
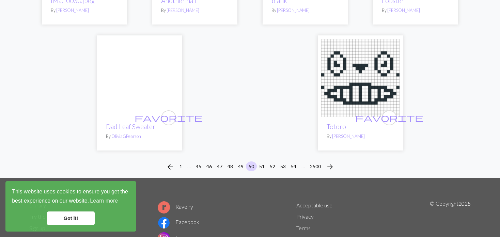
scroll to position [1775, 0]
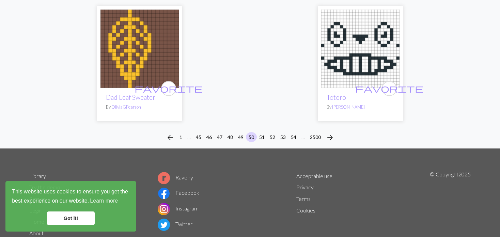
click at [264, 127] on div "arrow_back 1 … 45 46 47 48 49 50 51 52 53 54 … 2500 arrow_forward" at bounding box center [250, 138] width 500 height 22
click at [264, 132] on button "51" at bounding box center [262, 137] width 11 height 10
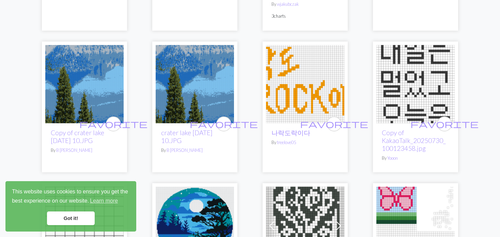
scroll to position [954, 0]
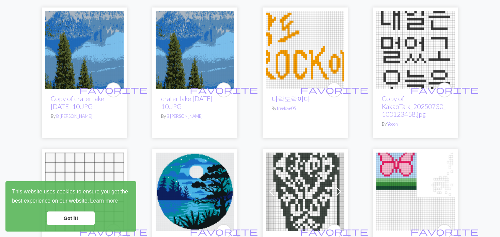
click at [186, 55] on img at bounding box center [195, 50] width 78 height 78
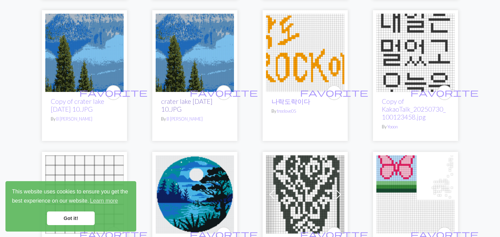
scroll to position [954, 0]
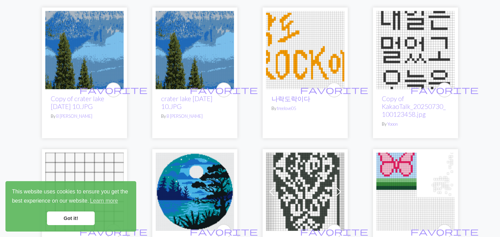
click at [84, 33] on img at bounding box center [84, 50] width 78 height 78
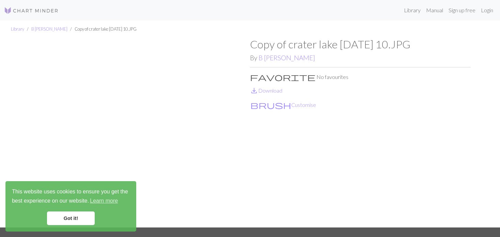
scroll to position [34, 0]
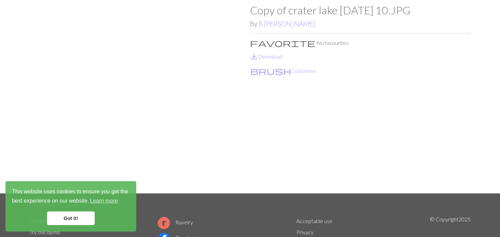
click at [83, 66] on img at bounding box center [139, 99] width 221 height 190
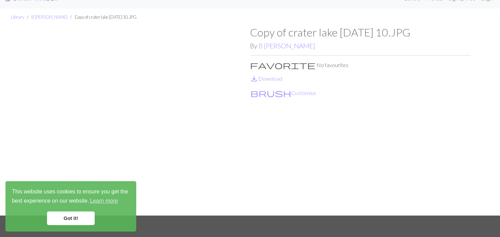
scroll to position [0, 0]
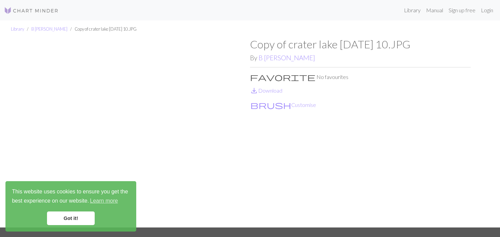
click at [275, 45] on h1 "Copy of crater lake jun 2018 10.JPG" at bounding box center [360, 44] width 221 height 13
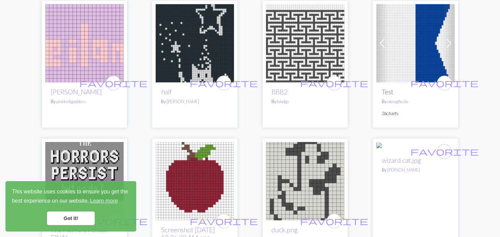
scroll to position [375, 0]
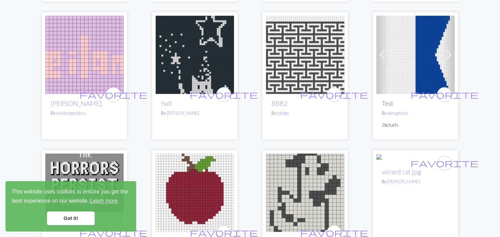
click at [190, 42] on img at bounding box center [195, 55] width 78 height 78
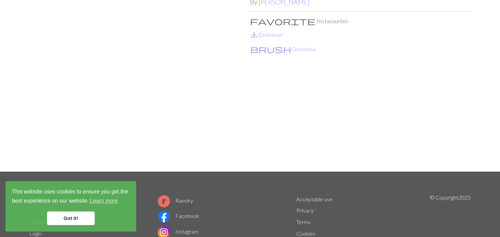
scroll to position [68, 0]
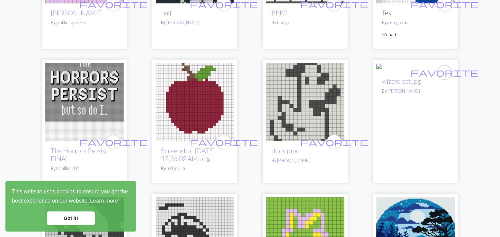
scroll to position [477, 0]
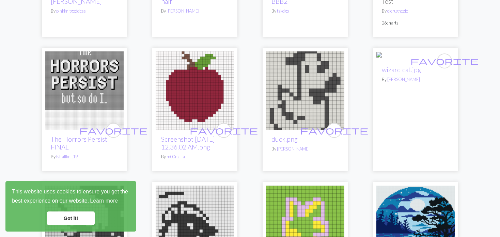
click at [413, 60] on img at bounding box center [394, 56] width 37 height 8
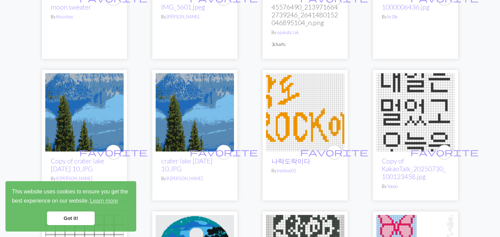
scroll to position [886, 0]
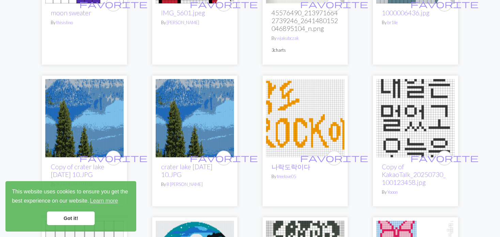
click at [211, 98] on img at bounding box center [195, 118] width 78 height 78
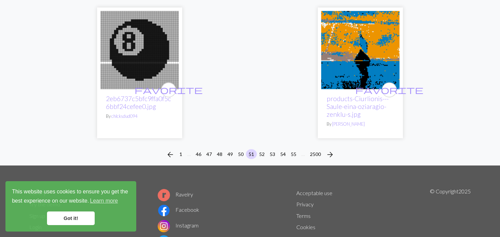
scroll to position [1797, 0]
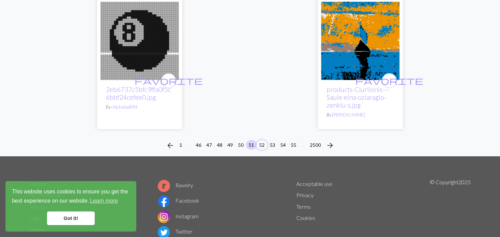
click at [261, 140] on button "52" at bounding box center [262, 145] width 11 height 10
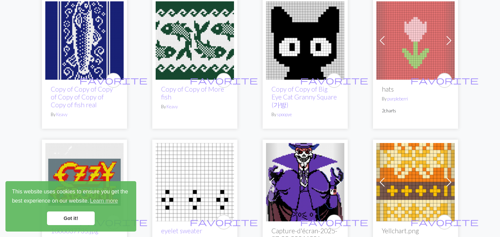
scroll to position [477, 0]
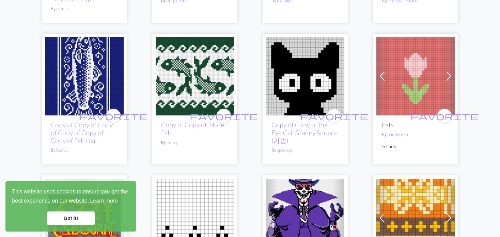
click at [385, 79] on span at bounding box center [382, 76] width 11 height 11
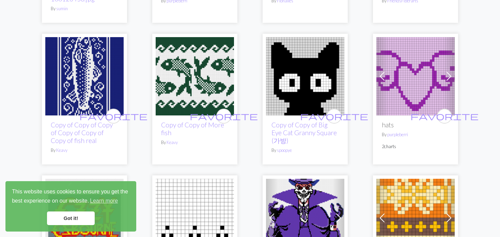
drag, startPoint x: 385, startPoint y: 79, endPoint x: 382, endPoint y: 80, distance: 3.6
click at [384, 79] on span at bounding box center [382, 76] width 11 height 11
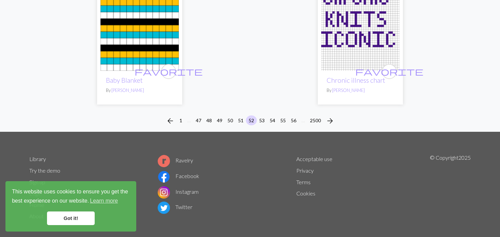
scroll to position [1790, 0]
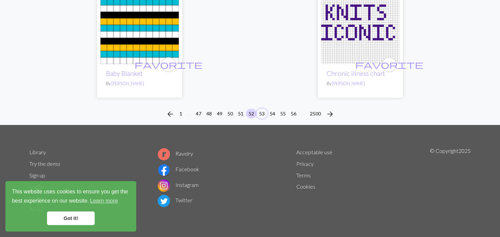
click at [264, 109] on button "53" at bounding box center [262, 114] width 11 height 10
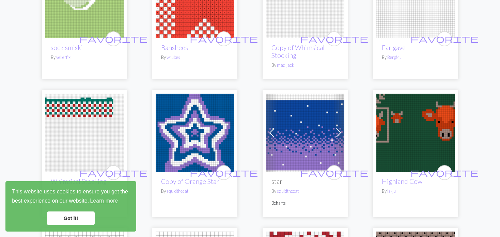
scroll to position [409, 0]
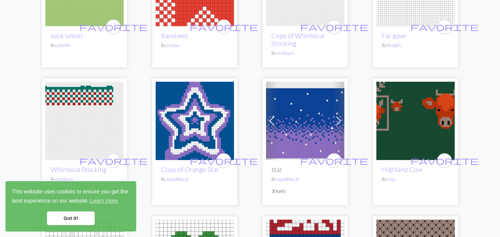
click at [274, 120] on span at bounding box center [271, 120] width 11 height 11
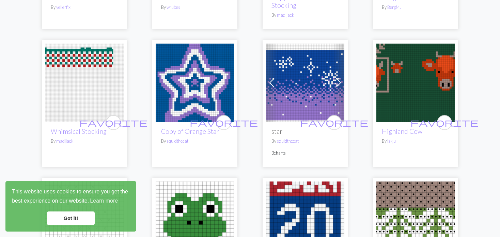
scroll to position [443, 0]
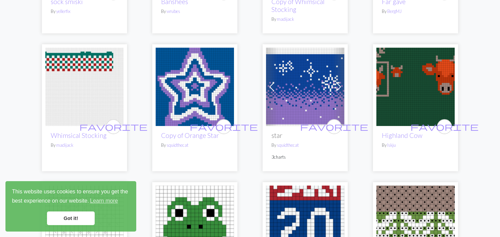
click at [416, 101] on img at bounding box center [415, 87] width 78 height 78
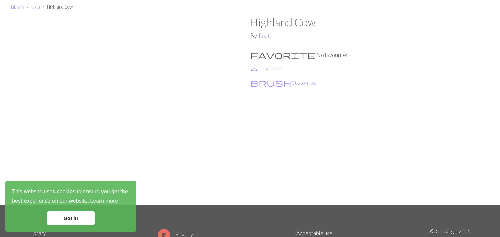
scroll to position [34, 0]
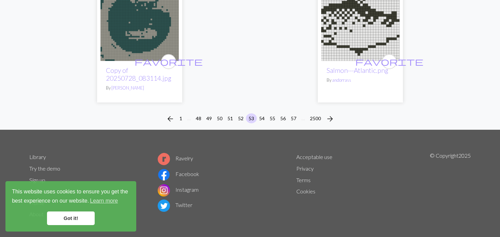
scroll to position [1782, 0]
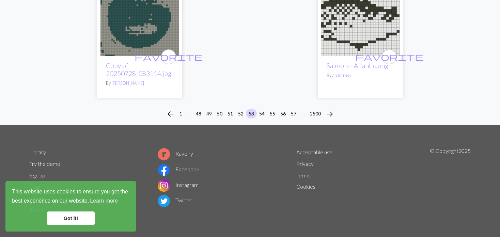
click at [267, 105] on div "arrow_back 1 … 48 49 50 51 52 53 54 55 56 57 … 2500 arrow_forward" at bounding box center [250, 114] width 500 height 22
click at [270, 111] on button "55" at bounding box center [272, 114] width 11 height 10
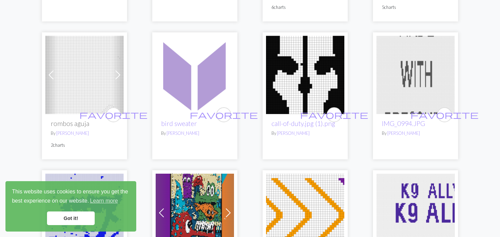
scroll to position [749, 0]
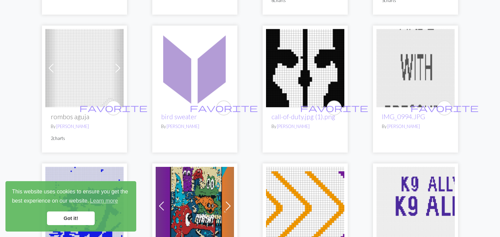
click at [58, 66] on img at bounding box center [84, 68] width 78 height 78
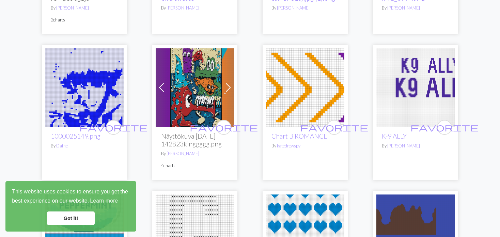
scroll to position [852, 0]
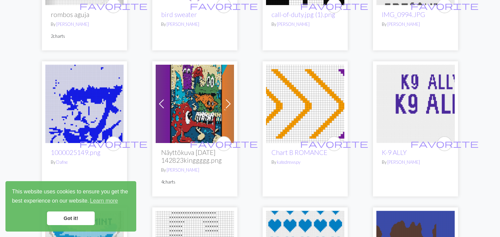
click at [87, 105] on img at bounding box center [84, 104] width 78 height 78
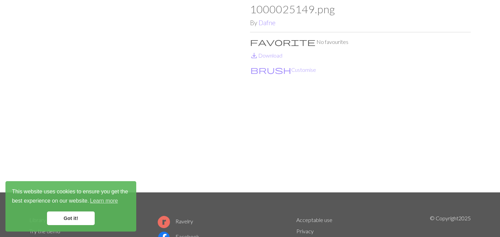
scroll to position [34, 0]
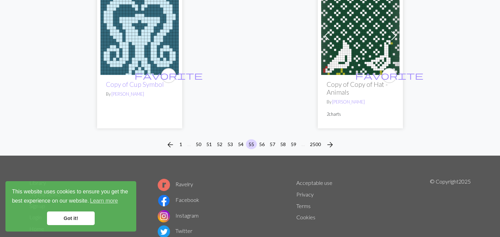
scroll to position [1772, 0]
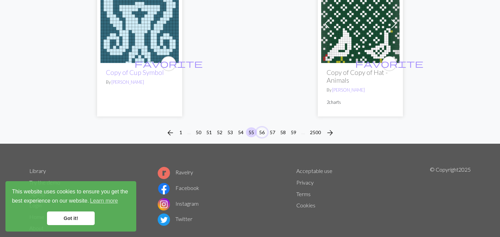
click at [263, 127] on button "56" at bounding box center [262, 132] width 11 height 10
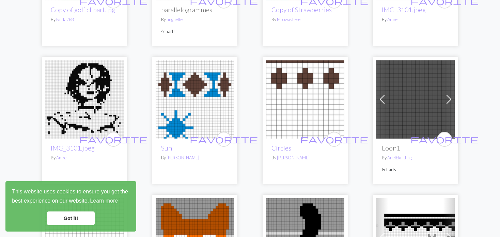
scroll to position [204, 0]
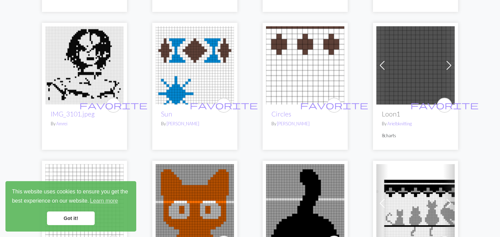
click at [383, 69] on span at bounding box center [382, 65] width 11 height 11
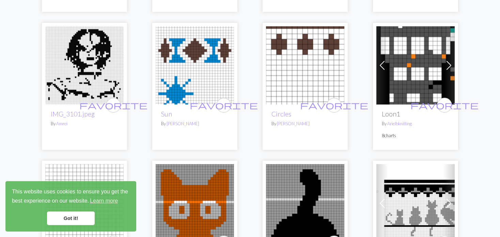
click at [383, 69] on span at bounding box center [382, 65] width 11 height 11
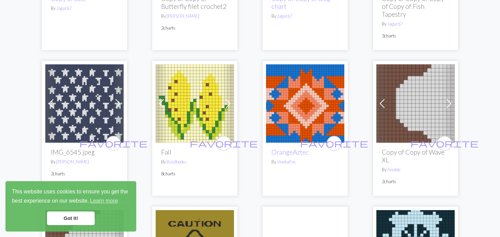
scroll to position [647, 0]
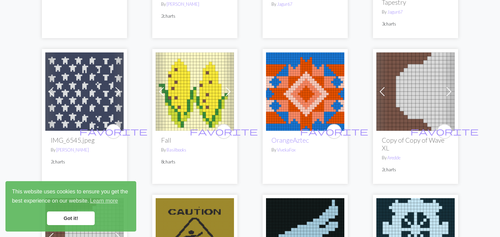
click at [387, 87] on span at bounding box center [382, 91] width 11 height 11
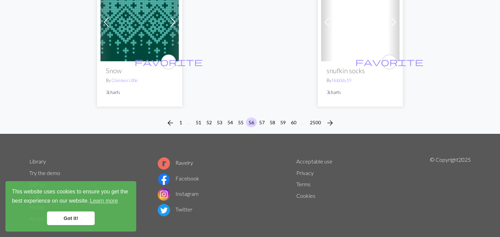
scroll to position [1865, 0]
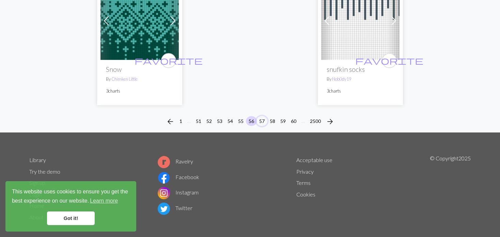
click at [262, 116] on button "57" at bounding box center [262, 121] width 11 height 10
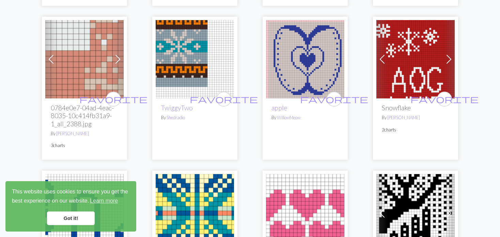
scroll to position [647, 0]
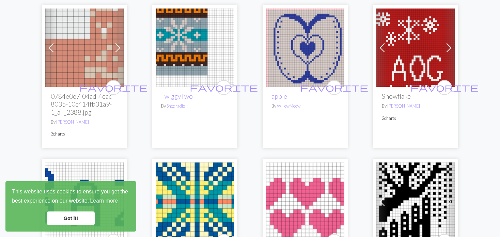
click at [121, 53] on span at bounding box center [117, 47] width 11 height 11
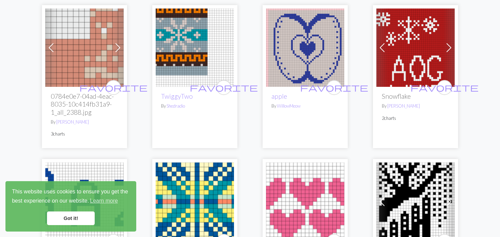
click at [121, 53] on span at bounding box center [117, 47] width 11 height 11
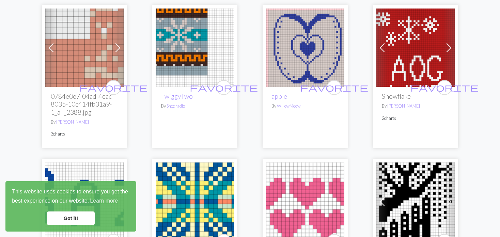
click at [121, 53] on span at bounding box center [117, 47] width 11 height 11
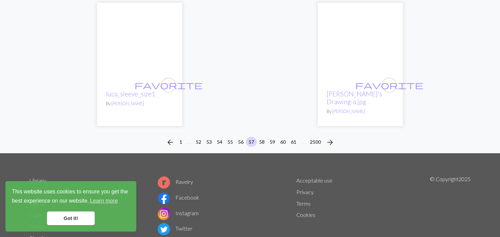
scroll to position [1807, 0]
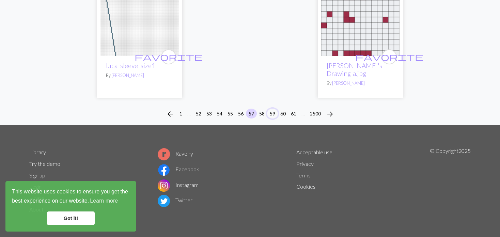
click at [268, 111] on button "59" at bounding box center [272, 114] width 11 height 10
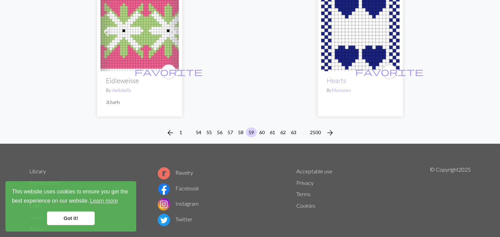
scroll to position [1731, 0]
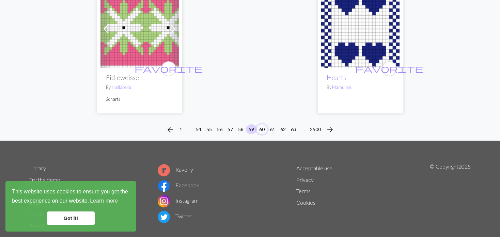
click at [260, 124] on button "60" at bounding box center [262, 129] width 11 height 10
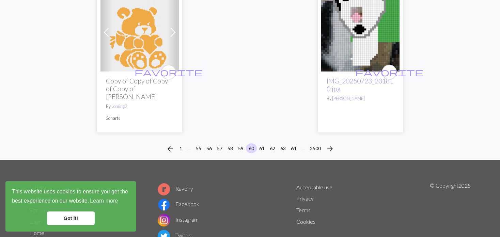
scroll to position [1791, 0]
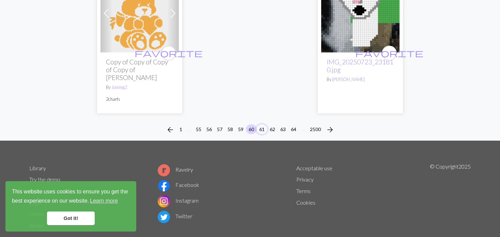
click at [263, 124] on button "61" at bounding box center [262, 129] width 11 height 10
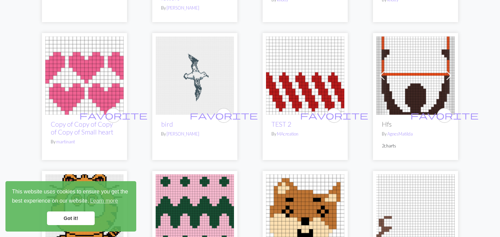
scroll to position [681, 0]
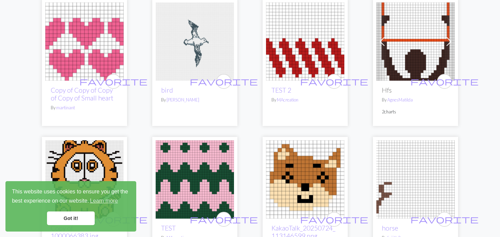
click at [198, 43] on img at bounding box center [195, 41] width 78 height 78
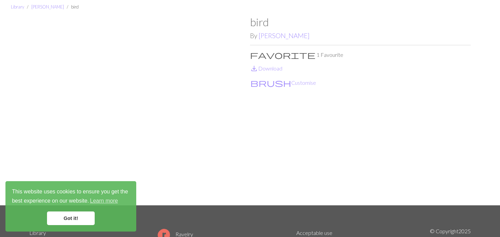
scroll to position [34, 0]
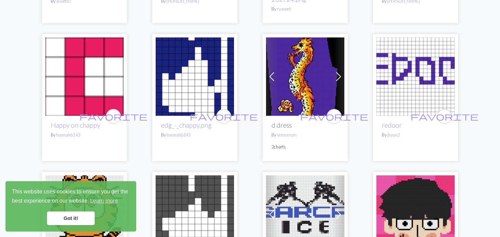
scroll to position [1192, 0]
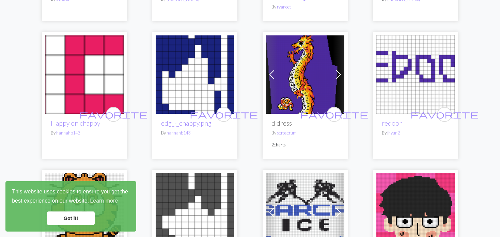
click at [274, 71] on span at bounding box center [271, 74] width 11 height 11
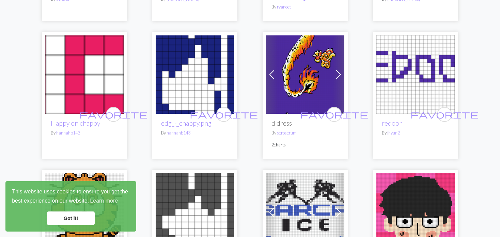
click at [274, 71] on span at bounding box center [271, 74] width 11 height 11
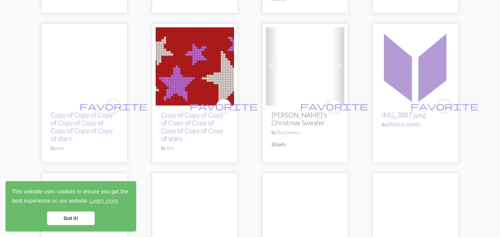
scroll to position [1465, 0]
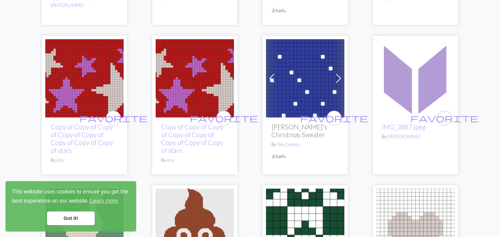
click at [202, 91] on img at bounding box center [195, 78] width 78 height 78
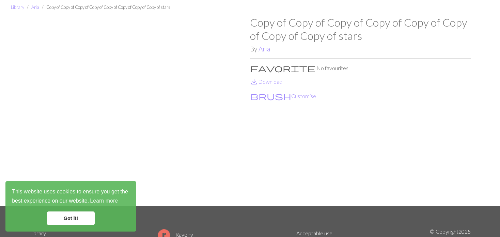
scroll to position [34, 0]
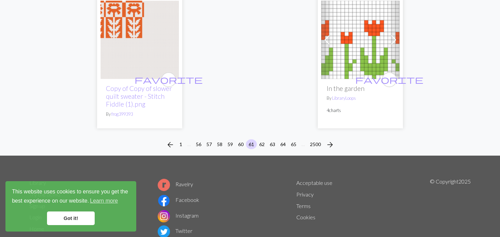
scroll to position [1825, 0]
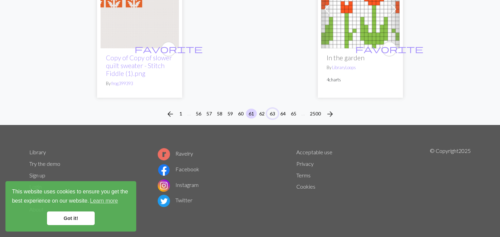
click at [273, 115] on button "63" at bounding box center [272, 114] width 11 height 10
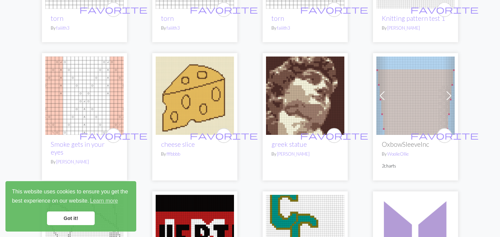
scroll to position [477, 0]
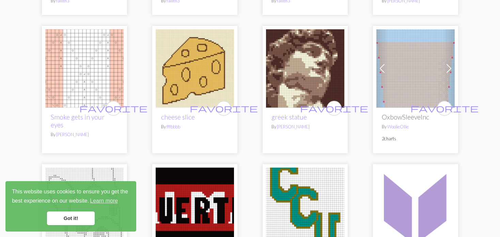
click at [383, 68] on span at bounding box center [382, 68] width 11 height 11
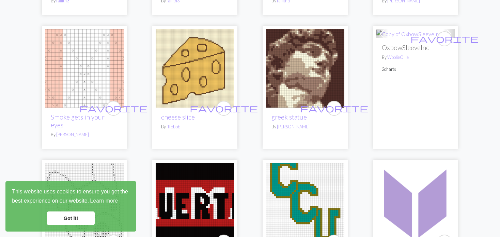
click at [383, 68] on p "2 charts" at bounding box center [415, 69] width 67 height 6
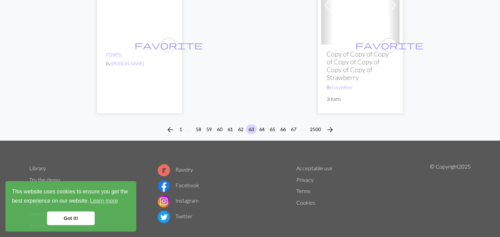
scroll to position [1805, 0]
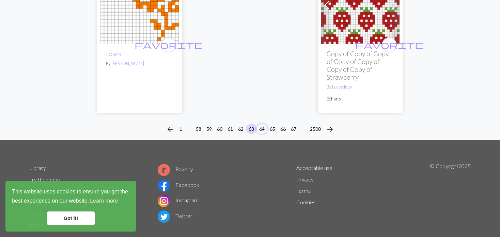
click at [263, 124] on button "64" at bounding box center [262, 129] width 11 height 10
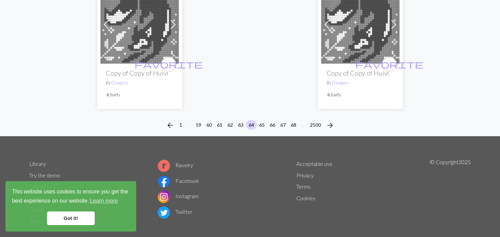
scroll to position [1862, 0]
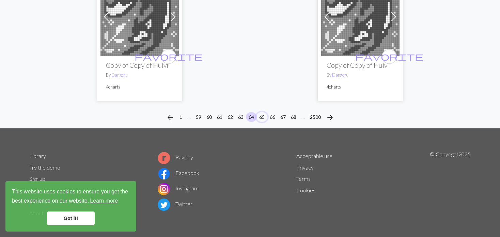
click at [263, 112] on button "65" at bounding box center [262, 117] width 11 height 10
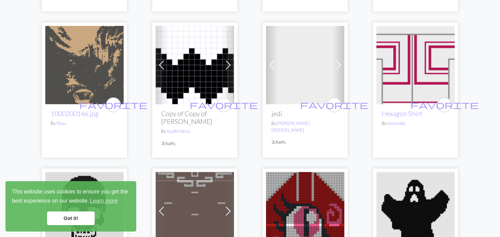
scroll to position [204, 0]
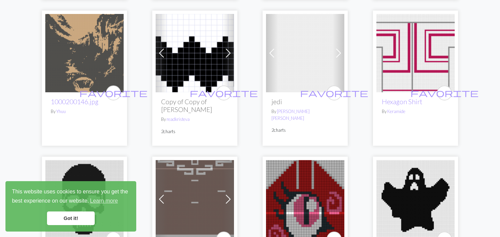
click at [270, 49] on span at bounding box center [271, 53] width 11 height 11
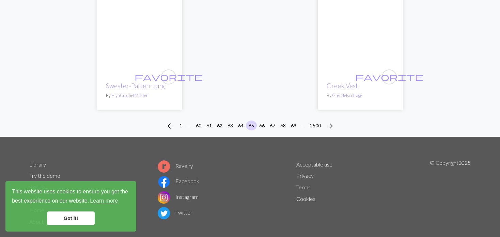
scroll to position [1783, 0]
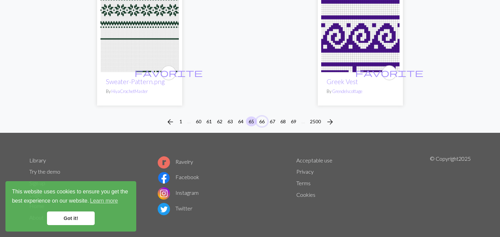
click at [263, 117] on button "66" at bounding box center [262, 122] width 11 height 10
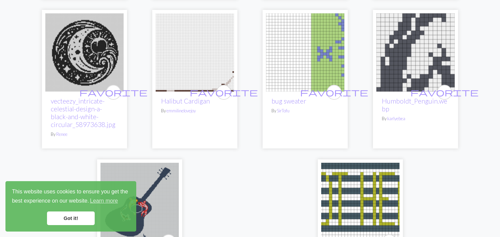
scroll to position [1601, 0]
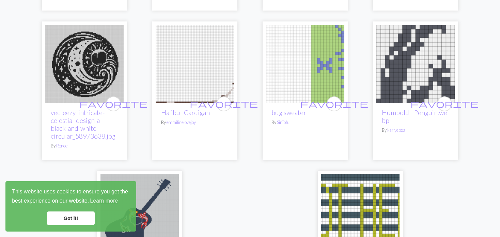
click at [80, 52] on img at bounding box center [84, 64] width 78 height 78
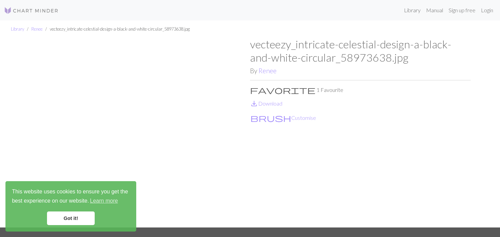
scroll to position [34, 0]
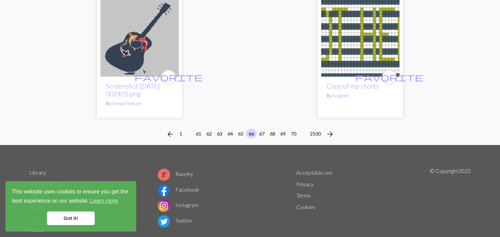
scroll to position [1782, 0]
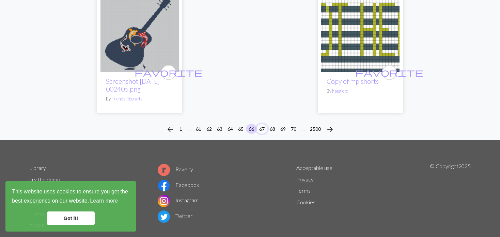
click at [261, 124] on button "67" at bounding box center [262, 129] width 11 height 10
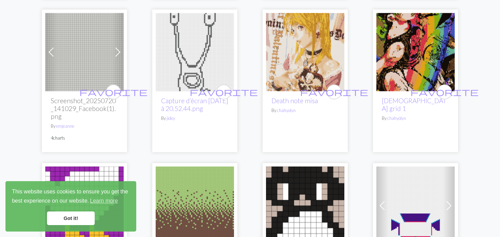
scroll to position [749, 0]
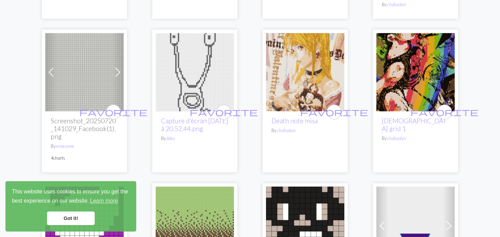
click at [61, 55] on img at bounding box center [84, 72] width 78 height 78
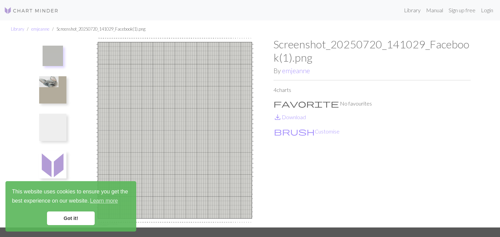
click at [57, 89] on img at bounding box center [52, 89] width 27 height 27
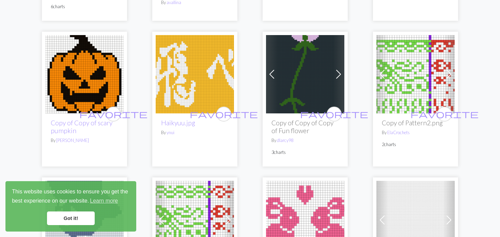
scroll to position [1465, 0]
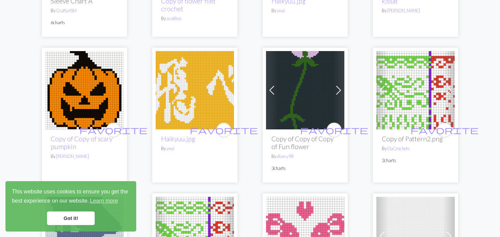
click at [279, 66] on img at bounding box center [305, 90] width 78 height 78
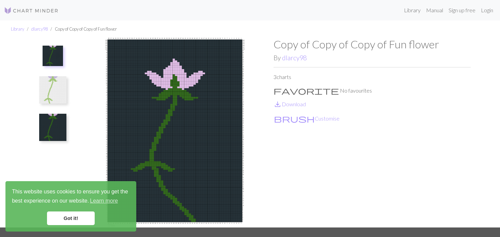
click at [66, 89] on img at bounding box center [52, 89] width 27 height 27
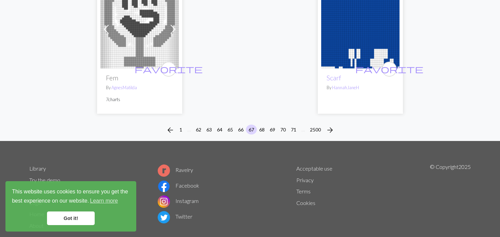
scroll to position [1811, 0]
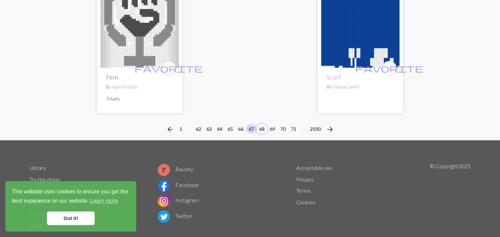
click at [264, 124] on button "68" at bounding box center [262, 129] width 11 height 10
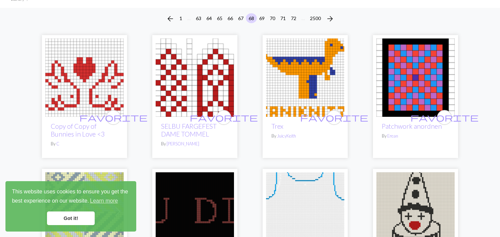
scroll to position [68, 0]
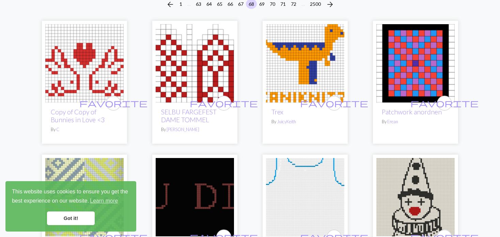
click at [156, 70] on img at bounding box center [195, 63] width 78 height 78
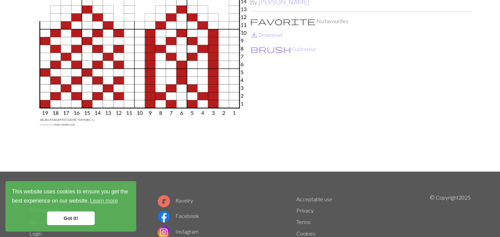
scroll to position [68, 0]
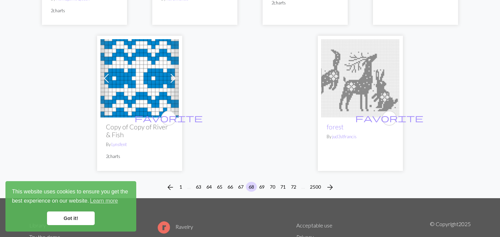
scroll to position [1737, 0]
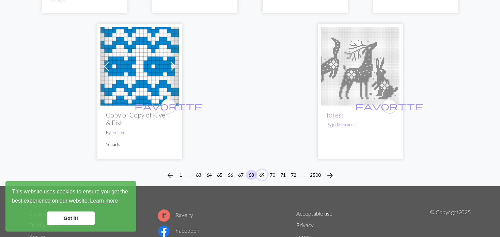
click at [260, 170] on button "69" at bounding box center [262, 175] width 11 height 10
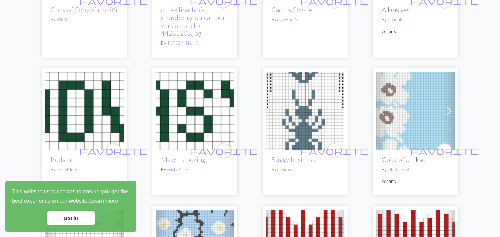
scroll to position [204, 0]
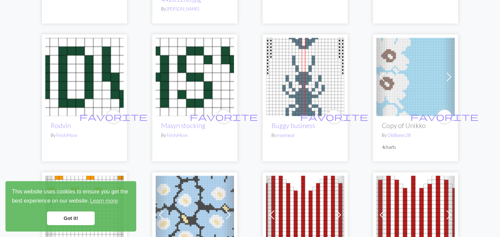
scroll to position [204, 0]
click at [452, 75] on span at bounding box center [449, 77] width 11 height 11
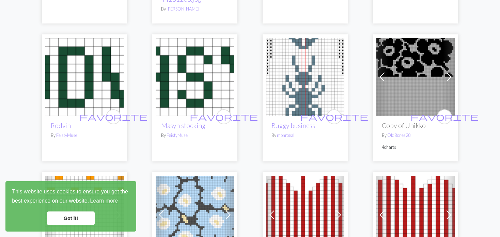
click at [452, 75] on span at bounding box center [449, 77] width 11 height 11
click at [452, 74] on span at bounding box center [449, 77] width 11 height 11
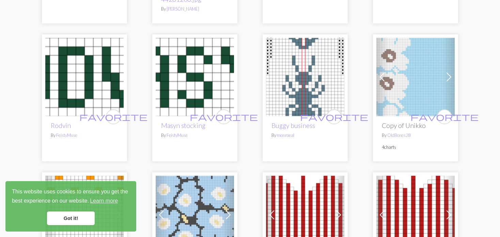
scroll to position [307, 0]
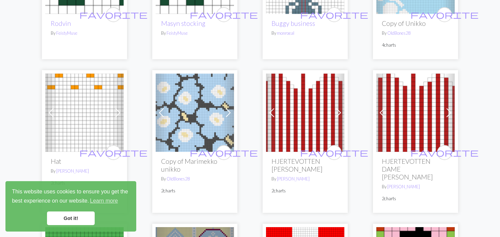
click at [276, 110] on span at bounding box center [271, 112] width 11 height 11
click at [277, 110] on span at bounding box center [271, 112] width 11 height 11
click at [373, 117] on div "Previous Next favorite HJERTEVOTTEN DAME TOMMEL By Terje Tjelle 2 charts" at bounding box center [415, 141] width 85 height 143
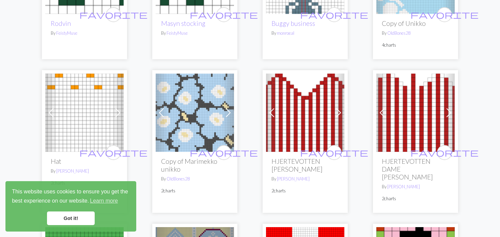
click at [384, 109] on span at bounding box center [382, 112] width 11 height 11
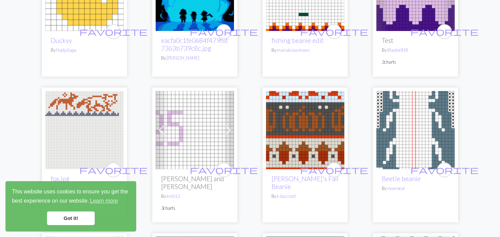
scroll to position [988, 0]
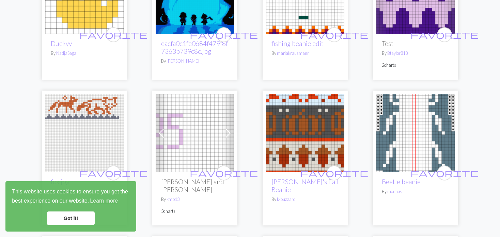
click at [72, 96] on img at bounding box center [84, 133] width 78 height 78
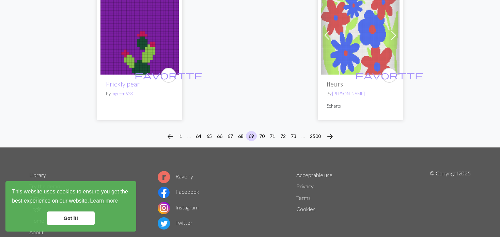
scroll to position [1802, 0]
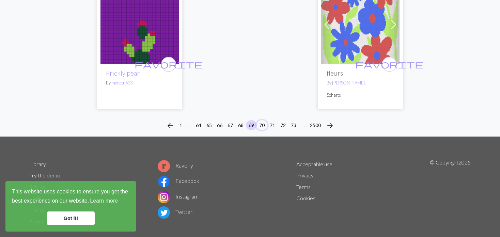
click at [261, 120] on button "70" at bounding box center [262, 125] width 11 height 10
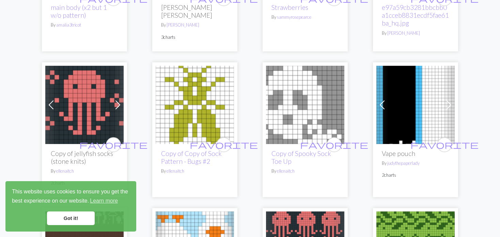
scroll to position [341, 0]
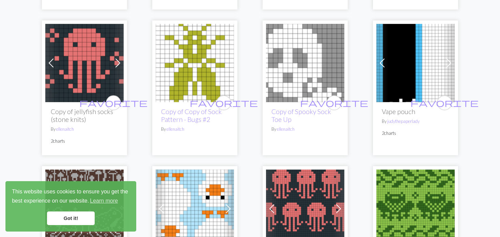
click at [385, 58] on span at bounding box center [382, 63] width 11 height 11
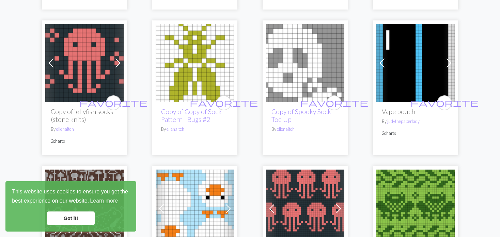
click at [385, 58] on span at bounding box center [382, 63] width 11 height 11
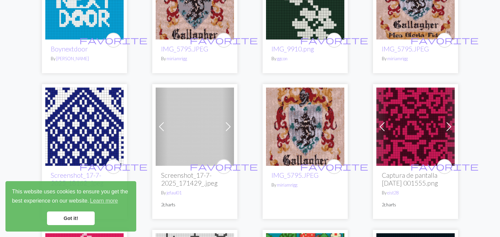
scroll to position [1431, 0]
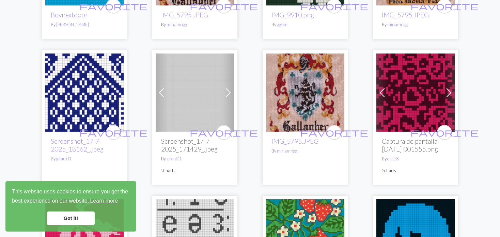
click at [154, 83] on div "Previous Next favorite Screenshot_17-7-2025_171429_.jpeg By jefaul01 2 charts" at bounding box center [194, 117] width 85 height 135
click at [160, 87] on span at bounding box center [161, 92] width 11 height 11
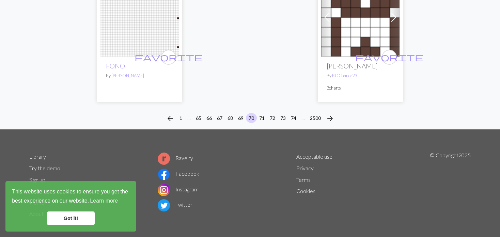
scroll to position [1786, 0]
click at [262, 113] on button "71" at bounding box center [262, 118] width 11 height 10
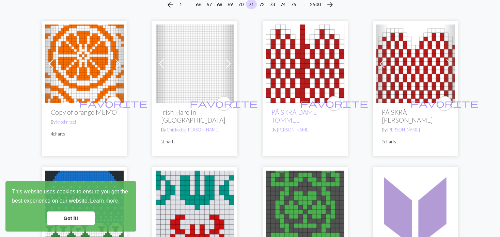
scroll to position [68, 0]
click at [80, 68] on img at bounding box center [84, 63] width 78 height 78
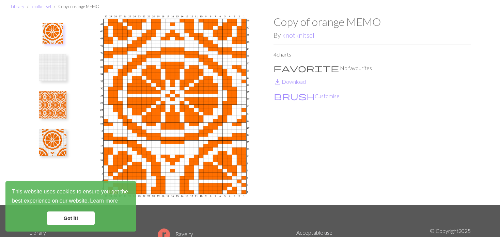
scroll to position [34, 0]
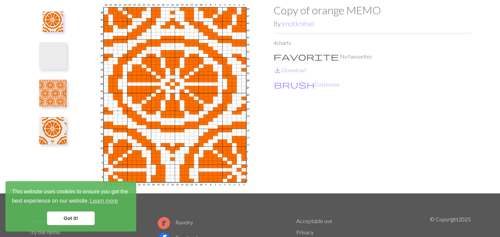
click at [49, 134] on img at bounding box center [52, 130] width 27 height 27
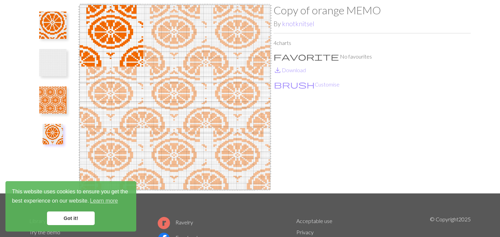
click at [61, 102] on img at bounding box center [52, 100] width 27 height 27
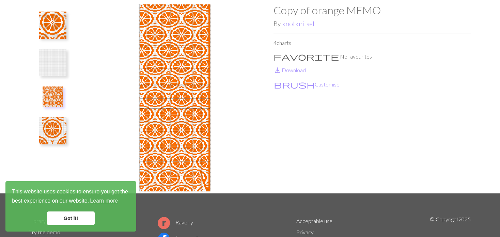
click at [56, 71] on img at bounding box center [52, 62] width 27 height 27
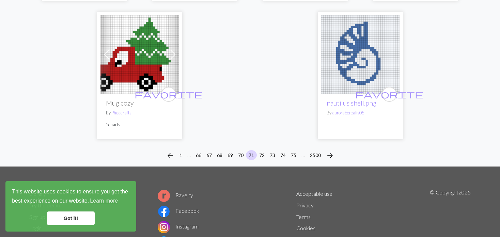
scroll to position [1767, 0]
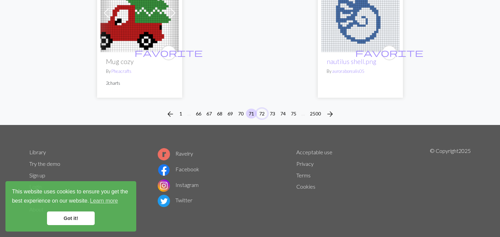
click at [263, 111] on button "72" at bounding box center [262, 114] width 11 height 10
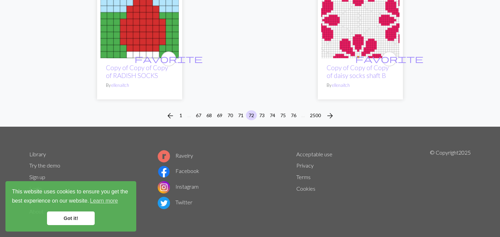
scroll to position [1861, 0]
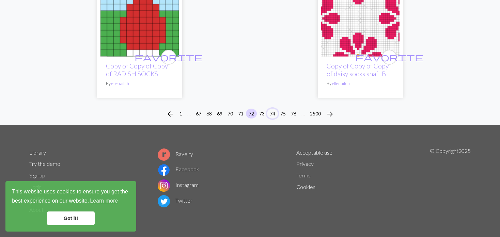
click at [268, 112] on button "74" at bounding box center [272, 114] width 11 height 10
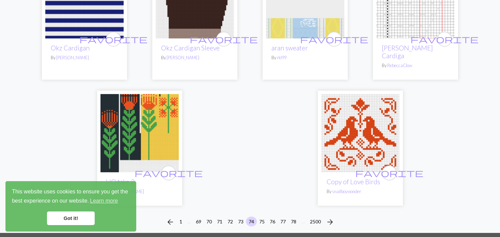
scroll to position [1703, 0]
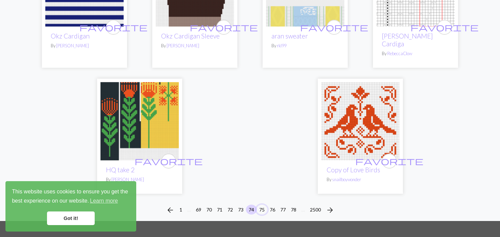
click at [263, 205] on button "75" at bounding box center [262, 210] width 11 height 10
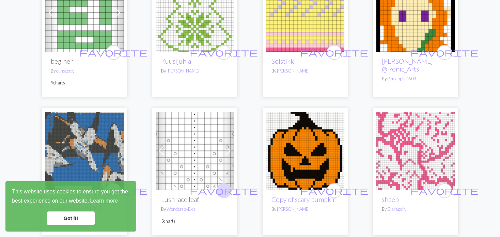
scroll to position [1056, 0]
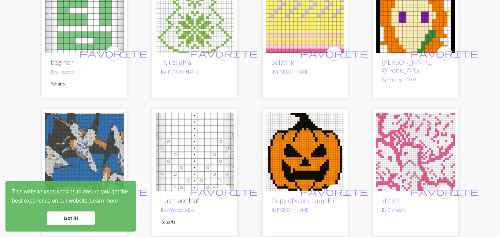
click at [412, 126] on img at bounding box center [415, 152] width 78 height 78
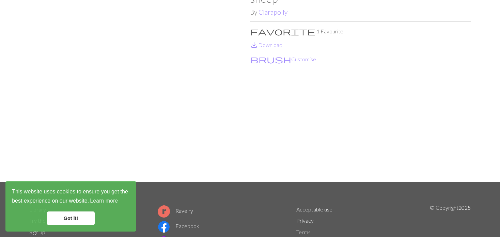
scroll to position [34, 0]
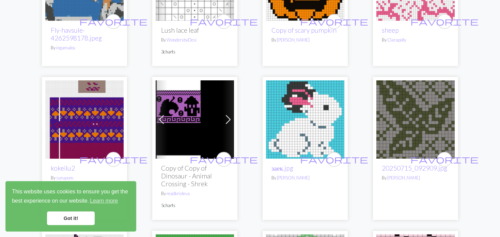
scroll to position [1261, 0]
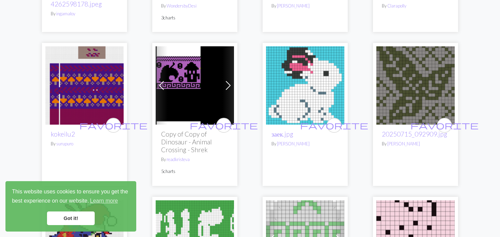
click at [166, 80] on span at bounding box center [161, 85] width 11 height 11
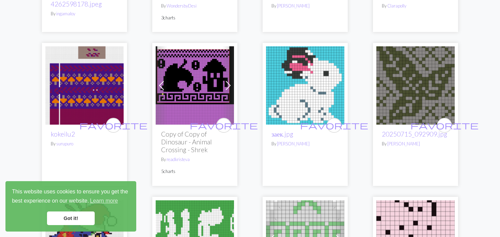
click at [166, 80] on span at bounding box center [161, 85] width 11 height 11
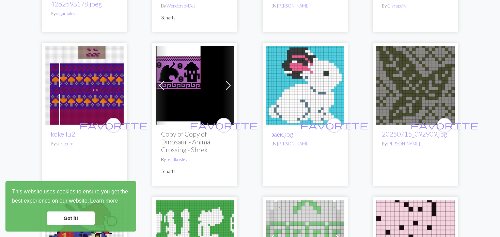
click at [166, 80] on span at bounding box center [161, 85] width 11 height 11
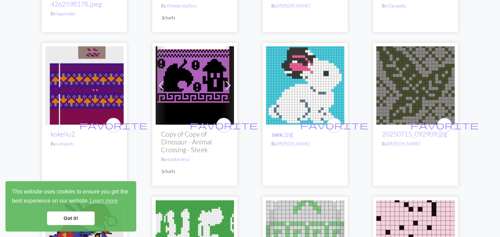
click at [166, 80] on span at bounding box center [161, 85] width 11 height 11
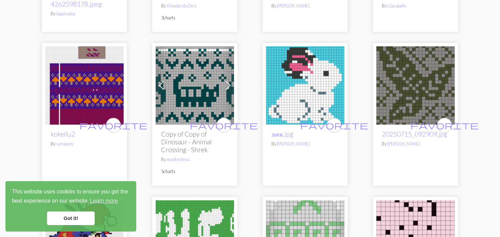
click at [166, 80] on span at bounding box center [161, 85] width 11 height 11
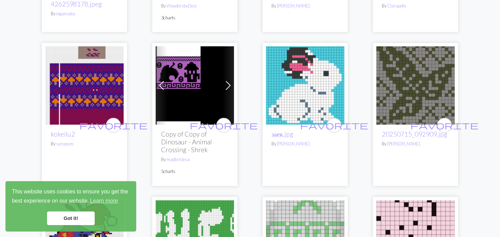
click at [166, 80] on span at bounding box center [161, 85] width 11 height 11
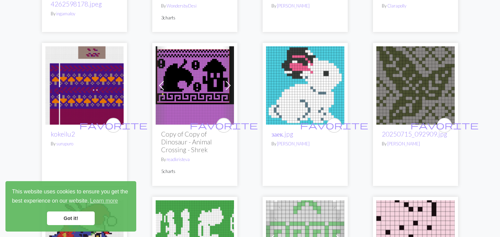
click at [166, 80] on span at bounding box center [161, 85] width 11 height 11
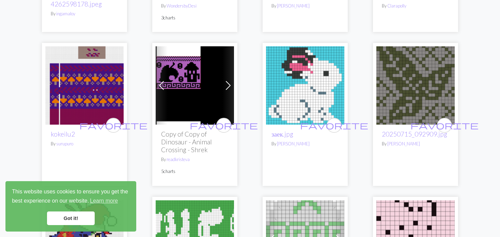
click at [166, 80] on span at bounding box center [161, 85] width 11 height 11
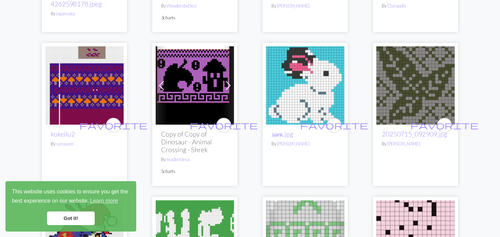
click at [166, 80] on span at bounding box center [161, 85] width 11 height 11
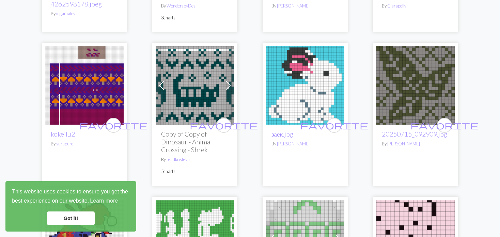
click at [166, 80] on span at bounding box center [161, 85] width 11 height 11
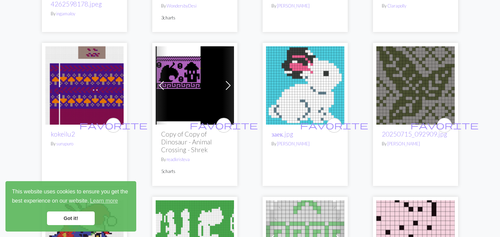
click at [166, 80] on span at bounding box center [161, 85] width 11 height 11
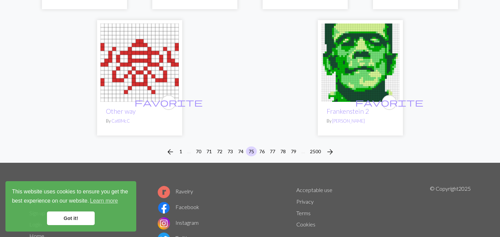
scroll to position [1731, 0]
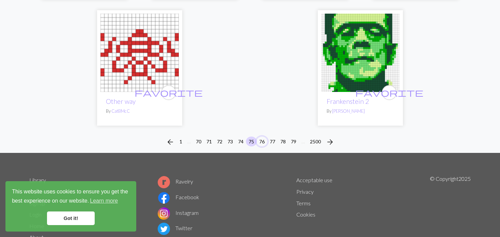
click at [261, 137] on button "76" at bounding box center [262, 142] width 11 height 10
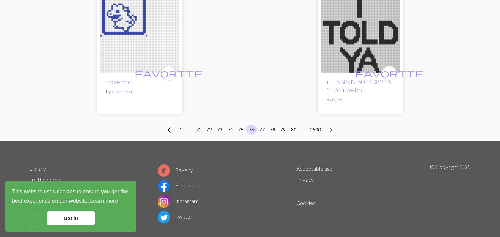
scroll to position [1775, 0]
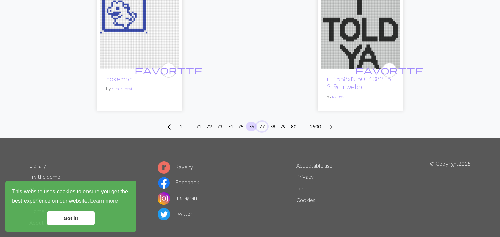
click at [261, 122] on button "77" at bounding box center [262, 127] width 11 height 10
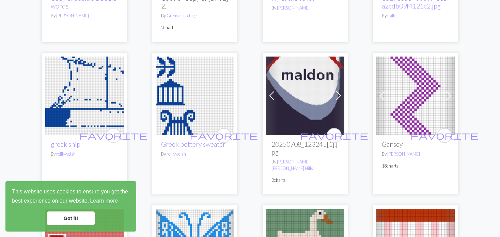
scroll to position [170, 0]
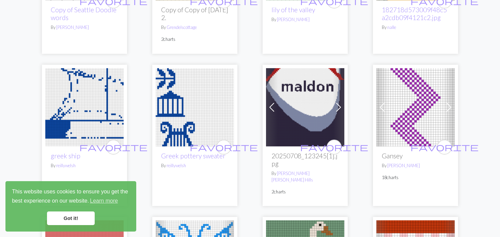
click at [173, 95] on img at bounding box center [195, 107] width 78 height 78
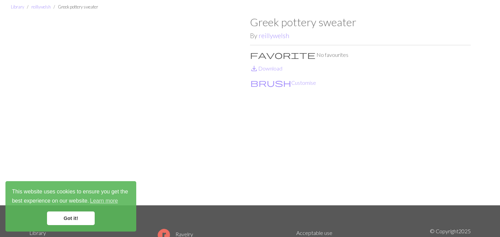
scroll to position [68, 0]
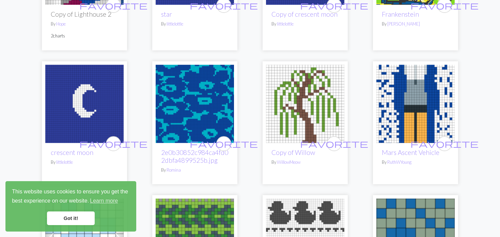
scroll to position [1158, 0]
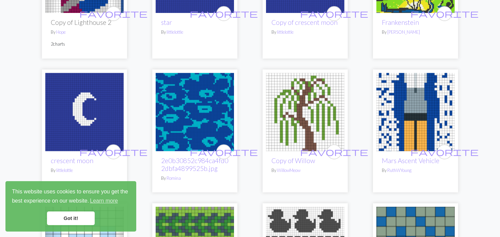
click at [429, 105] on img at bounding box center [415, 112] width 78 height 78
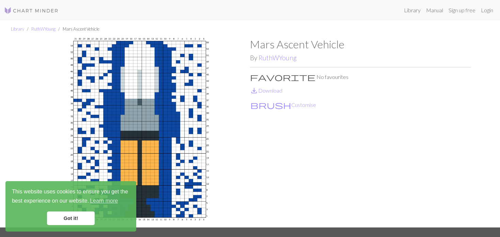
scroll to position [34, 0]
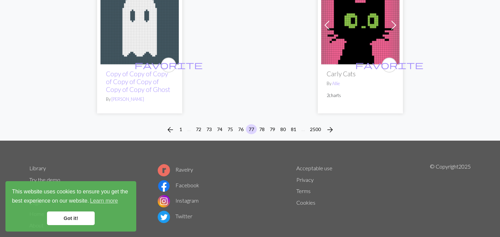
scroll to position [1822, 0]
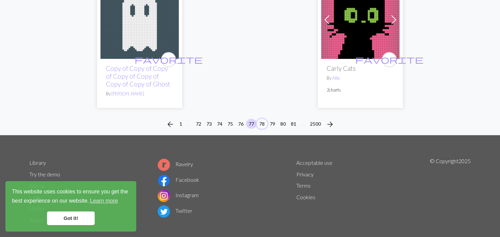
click at [259, 119] on button "78" at bounding box center [262, 124] width 11 height 10
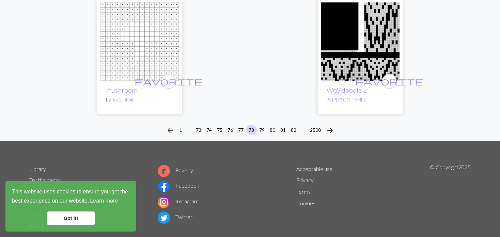
scroll to position [1806, 0]
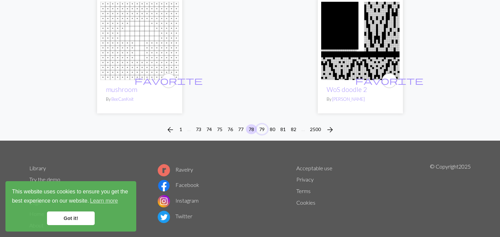
click at [259, 124] on button "79" at bounding box center [262, 129] width 11 height 10
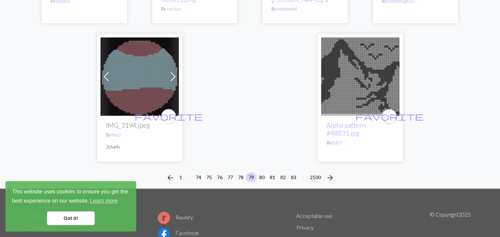
scroll to position [1771, 0]
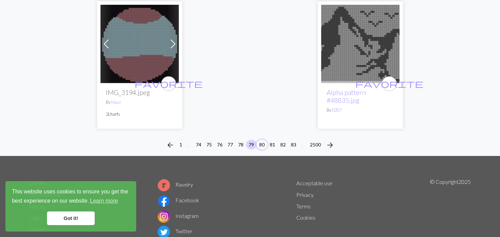
click at [263, 140] on button "80" at bounding box center [262, 145] width 11 height 10
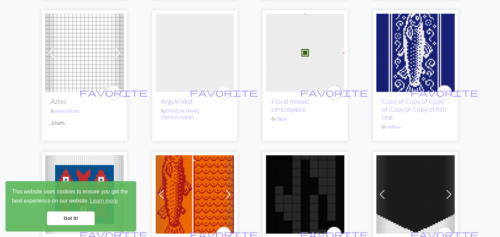
scroll to position [477, 0]
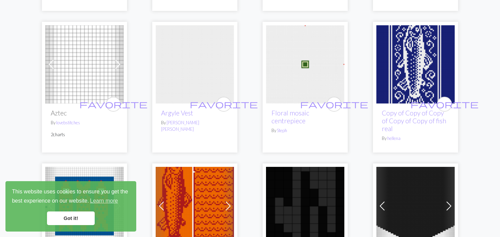
click at [54, 59] on span at bounding box center [51, 64] width 11 height 11
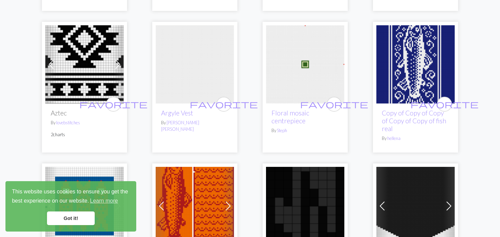
click at [54, 59] on span at bounding box center [51, 64] width 11 height 11
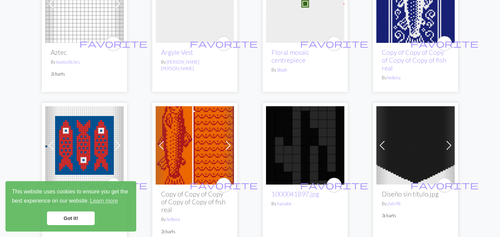
scroll to position [579, 0]
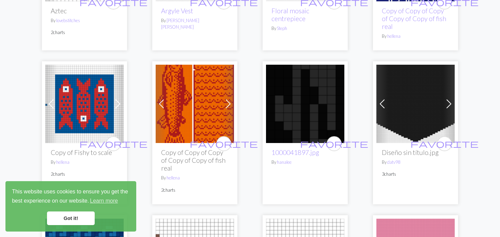
click at [387, 102] on link "Previous" at bounding box center [382, 104] width 12 height 78
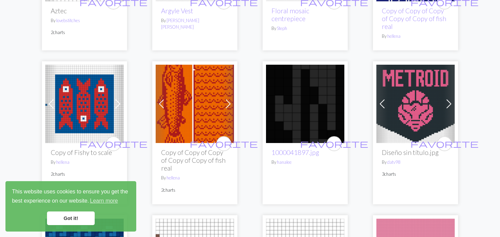
click at [387, 102] on link "Previous" at bounding box center [382, 104] width 12 height 78
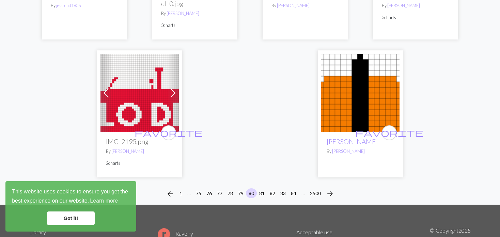
scroll to position [1931, 0]
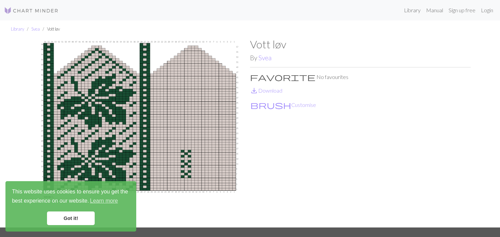
click at [397, 7] on div "Library Manual Sign up free Login" at bounding box center [280, 10] width 432 height 14
click at [396, 7] on div "Library Manual Sign up free Login" at bounding box center [280, 10] width 432 height 14
click at [406, 11] on link "Library" at bounding box center [412, 10] width 22 height 14
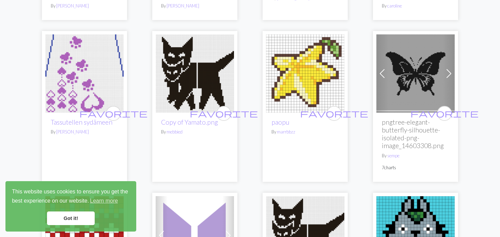
scroll to position [613, 0]
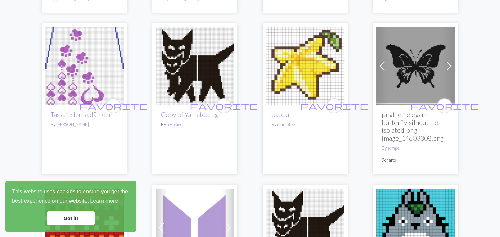
click at [93, 73] on img at bounding box center [84, 66] width 78 height 78
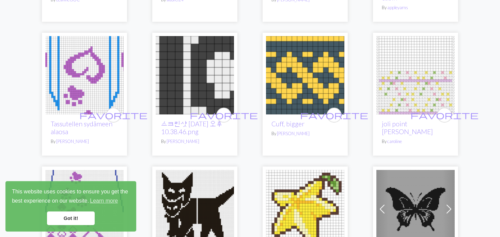
scroll to position [477, 0]
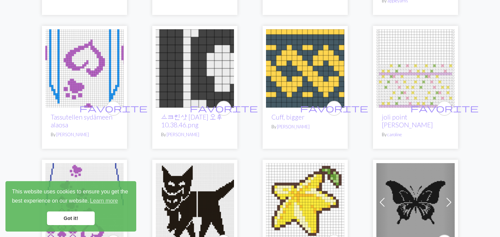
click at [92, 55] on img at bounding box center [84, 68] width 78 height 78
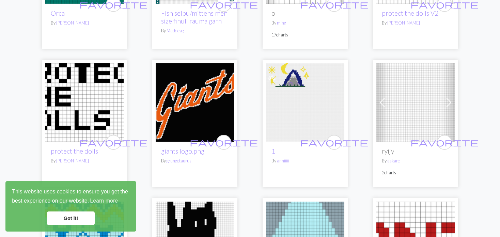
scroll to position [1192, 0]
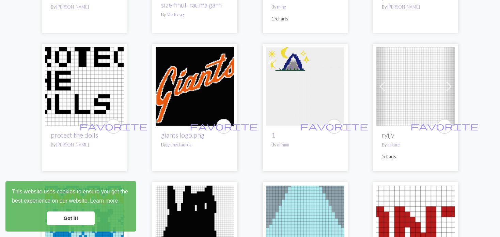
click at [385, 90] on span at bounding box center [382, 86] width 11 height 11
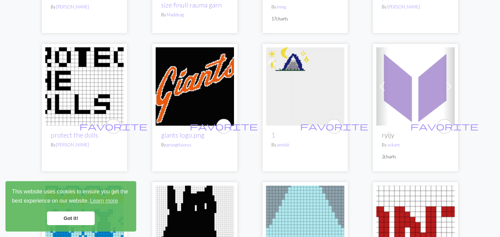
click at [385, 90] on span at bounding box center [382, 86] width 11 height 11
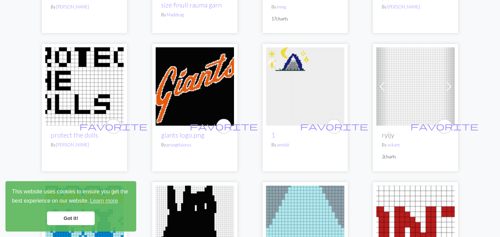
click at [385, 90] on span at bounding box center [382, 86] width 11 height 11
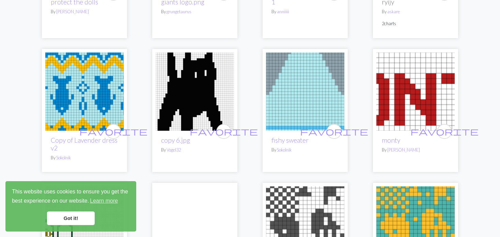
scroll to position [1329, 0]
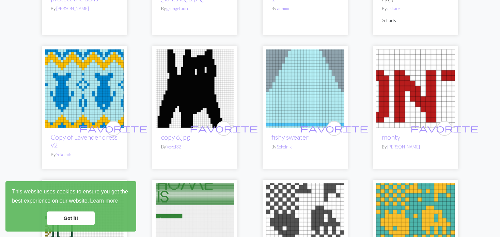
click at [267, 92] on img at bounding box center [305, 88] width 78 height 78
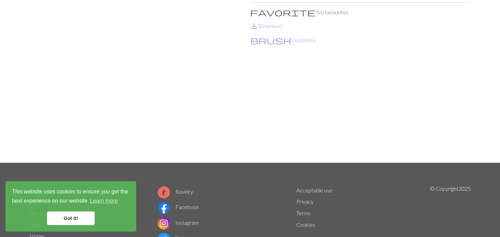
scroll to position [68, 0]
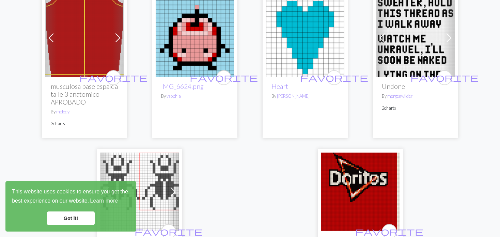
scroll to position [1601, 0]
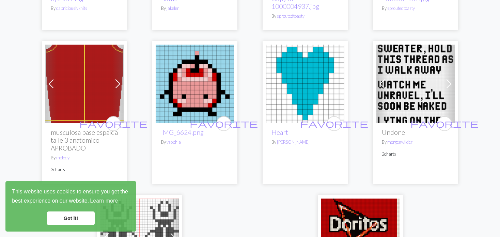
click at [113, 82] on span at bounding box center [117, 83] width 11 height 11
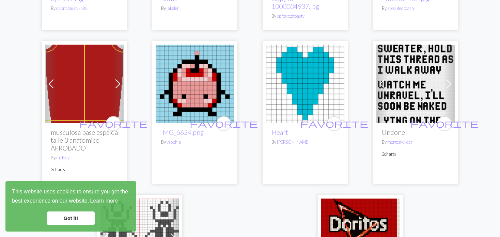
click at [113, 82] on span at bounding box center [117, 83] width 11 height 11
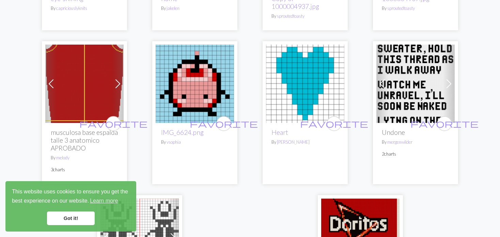
click at [117, 82] on span at bounding box center [117, 83] width 11 height 11
click at [115, 81] on span at bounding box center [117, 83] width 11 height 11
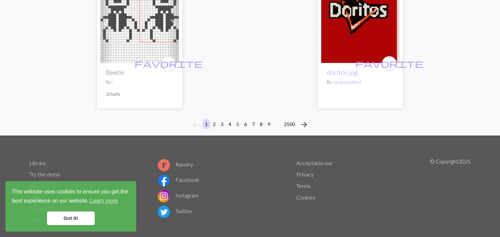
scroll to position [1826, 0]
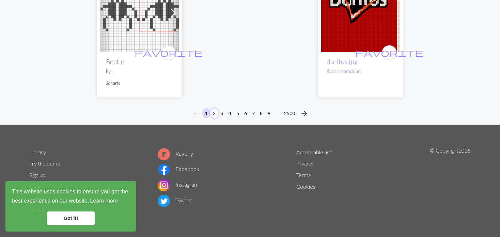
click at [215, 112] on button "2" at bounding box center [214, 113] width 8 height 10
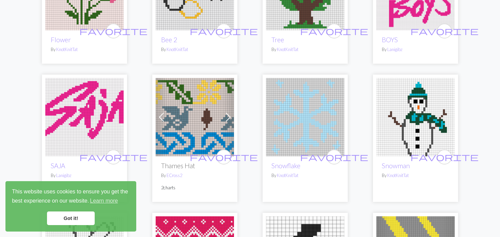
scroll to position [1397, 0]
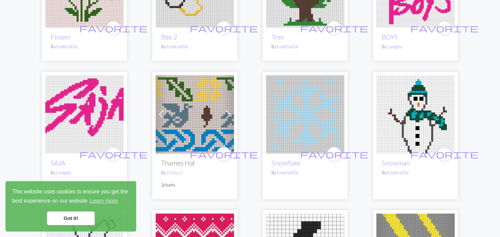
click at [192, 115] on img at bounding box center [195, 114] width 78 height 78
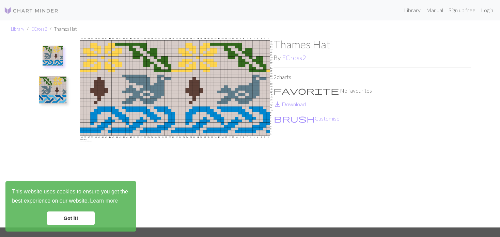
click at [52, 89] on img at bounding box center [52, 89] width 27 height 27
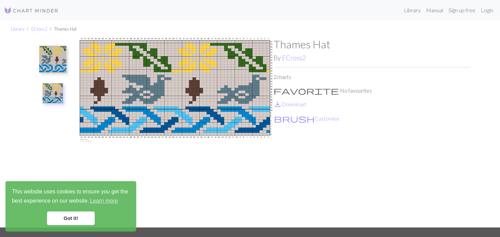
click at [42, 59] on img at bounding box center [52, 59] width 27 height 27
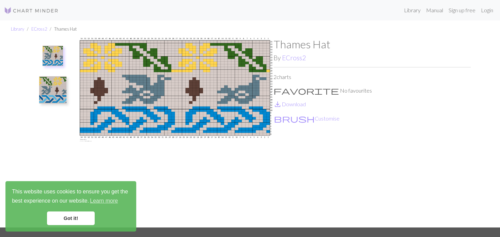
click at [46, 85] on img at bounding box center [52, 89] width 27 height 27
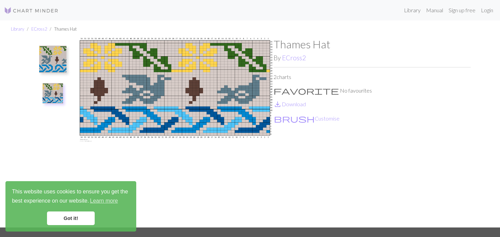
click at [59, 61] on img at bounding box center [52, 59] width 27 height 27
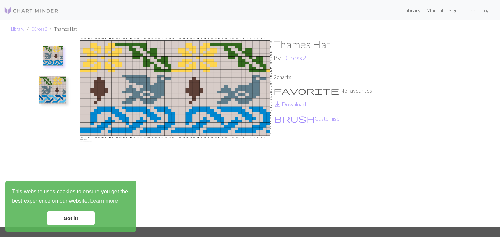
click at [59, 91] on img at bounding box center [52, 89] width 27 height 27
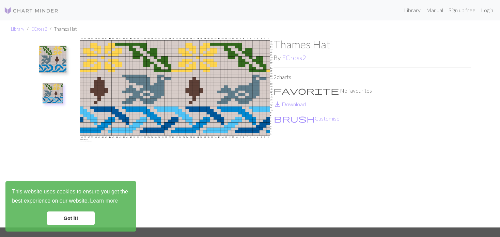
drag, startPoint x: 143, startPoint y: 29, endPoint x: 123, endPoint y: 71, distance: 46.3
click at [63, 64] on img at bounding box center [52, 59] width 27 height 27
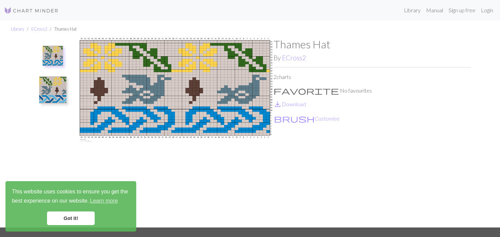
click at [49, 64] on img at bounding box center [53, 56] width 20 height 20
click at [61, 56] on img at bounding box center [53, 56] width 20 height 20
click at [54, 89] on img at bounding box center [52, 89] width 27 height 27
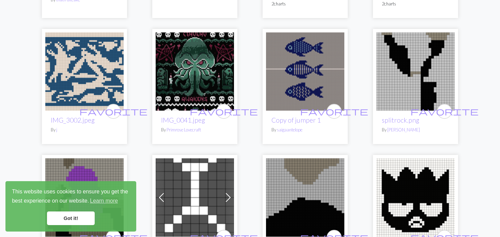
scroll to position [341, 0]
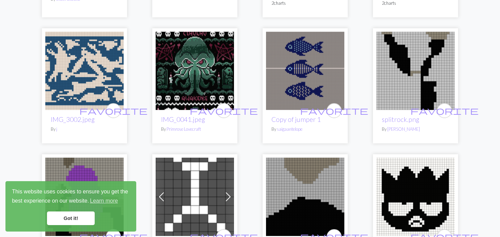
click at [65, 74] on img at bounding box center [84, 71] width 78 height 78
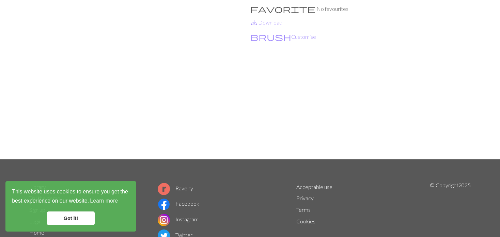
scroll to position [34, 0]
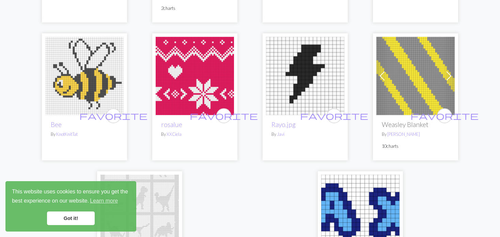
scroll to position [1567, 0]
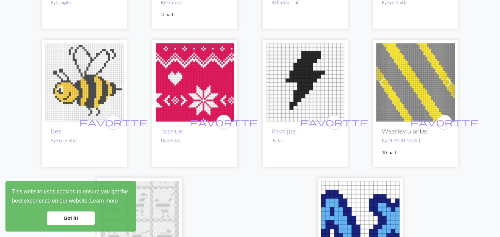
click at [383, 78] on span at bounding box center [382, 82] width 11 height 11
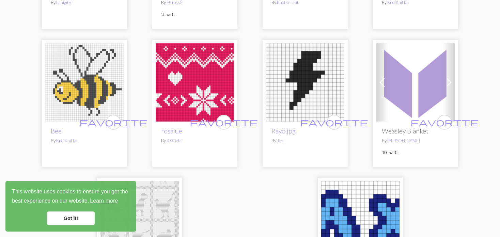
click at [383, 78] on span at bounding box center [382, 82] width 11 height 11
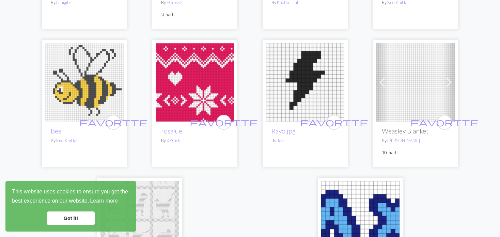
click at [383, 78] on span at bounding box center [382, 82] width 11 height 11
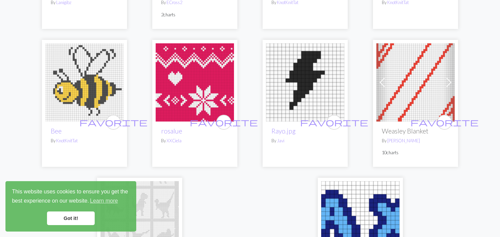
click at [383, 78] on span at bounding box center [382, 82] width 11 height 11
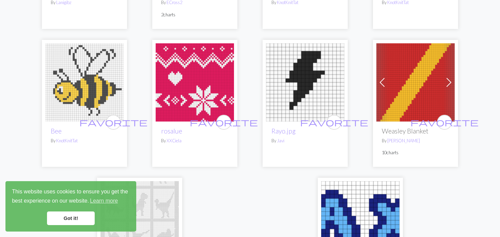
click at [383, 78] on span at bounding box center [382, 82] width 11 height 11
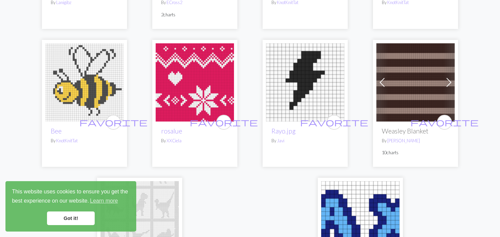
click at [383, 78] on span at bounding box center [382, 82] width 11 height 11
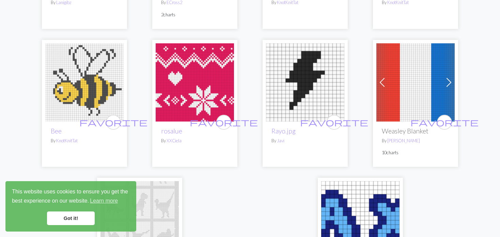
click at [383, 78] on span at bounding box center [382, 82] width 11 height 11
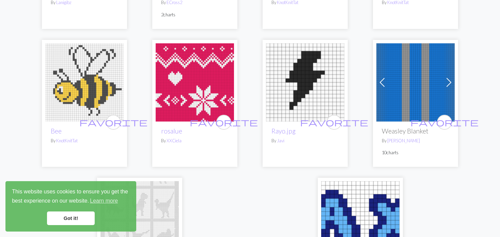
click at [383, 78] on span at bounding box center [382, 82] width 11 height 11
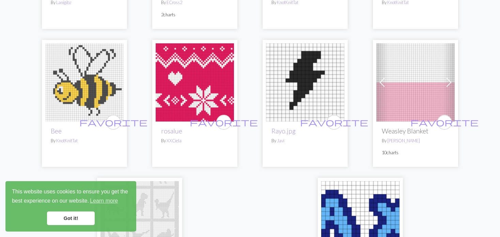
click at [383, 78] on span at bounding box center [382, 82] width 11 height 11
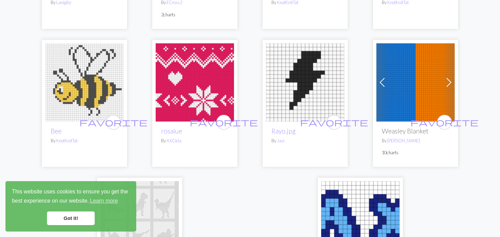
click at [383, 78] on span at bounding box center [382, 82] width 11 height 11
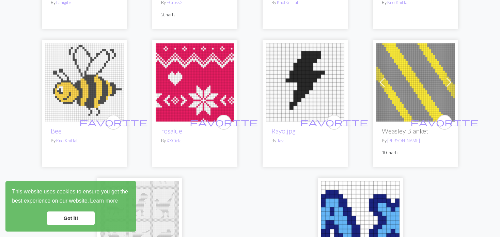
click at [383, 78] on span at bounding box center [382, 82] width 11 height 11
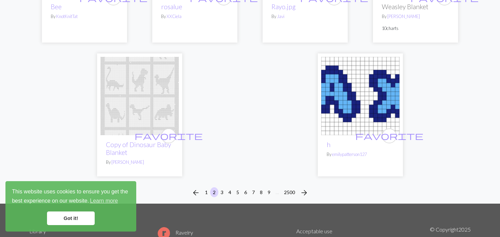
scroll to position [1703, 0]
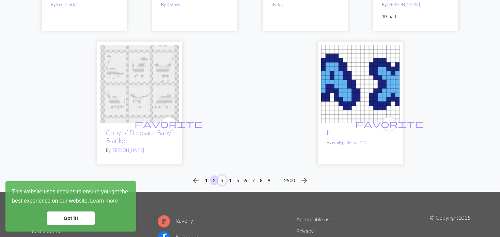
click at [220, 178] on button "3" at bounding box center [222, 180] width 8 height 10
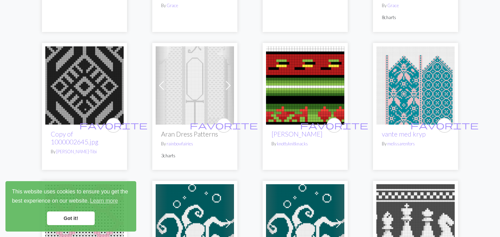
scroll to position [204, 0]
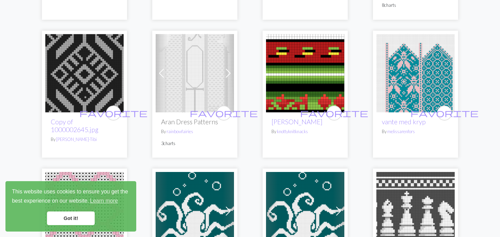
click at [156, 69] on span at bounding box center [161, 73] width 11 height 11
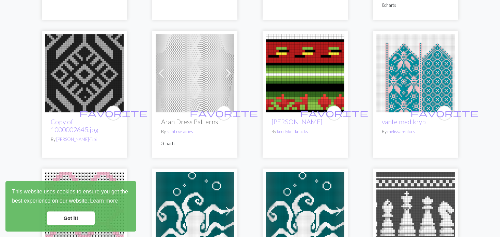
click at [156, 69] on span at bounding box center [161, 73] width 11 height 11
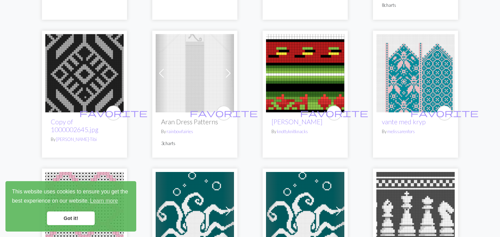
click at [156, 69] on span at bounding box center [161, 73] width 11 height 11
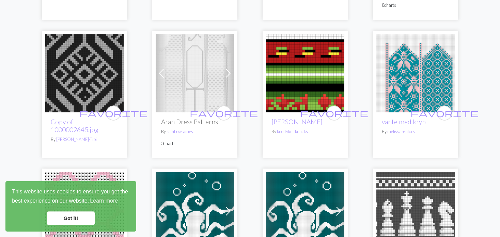
click at [156, 69] on span at bounding box center [161, 73] width 11 height 11
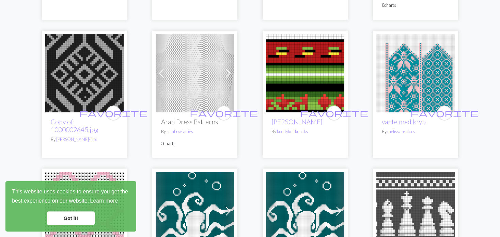
click at [156, 69] on span at bounding box center [161, 73] width 11 height 11
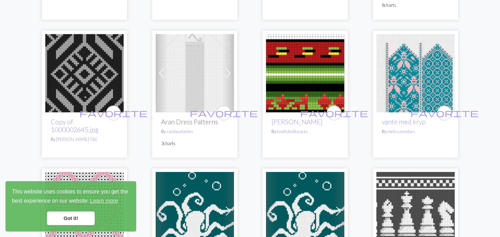
click at [156, 70] on span at bounding box center [161, 73] width 11 height 11
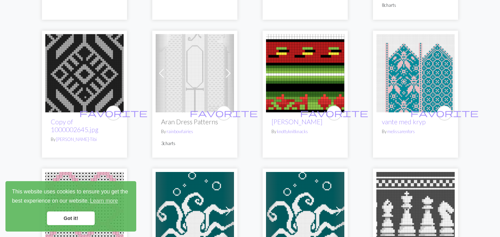
click at [156, 70] on span at bounding box center [161, 73] width 11 height 11
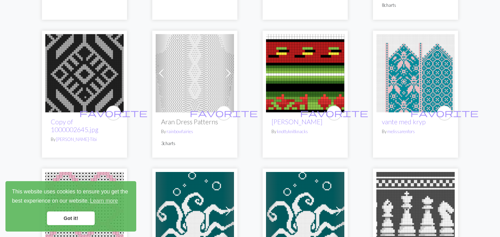
click at [421, 70] on img at bounding box center [415, 73] width 78 height 78
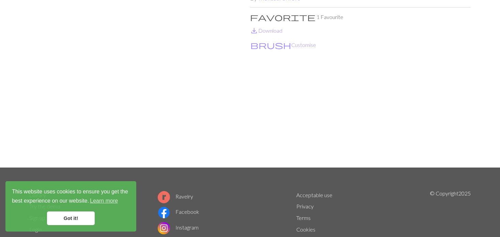
scroll to position [68, 0]
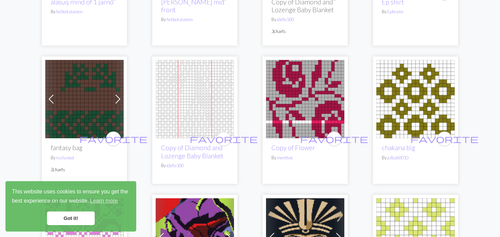
scroll to position [1192, 0]
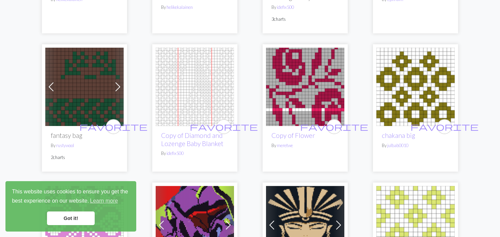
click at [113, 81] on span at bounding box center [117, 86] width 11 height 11
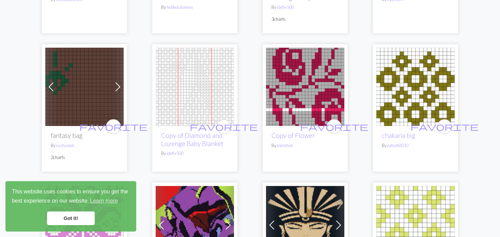
click at [115, 81] on span at bounding box center [117, 86] width 11 height 11
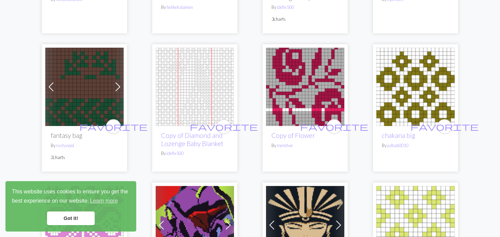
click at [113, 81] on span at bounding box center [117, 86] width 11 height 11
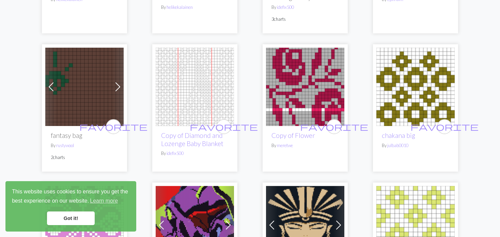
click at [114, 81] on span at bounding box center [117, 86] width 11 height 11
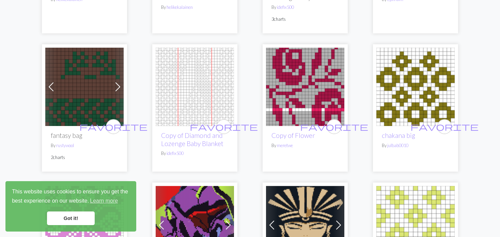
click at [50, 81] on span at bounding box center [51, 86] width 11 height 11
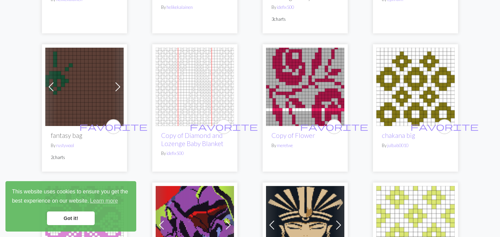
click at [50, 81] on span at bounding box center [51, 86] width 11 height 11
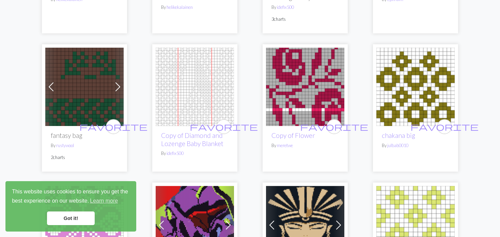
click at [50, 81] on span at bounding box center [51, 86] width 11 height 11
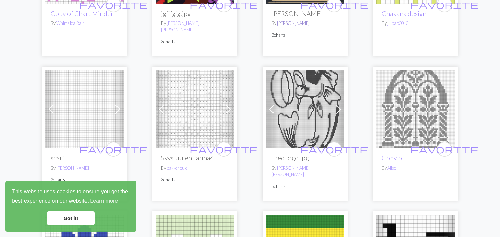
scroll to position [1465, 0]
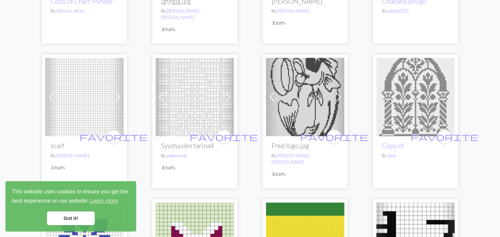
click at [332, 83] on img at bounding box center [305, 97] width 78 height 78
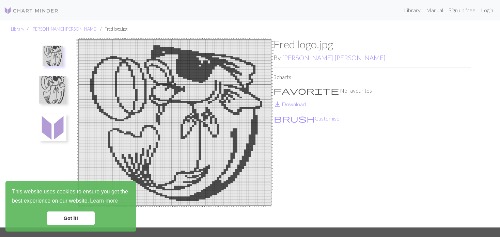
click at [61, 90] on img at bounding box center [52, 89] width 27 height 27
click at [57, 43] on ul at bounding box center [52, 130] width 47 height 184
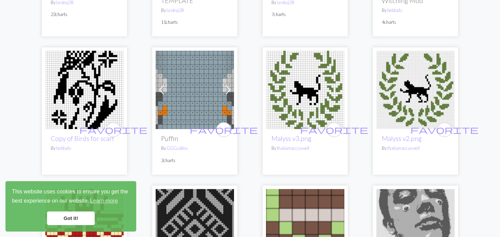
scroll to position [784, 0]
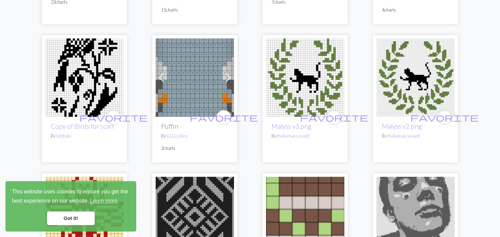
click at [166, 72] on span at bounding box center [161, 77] width 11 height 11
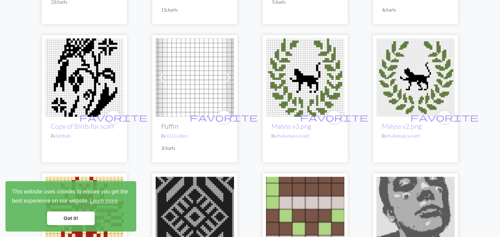
click at [166, 72] on span at bounding box center [161, 77] width 11 height 11
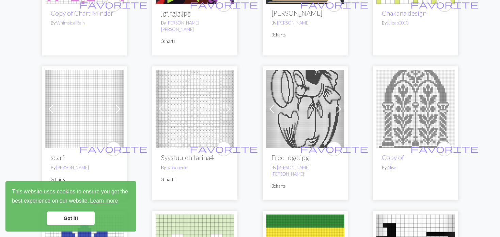
scroll to position [1465, 0]
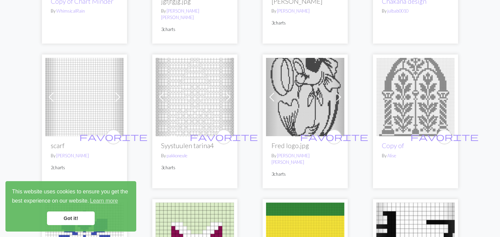
click at [50, 92] on span at bounding box center [51, 97] width 11 height 11
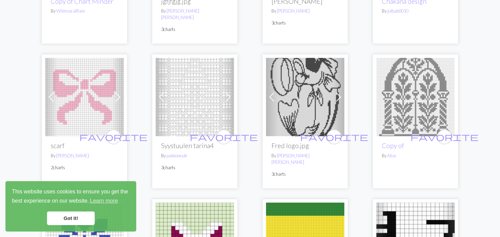
click at [50, 92] on span at bounding box center [51, 97] width 11 height 11
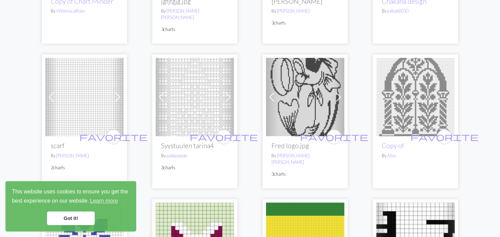
click at [166, 92] on span at bounding box center [161, 97] width 11 height 11
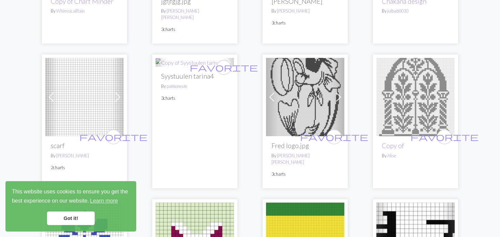
click at [166, 95] on p "3 charts" at bounding box center [194, 98] width 67 height 6
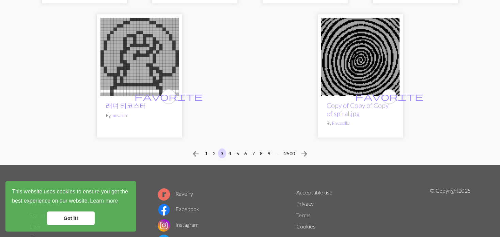
scroll to position [1806, 0]
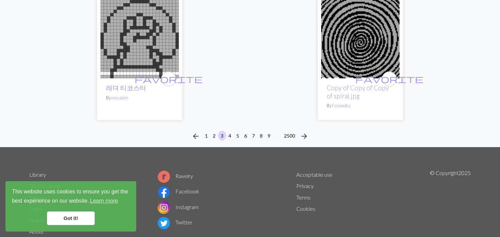
click at [227, 125] on div "arrow_back 1 2 3 4 5 6 7 8 9 … 2500 arrow_forward" at bounding box center [250, 136] width 500 height 22
click at [228, 131] on button "4" at bounding box center [230, 136] width 8 height 10
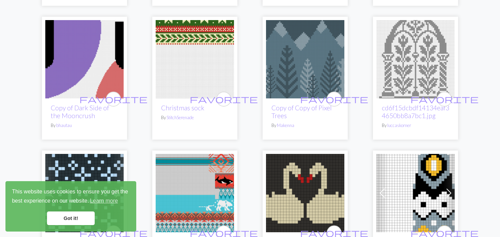
scroll to position [1192, 0]
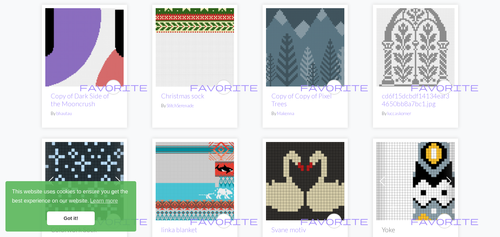
click at [213, 30] on img at bounding box center [195, 47] width 78 height 78
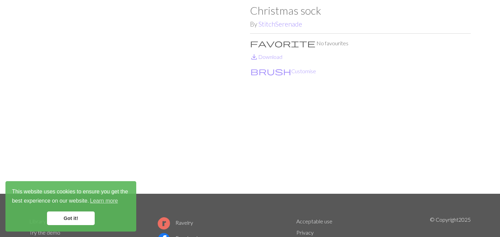
scroll to position [34, 0]
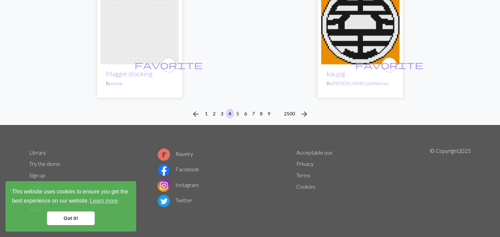
scroll to position [1775, 0]
click at [233, 107] on div "arrow_back 1 2 3 4 5 6 7 8 9 … 2500 arrow_forward" at bounding box center [250, 114] width 500 height 22
click at [237, 115] on button "5" at bounding box center [238, 114] width 8 height 10
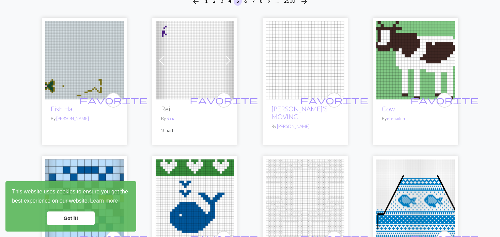
scroll to position [68, 0]
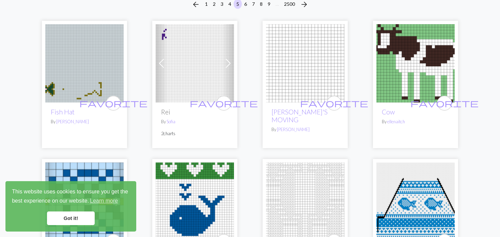
click at [235, 74] on div "Previous Next favorite Rei By Sofia 2 charts" at bounding box center [194, 84] width 85 height 127
click at [229, 77] on link "Next" at bounding box center [228, 63] width 12 height 78
click at [221, 78] on img at bounding box center [195, 63] width 78 height 78
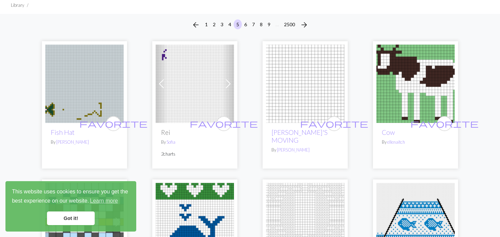
scroll to position [68, 0]
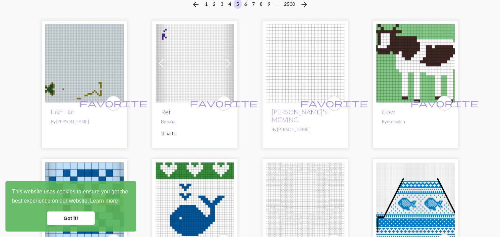
click at [102, 77] on img at bounding box center [84, 63] width 78 height 78
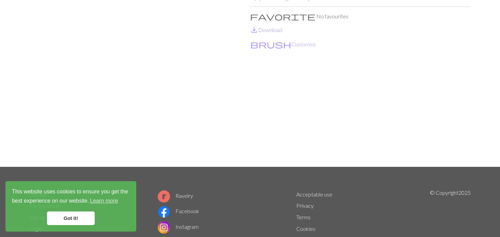
scroll to position [68, 0]
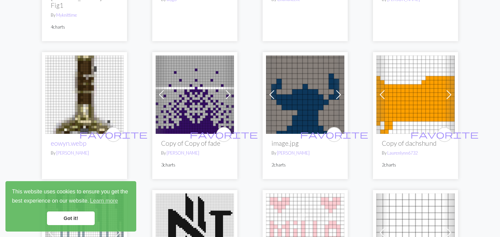
scroll to position [341, 0]
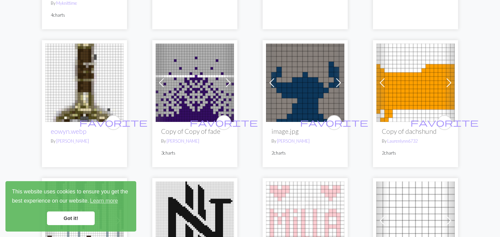
click at [158, 77] on span at bounding box center [161, 82] width 11 height 11
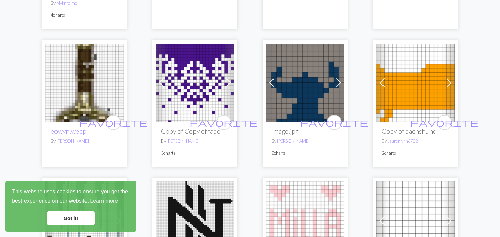
click at [158, 77] on span at bounding box center [161, 82] width 11 height 11
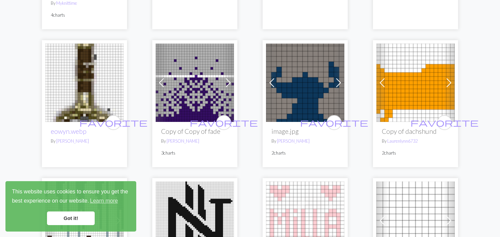
click at [276, 77] on span at bounding box center [271, 82] width 11 height 11
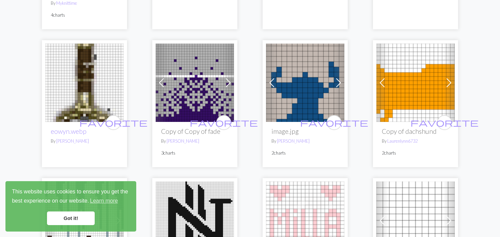
click at [276, 77] on span at bounding box center [271, 82] width 11 height 11
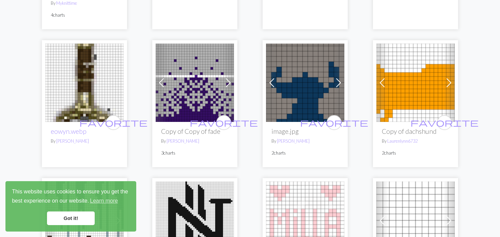
click at [382, 68] on link "Previous" at bounding box center [382, 83] width 12 height 78
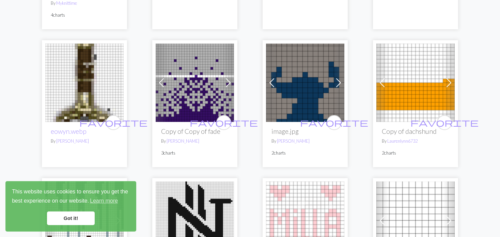
click at [382, 68] on link "Previous" at bounding box center [382, 83] width 12 height 78
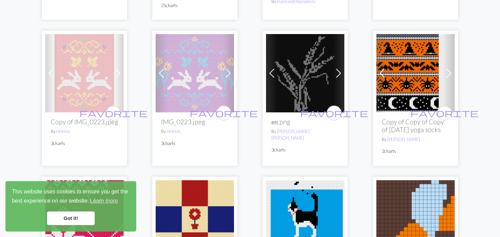
scroll to position [1056, 0]
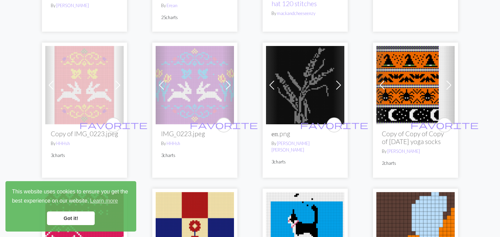
click at [217, 81] on img at bounding box center [195, 85] width 78 height 78
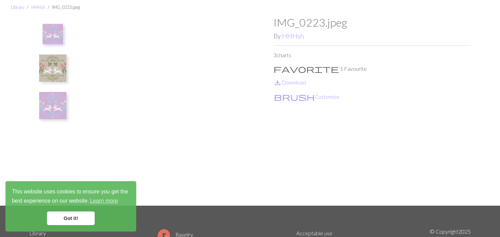
scroll to position [34, 0]
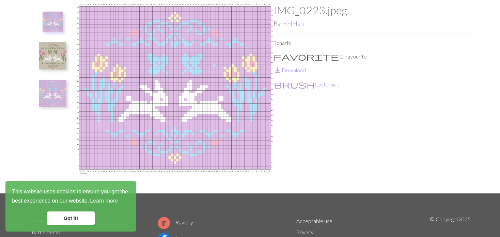
click at [58, 99] on img at bounding box center [52, 93] width 27 height 27
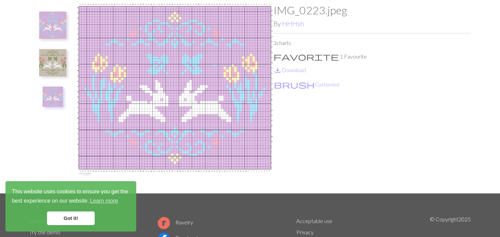
click at [61, 75] on img at bounding box center [52, 62] width 27 height 27
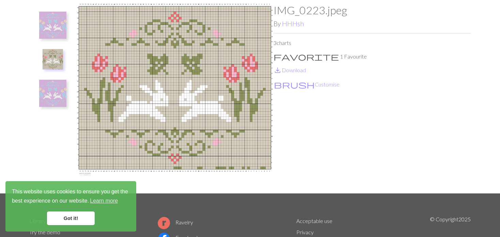
click at [53, 34] on img at bounding box center [52, 25] width 27 height 27
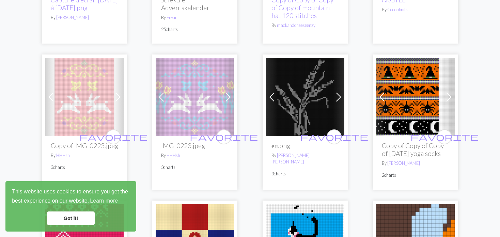
scroll to position [1056, 0]
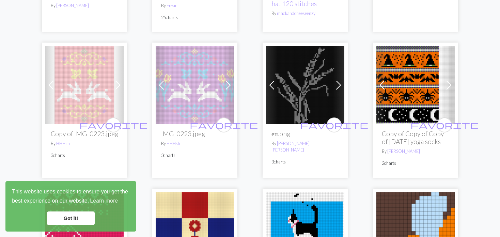
click at [229, 80] on span at bounding box center [228, 85] width 11 height 11
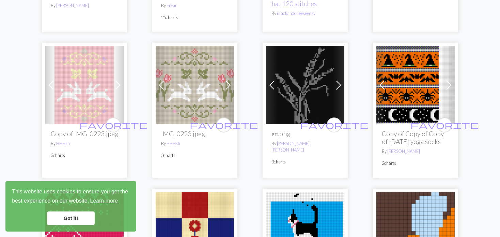
click at [229, 80] on span at bounding box center [228, 85] width 11 height 11
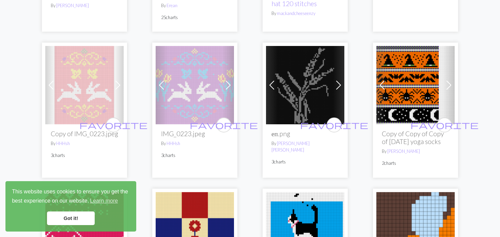
click at [108, 78] on img at bounding box center [84, 85] width 78 height 78
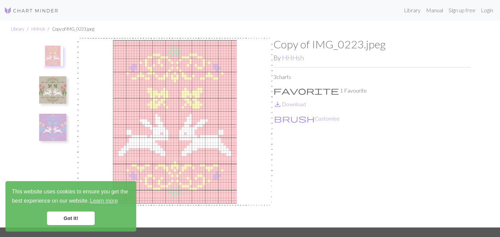
click at [49, 129] on img at bounding box center [52, 127] width 27 height 27
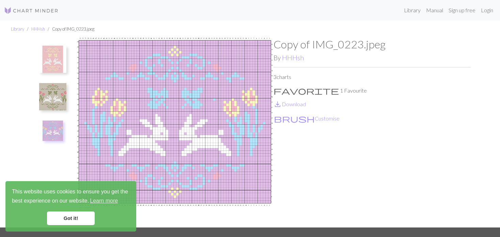
click at [43, 100] on img at bounding box center [52, 96] width 27 height 27
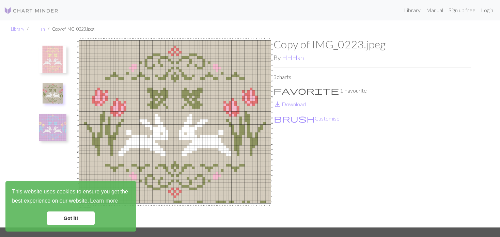
click at [52, 67] on img at bounding box center [52, 59] width 27 height 27
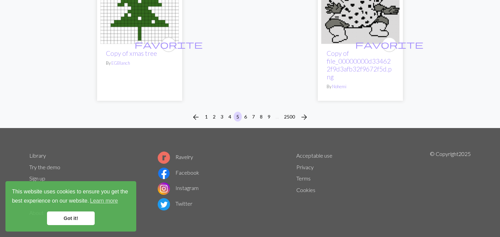
scroll to position [1850, 0]
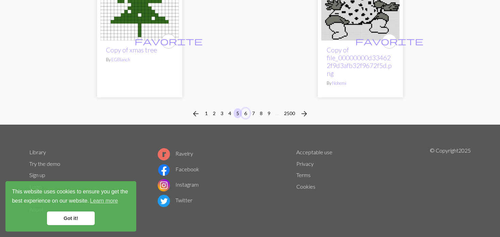
click at [245, 108] on button "6" at bounding box center [246, 113] width 8 height 10
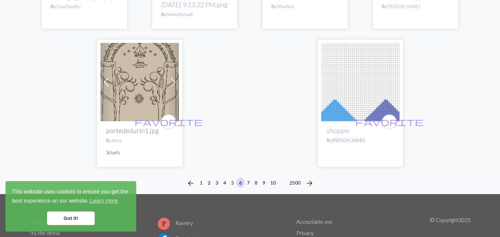
scroll to position [1722, 0]
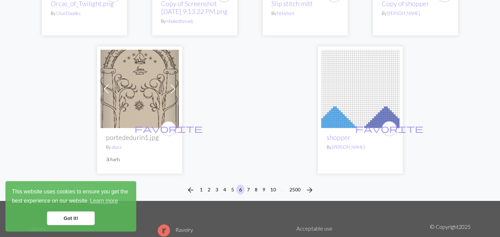
click at [337, 106] on img at bounding box center [360, 89] width 78 height 78
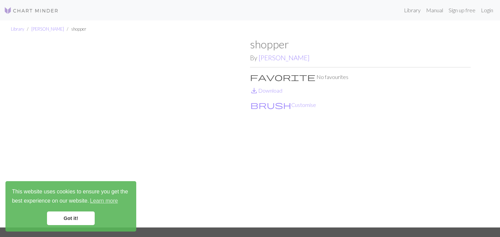
scroll to position [34, 0]
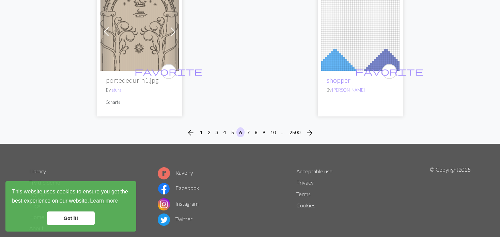
scroll to position [1790, 0]
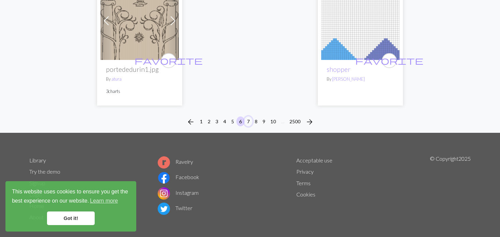
click at [248, 117] on button "7" at bounding box center [248, 122] width 8 height 10
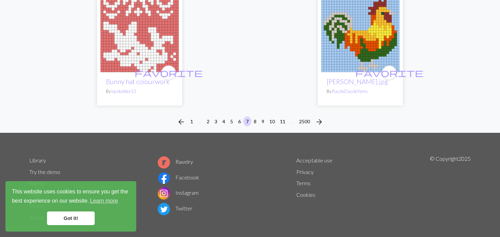
scroll to position [1825, 0]
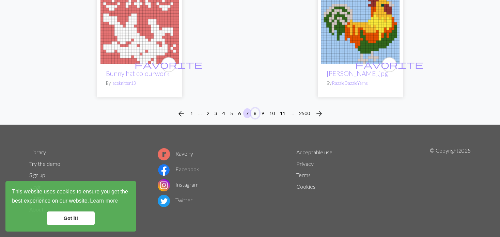
click at [252, 111] on button "8" at bounding box center [255, 113] width 8 height 10
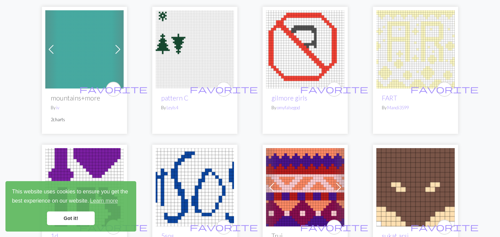
scroll to position [613, 0]
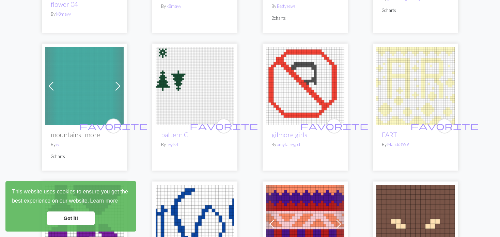
click at [120, 81] on span at bounding box center [117, 86] width 11 height 11
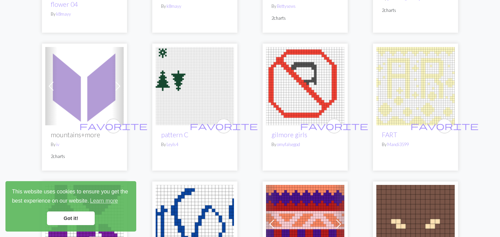
click at [120, 81] on span at bounding box center [117, 86] width 11 height 11
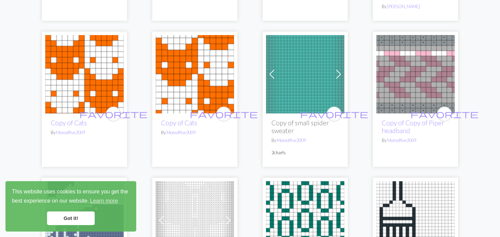
scroll to position [1226, 0]
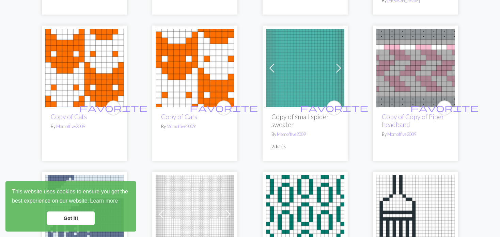
click at [271, 63] on span at bounding box center [271, 68] width 11 height 11
click at [345, 52] on div "Previous Next favorite Copy of small spider sweater By Momoffive2009 2 charts" at bounding box center [305, 93] width 85 height 135
click at [335, 63] on span at bounding box center [338, 68] width 11 height 11
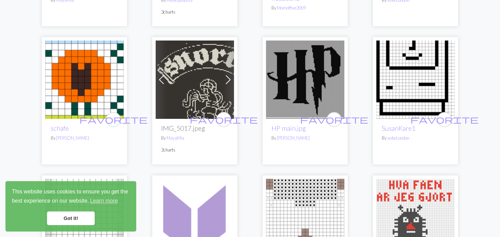
scroll to position [1533, 0]
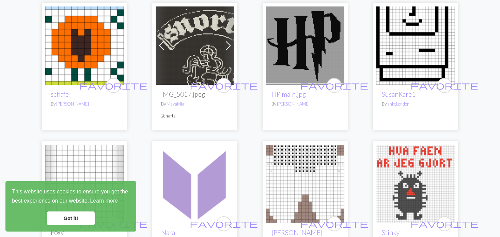
click at [103, 29] on img at bounding box center [84, 45] width 78 height 78
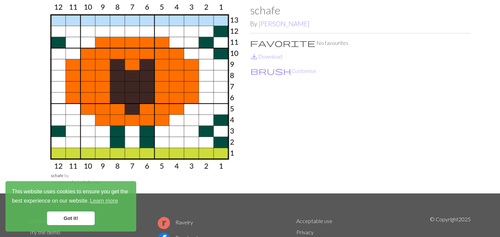
scroll to position [68, 0]
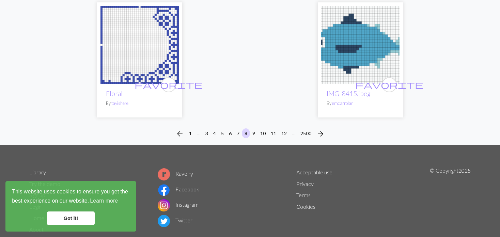
scroll to position [1818, 0]
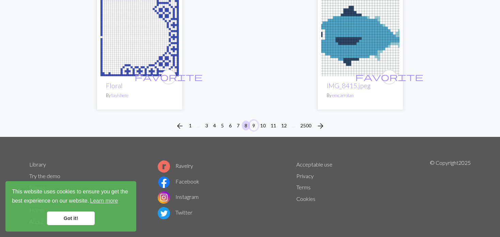
click at [252, 121] on button "9" at bounding box center [254, 126] width 8 height 10
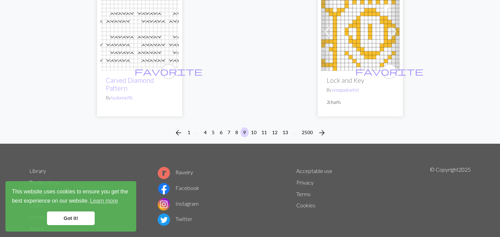
scroll to position [1782, 0]
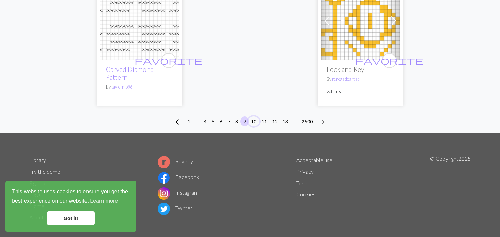
click at [253, 117] on button "10" at bounding box center [253, 122] width 11 height 10
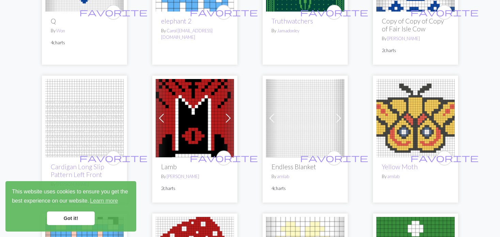
scroll to position [307, 0]
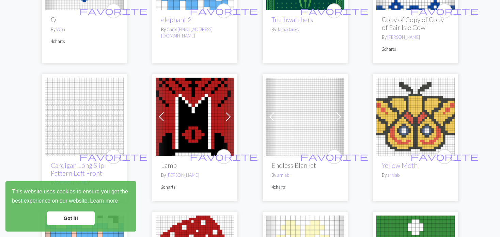
click at [225, 112] on span at bounding box center [228, 116] width 11 height 11
click at [341, 119] on span at bounding box center [338, 116] width 11 height 11
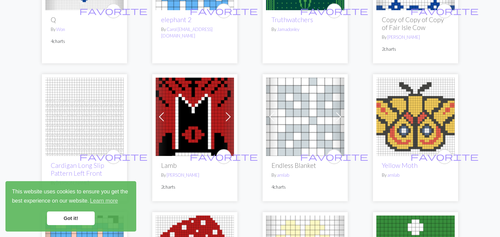
click at [341, 119] on span at bounding box center [338, 116] width 11 height 11
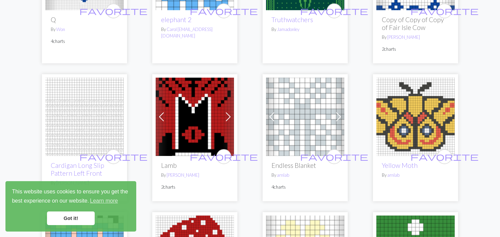
click at [341, 119] on span at bounding box center [338, 116] width 11 height 11
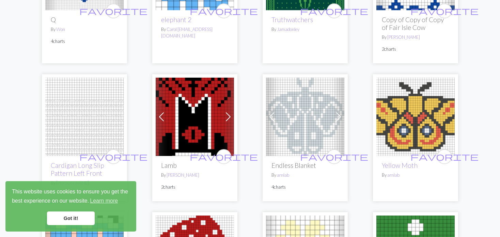
click at [341, 119] on span at bounding box center [338, 116] width 11 height 11
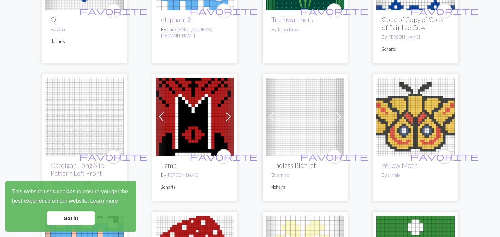
click at [341, 119] on span at bounding box center [338, 116] width 11 height 11
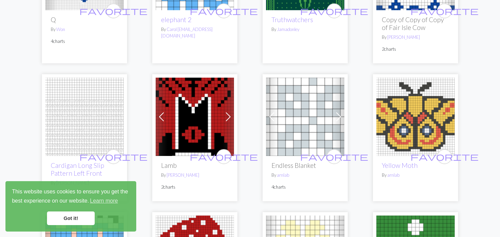
click at [341, 119] on span at bounding box center [338, 116] width 11 height 11
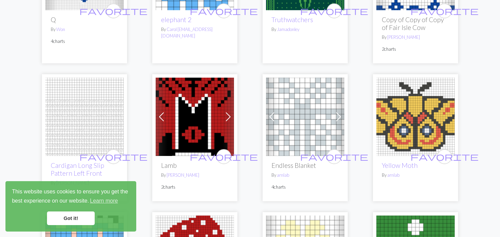
click at [341, 119] on span at bounding box center [338, 116] width 11 height 11
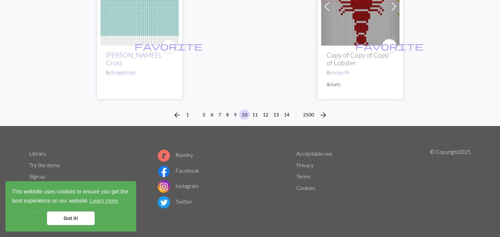
scroll to position [1877, 0]
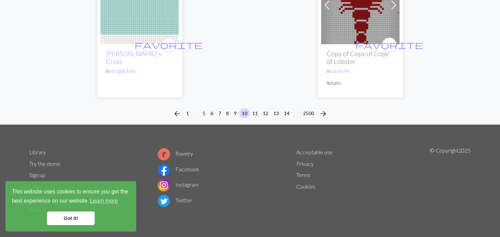
click at [254, 107] on div "arrow_back 1 … 5 6 7 8 9 10 11 12 13 14 … 2500 arrow_forward" at bounding box center [250, 114] width 500 height 22
click at [256, 111] on button "11" at bounding box center [255, 113] width 11 height 10
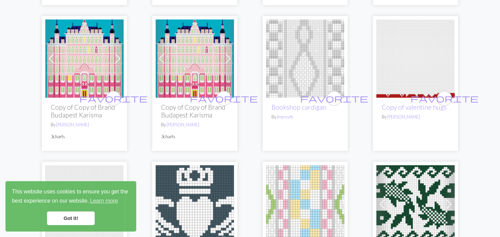
scroll to position [477, 0]
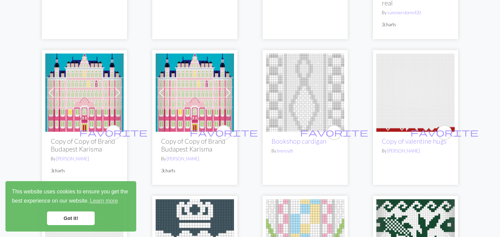
click at [165, 87] on span at bounding box center [161, 92] width 11 height 11
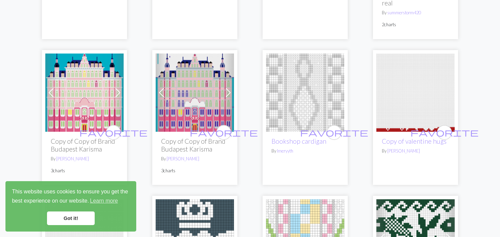
click at [165, 87] on span at bounding box center [161, 92] width 11 height 11
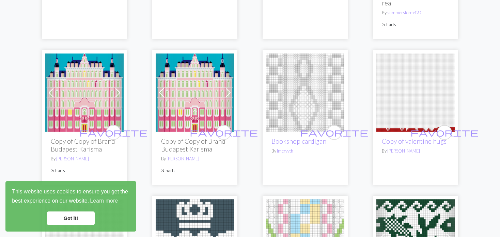
click at [165, 87] on span at bounding box center [161, 92] width 11 height 11
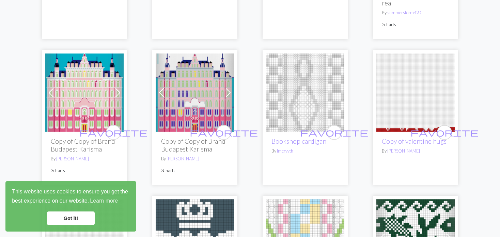
click at [165, 87] on span at bounding box center [161, 92] width 11 height 11
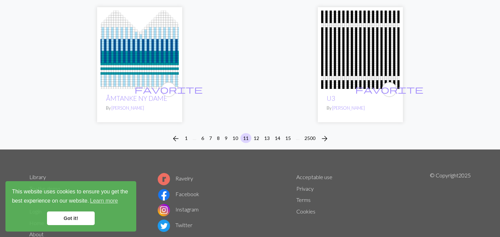
scroll to position [1823, 0]
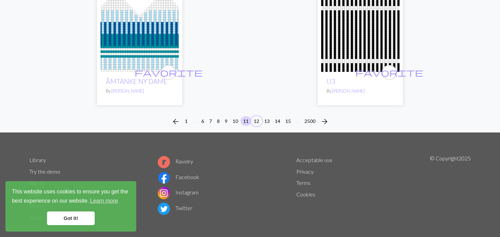
click at [257, 116] on button "12" at bounding box center [256, 121] width 11 height 10
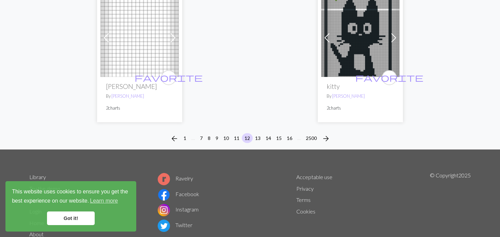
scroll to position [1758, 0]
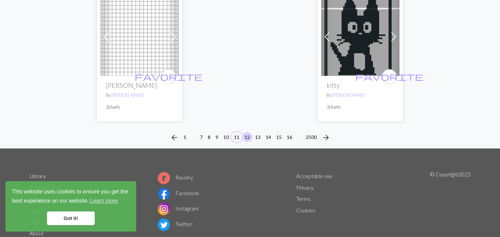
click at [241, 132] on button "11" at bounding box center [236, 137] width 11 height 10
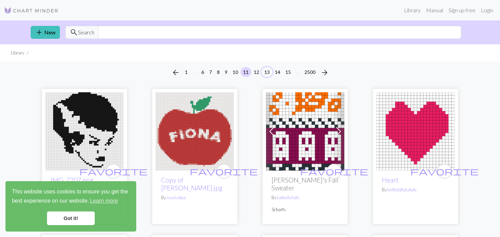
click at [269, 67] on button "13" at bounding box center [267, 72] width 11 height 10
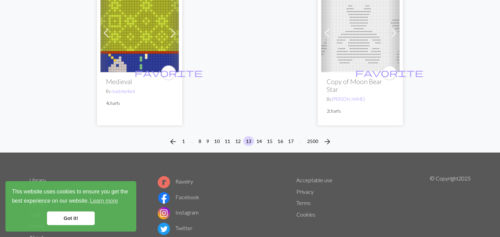
scroll to position [1716, 0]
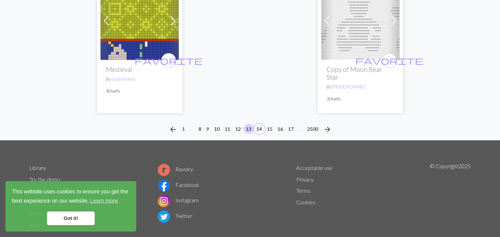
click at [263, 124] on button "14" at bounding box center [259, 129] width 11 height 10
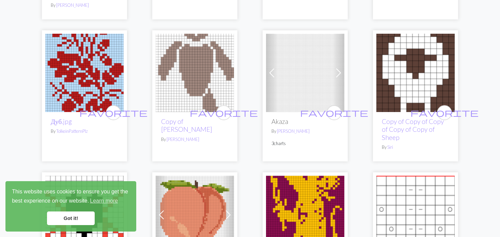
scroll to position [204, 0]
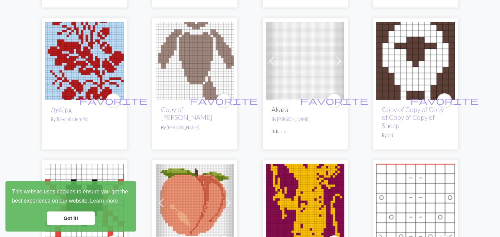
click at [268, 65] on span at bounding box center [271, 61] width 11 height 11
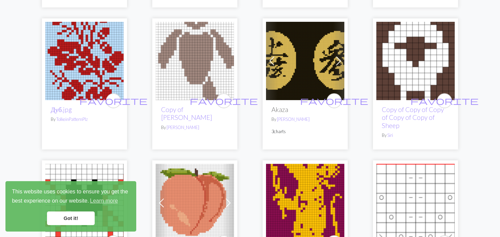
click at [268, 65] on span at bounding box center [271, 61] width 11 height 11
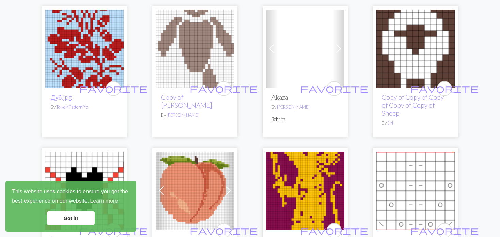
scroll to position [238, 0]
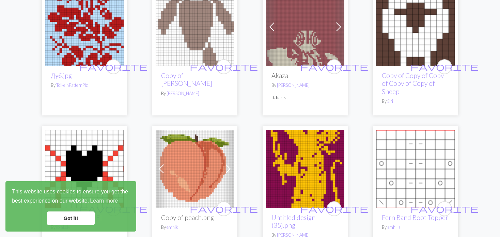
click at [273, 27] on span at bounding box center [271, 26] width 11 height 11
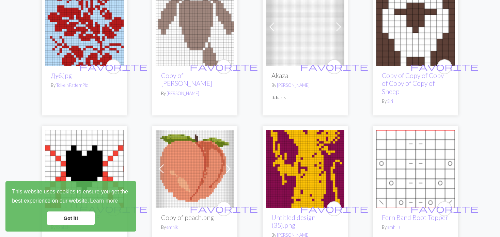
click at [274, 28] on span at bounding box center [271, 26] width 11 height 11
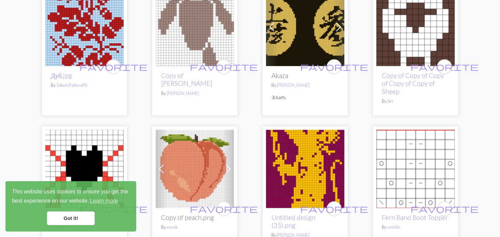
click at [290, 38] on img at bounding box center [305, 27] width 78 height 78
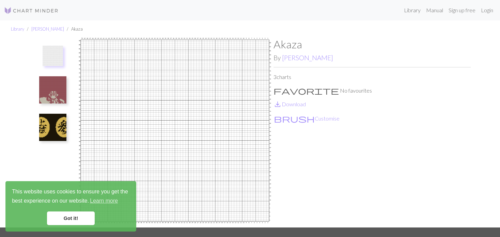
click at [59, 94] on img at bounding box center [52, 89] width 27 height 27
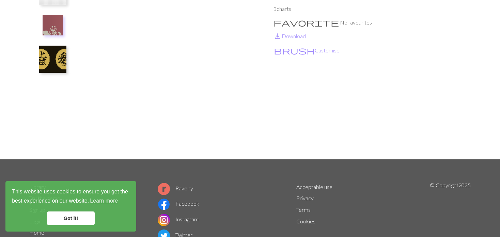
scroll to position [34, 0]
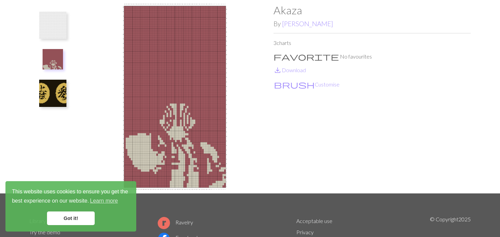
click at [45, 96] on img at bounding box center [52, 93] width 27 height 27
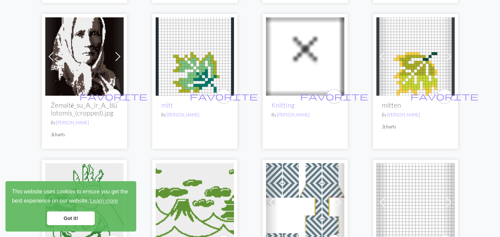
scroll to position [1329, 0]
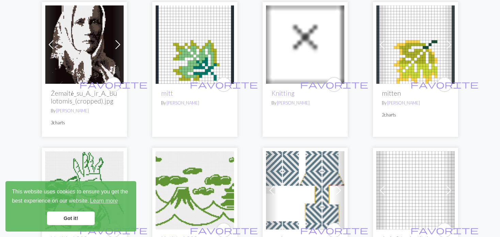
click at [417, 52] on img at bounding box center [415, 44] width 78 height 78
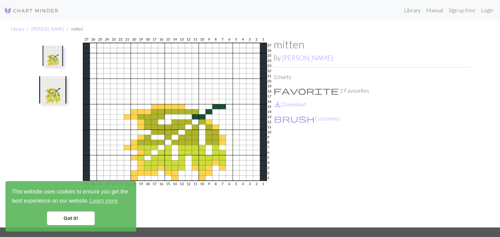
click at [57, 62] on img at bounding box center [53, 56] width 20 height 20
click at [57, 92] on img at bounding box center [52, 89] width 27 height 27
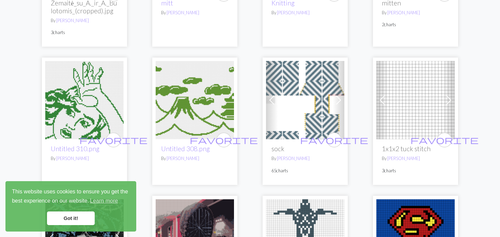
scroll to position [1431, 0]
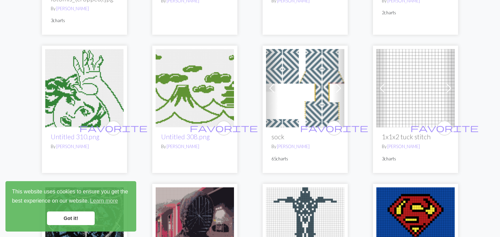
click at [181, 92] on img at bounding box center [195, 88] width 78 height 78
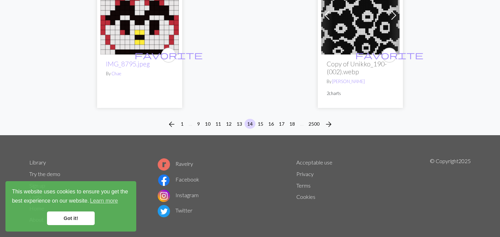
scroll to position [1790, 0]
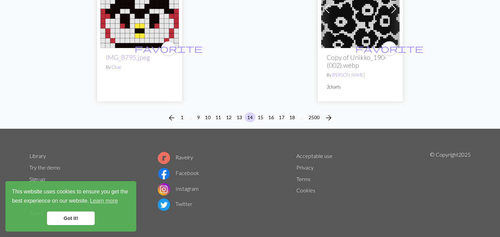
click at [263, 108] on div "arrow_back 1 … 9 10 11 12 13 14 15 16 17 18 … 2500 arrow_forward" at bounding box center [250, 118] width 500 height 22
click at [293, 113] on button "18" at bounding box center [292, 117] width 11 height 10
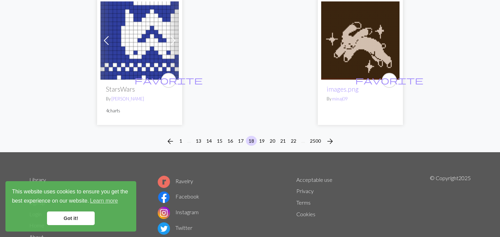
scroll to position [1837, 0]
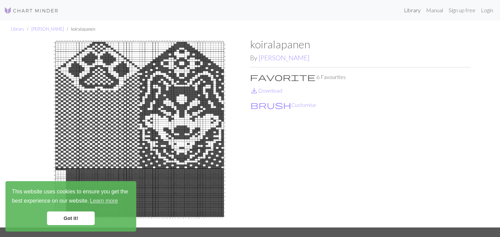
click at [403, 11] on link "Library" at bounding box center [412, 10] width 22 height 14
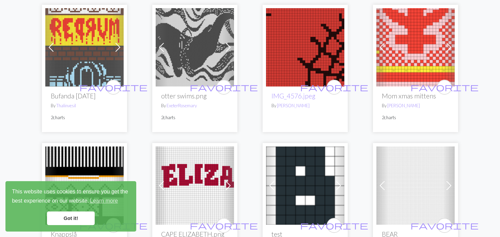
scroll to position [102, 0]
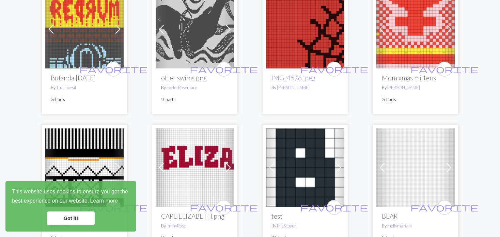
click at [66, 28] on img at bounding box center [84, 29] width 78 height 78
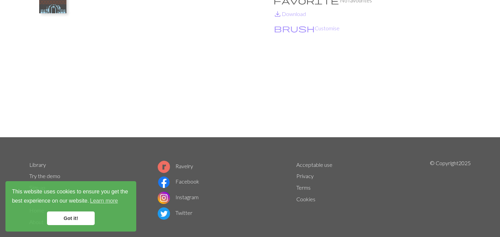
scroll to position [102, 0]
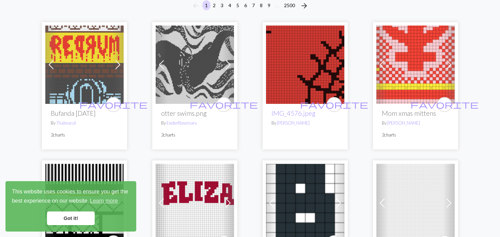
scroll to position [68, 0]
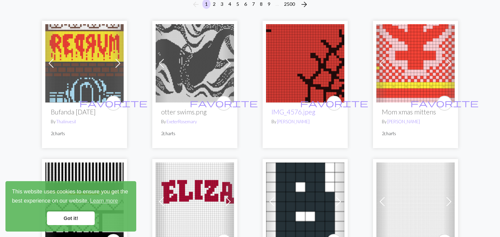
click at [296, 67] on img at bounding box center [305, 63] width 78 height 78
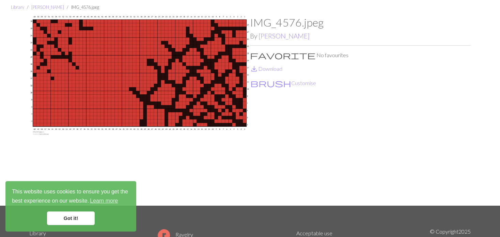
scroll to position [34, 0]
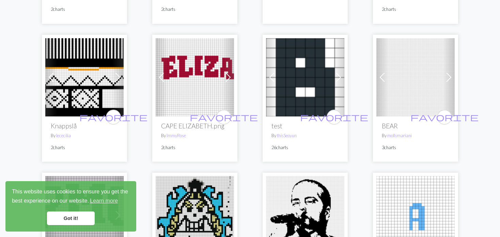
scroll to position [204, 0]
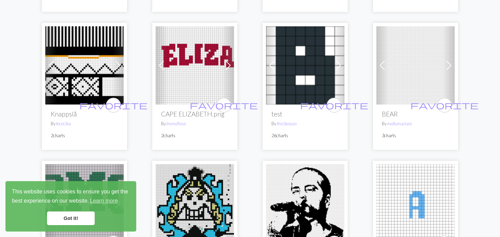
click at [387, 68] on span at bounding box center [382, 65] width 11 height 11
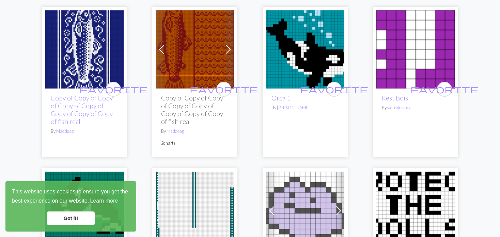
scroll to position [1090, 0]
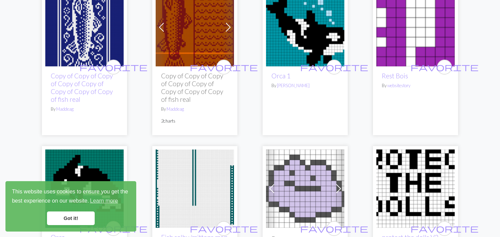
click at [227, 33] on span at bounding box center [228, 27] width 11 height 11
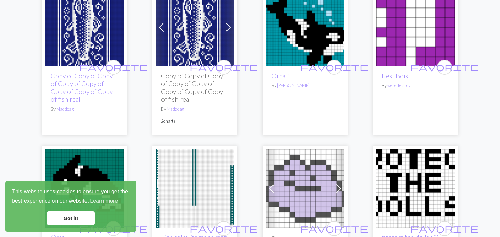
click at [227, 33] on span at bounding box center [228, 27] width 11 height 11
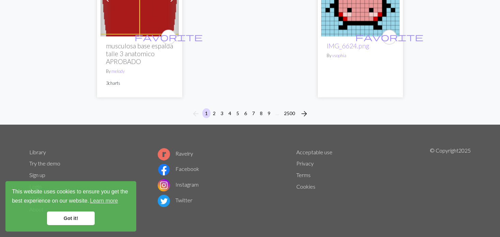
scroll to position [1834, 0]
click at [211, 113] on button "2" at bounding box center [214, 113] width 8 height 10
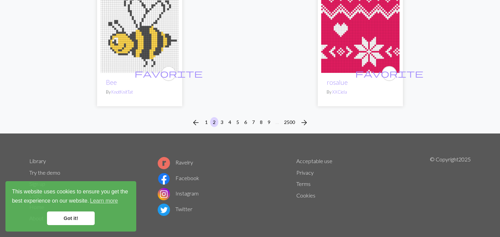
scroll to position [1763, 0]
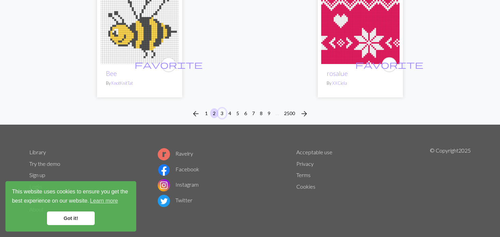
click at [219, 111] on button "3" at bounding box center [222, 113] width 8 height 10
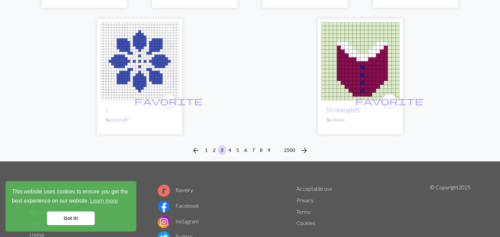
scroll to position [1799, 0]
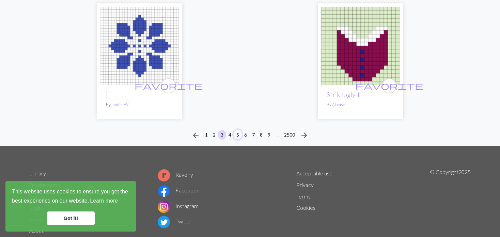
click at [235, 130] on button "5" at bounding box center [238, 135] width 8 height 10
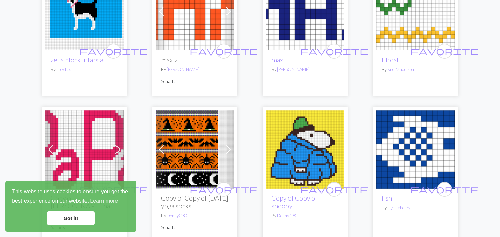
scroll to position [1567, 0]
